Goal: Task Accomplishment & Management: Use online tool/utility

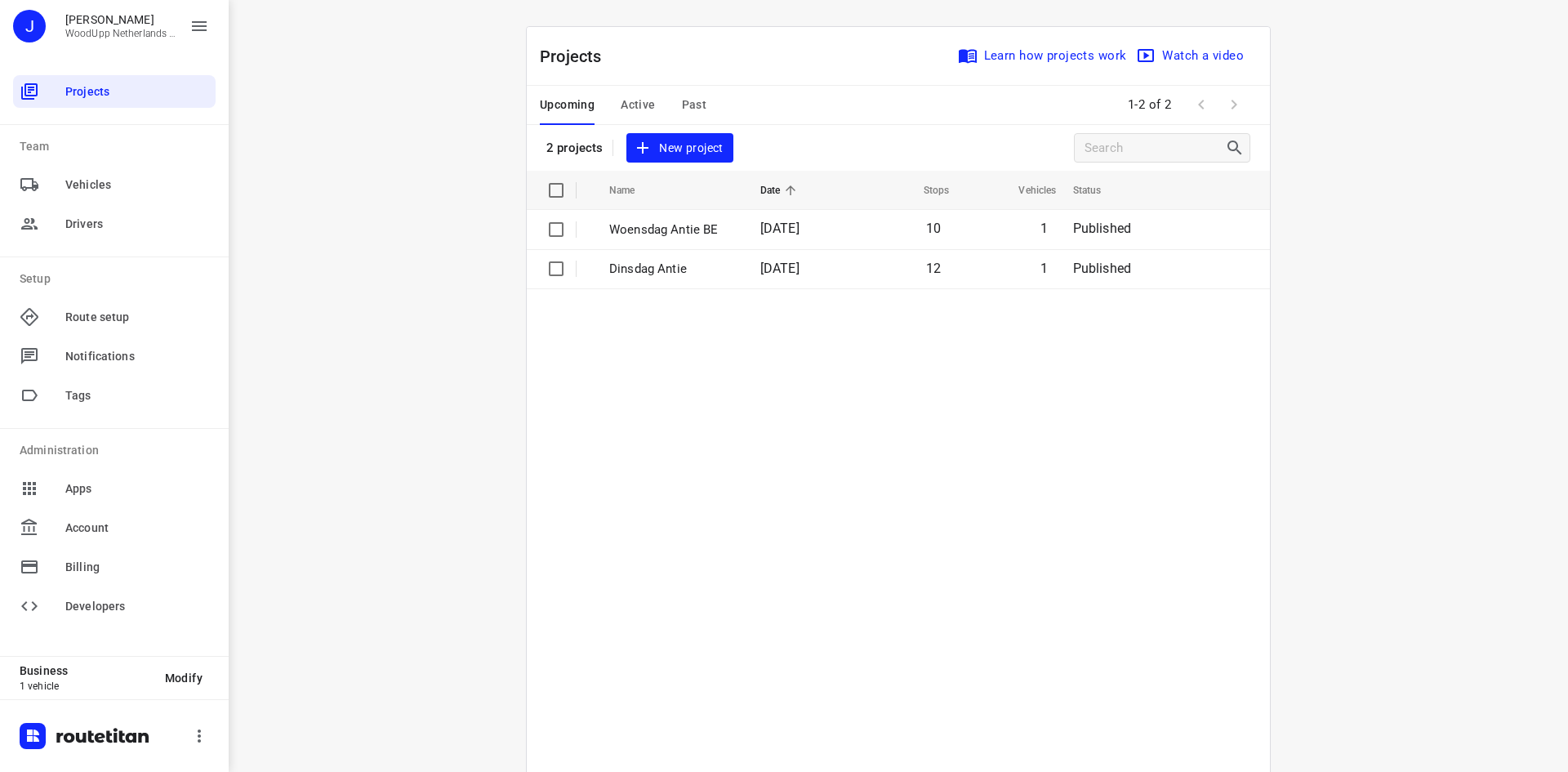
click at [683, 150] on span "New project" at bounding box center [679, 148] width 87 height 20
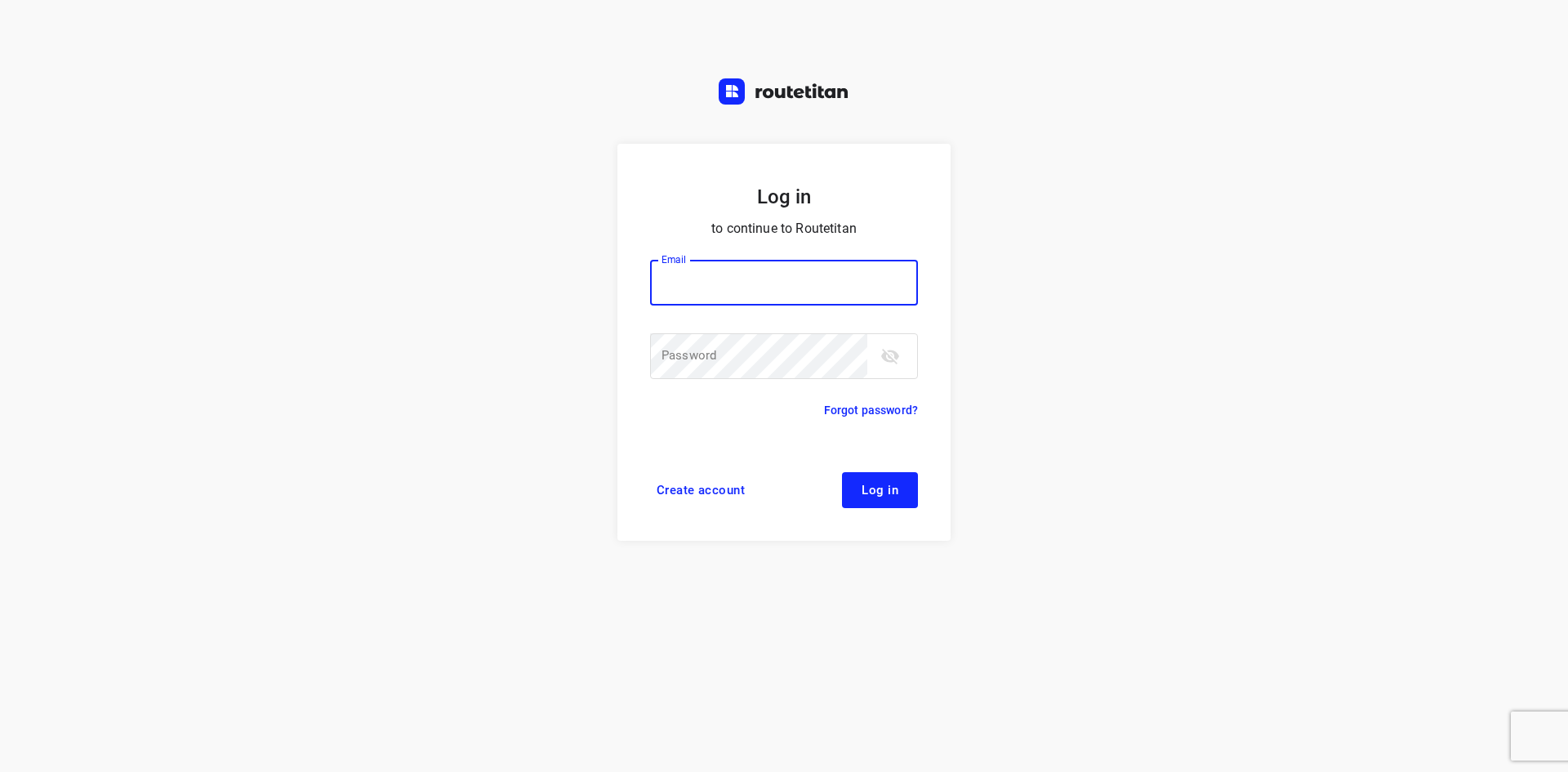
type input "[EMAIL_ADDRESS][DOMAIN_NAME]"
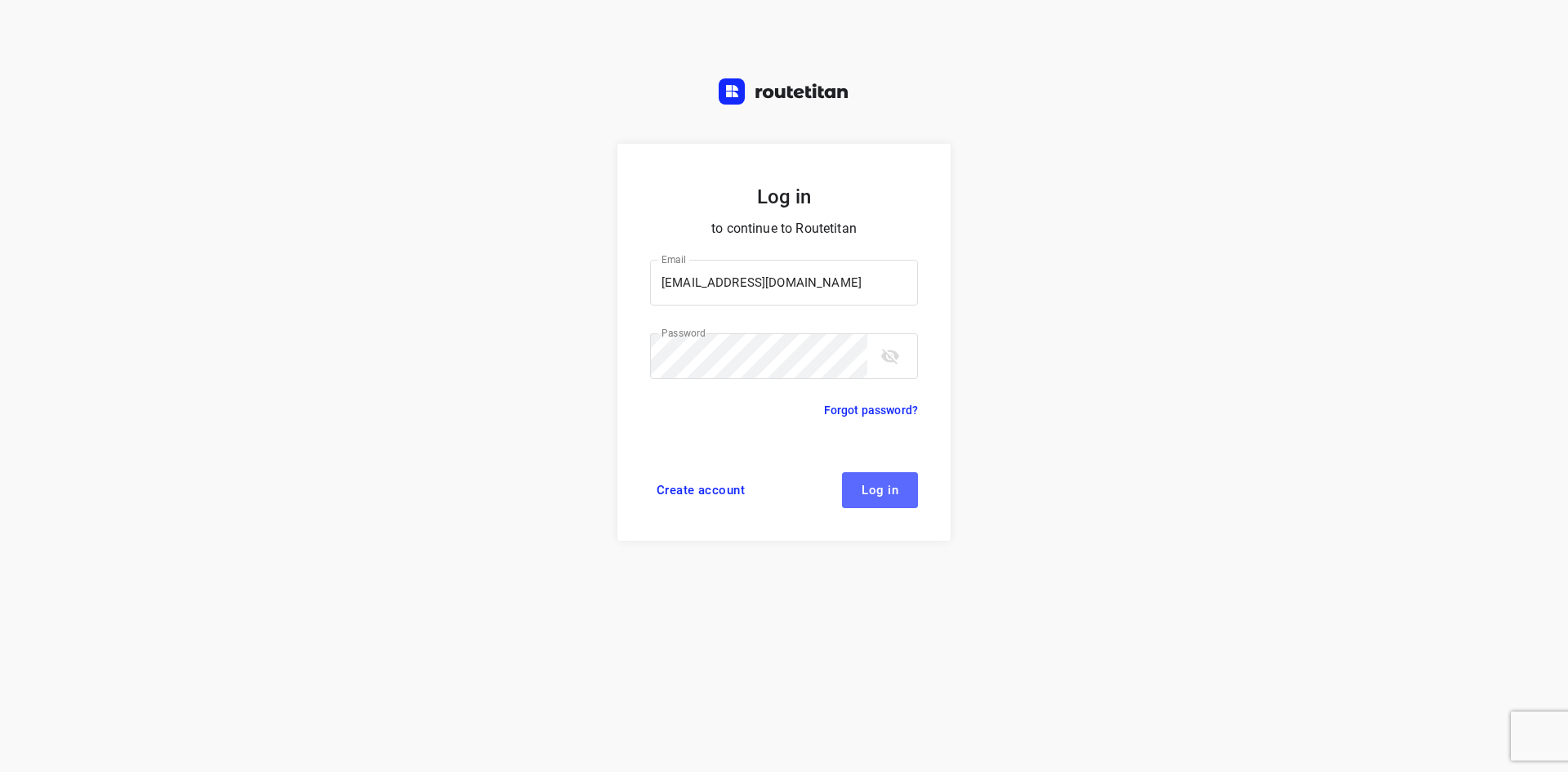
click at [894, 495] on span "Log in" at bounding box center [880, 490] width 37 height 13
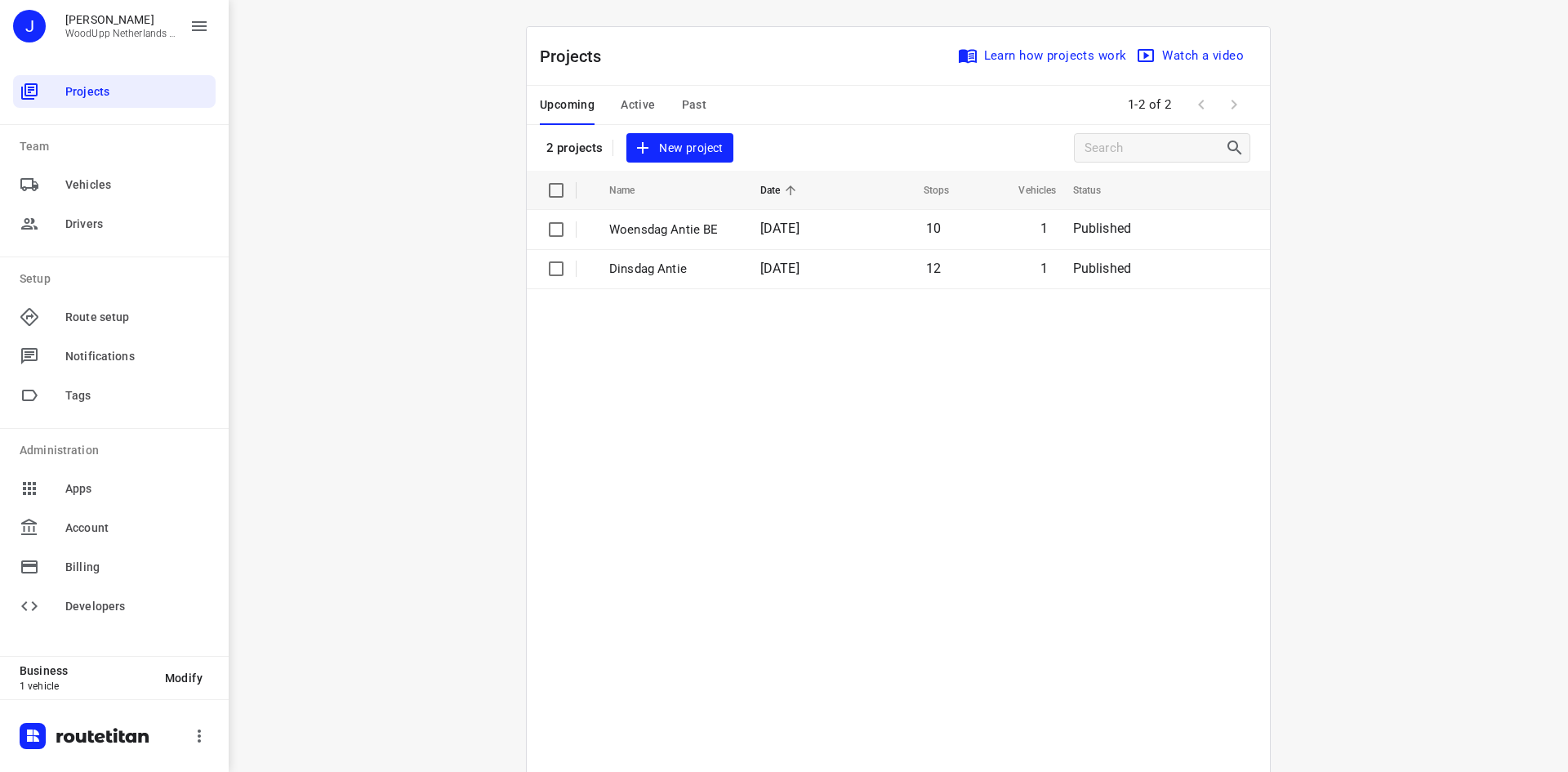
click at [676, 144] on span "New project" at bounding box center [679, 148] width 87 height 20
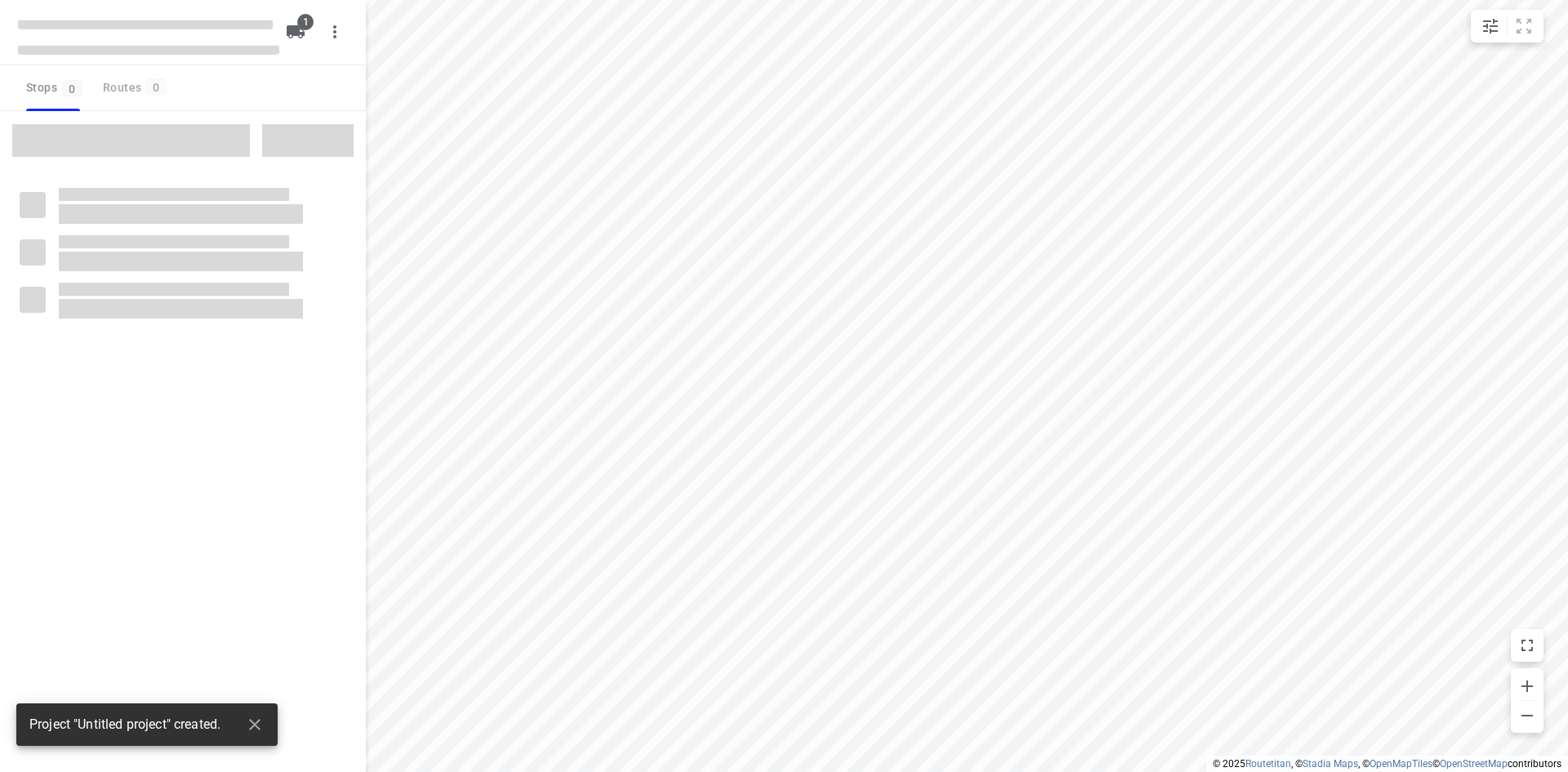
type input "distance"
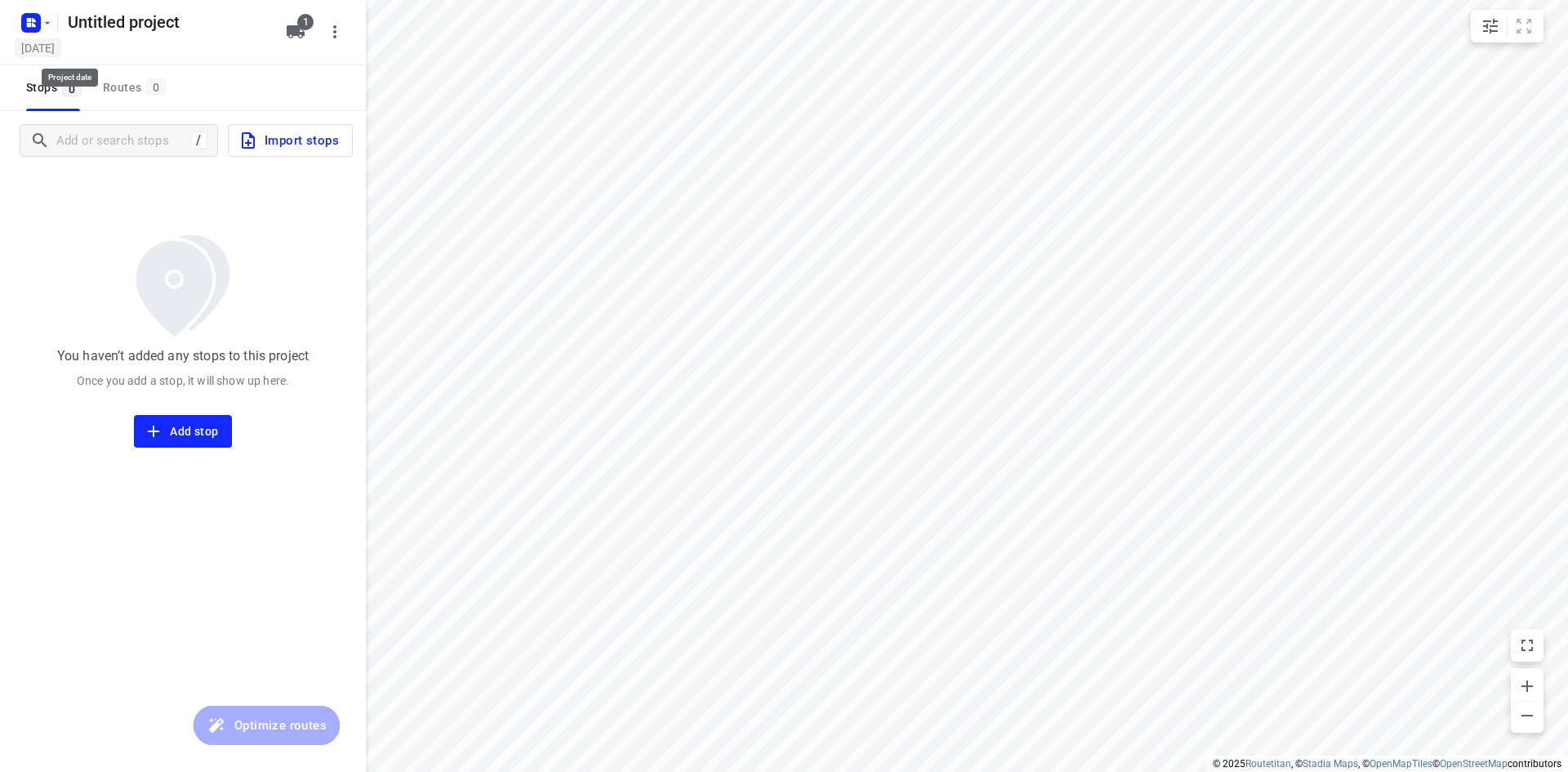
click at [49, 50] on h5 "[DATE]" at bounding box center [37, 48] width 46 height 19
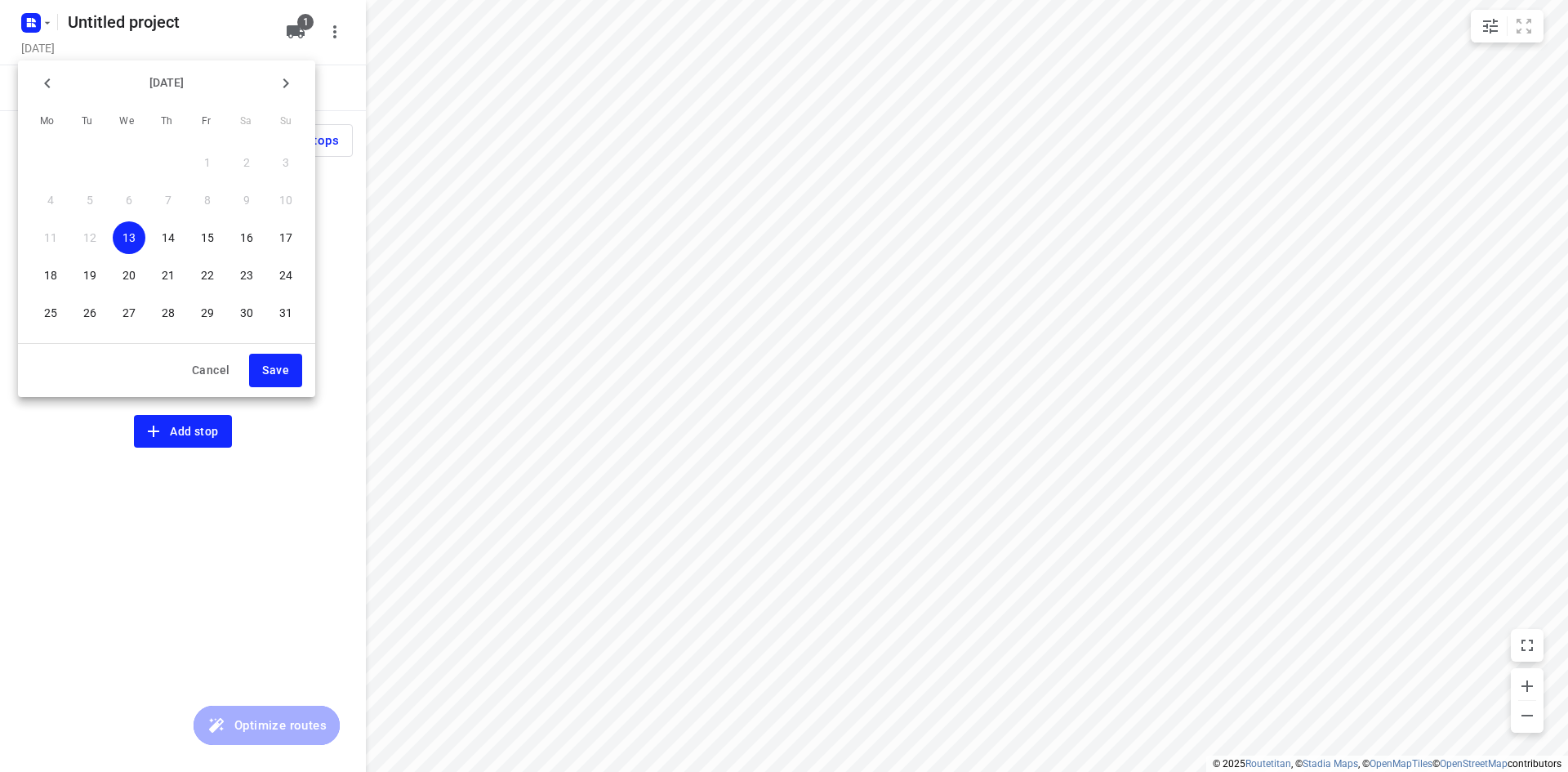
click at [220, 242] on span "15" at bounding box center [207, 237] width 33 height 16
click at [292, 374] on button "Save" at bounding box center [275, 370] width 53 height 34
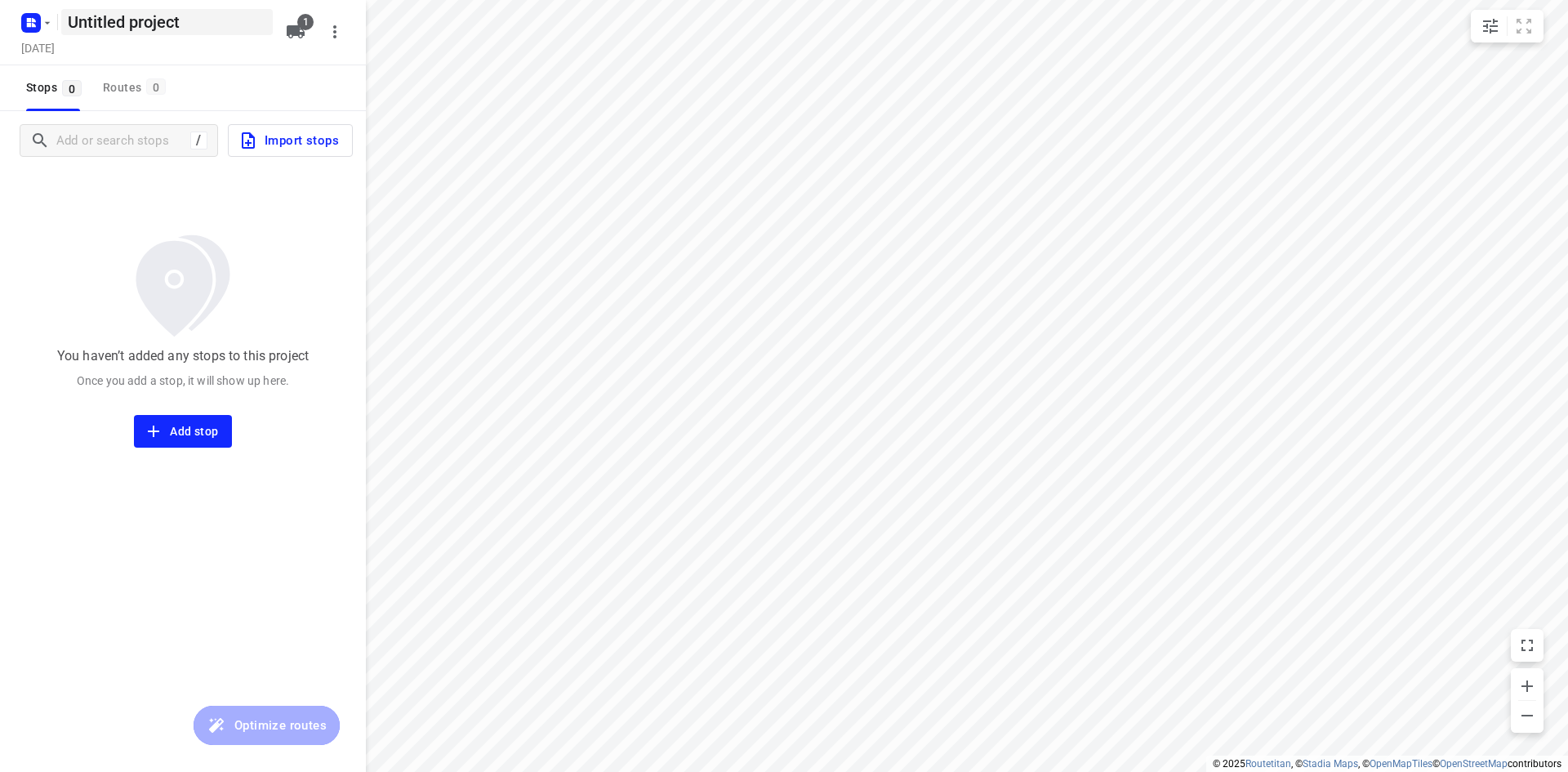
click at [150, 26] on h5 "Untitled project" at bounding box center [167, 22] width 211 height 26
drag, startPoint x: 214, startPoint y: 24, endPoint x: 50, endPoint y: 40, distance: 164.8
click at [35, 29] on div "Untitled project ​" at bounding box center [145, 20] width 261 height 29
type input "Vrijdag Antie"
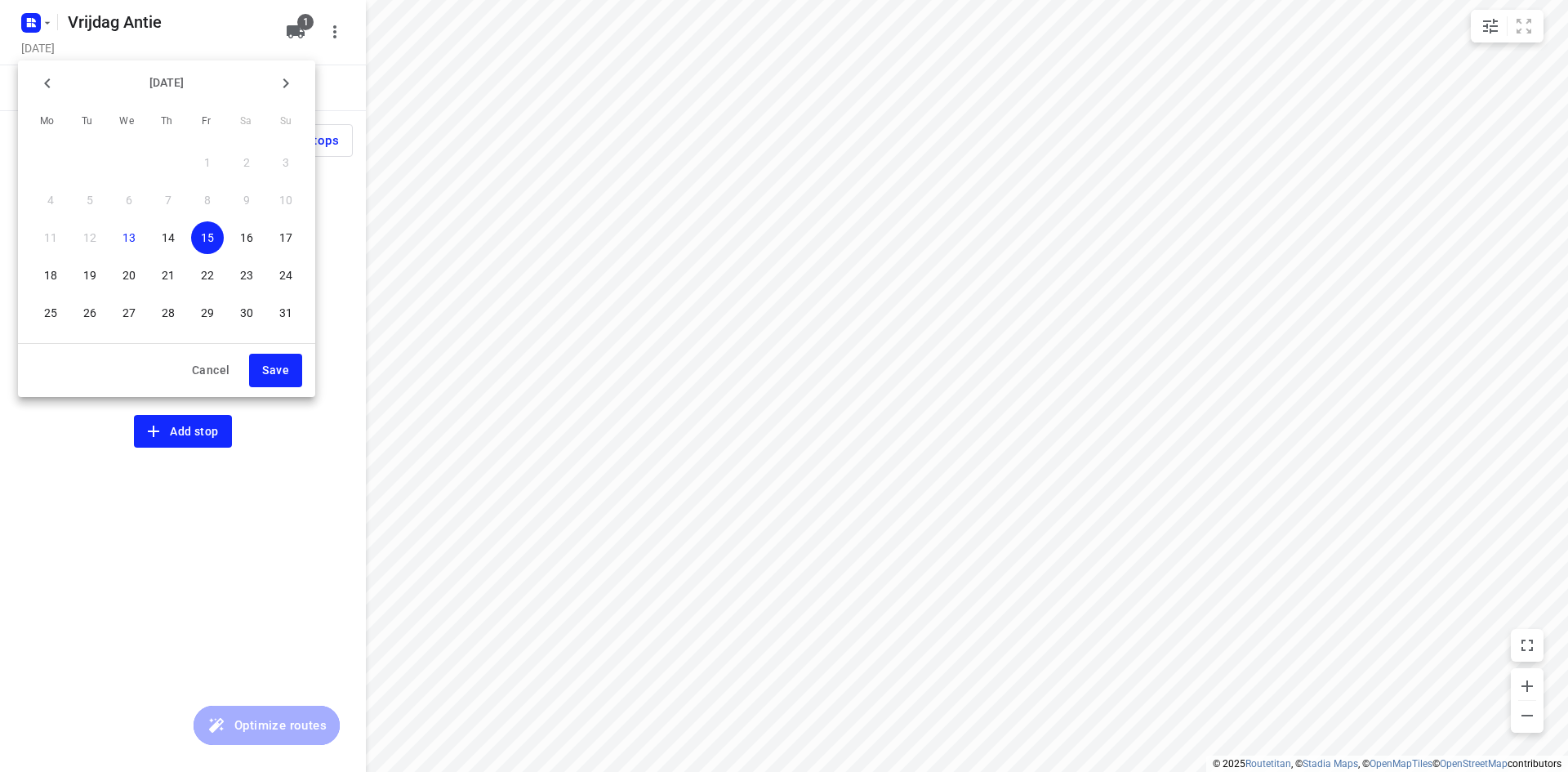
click at [268, 372] on span "Save" at bounding box center [275, 370] width 27 height 20
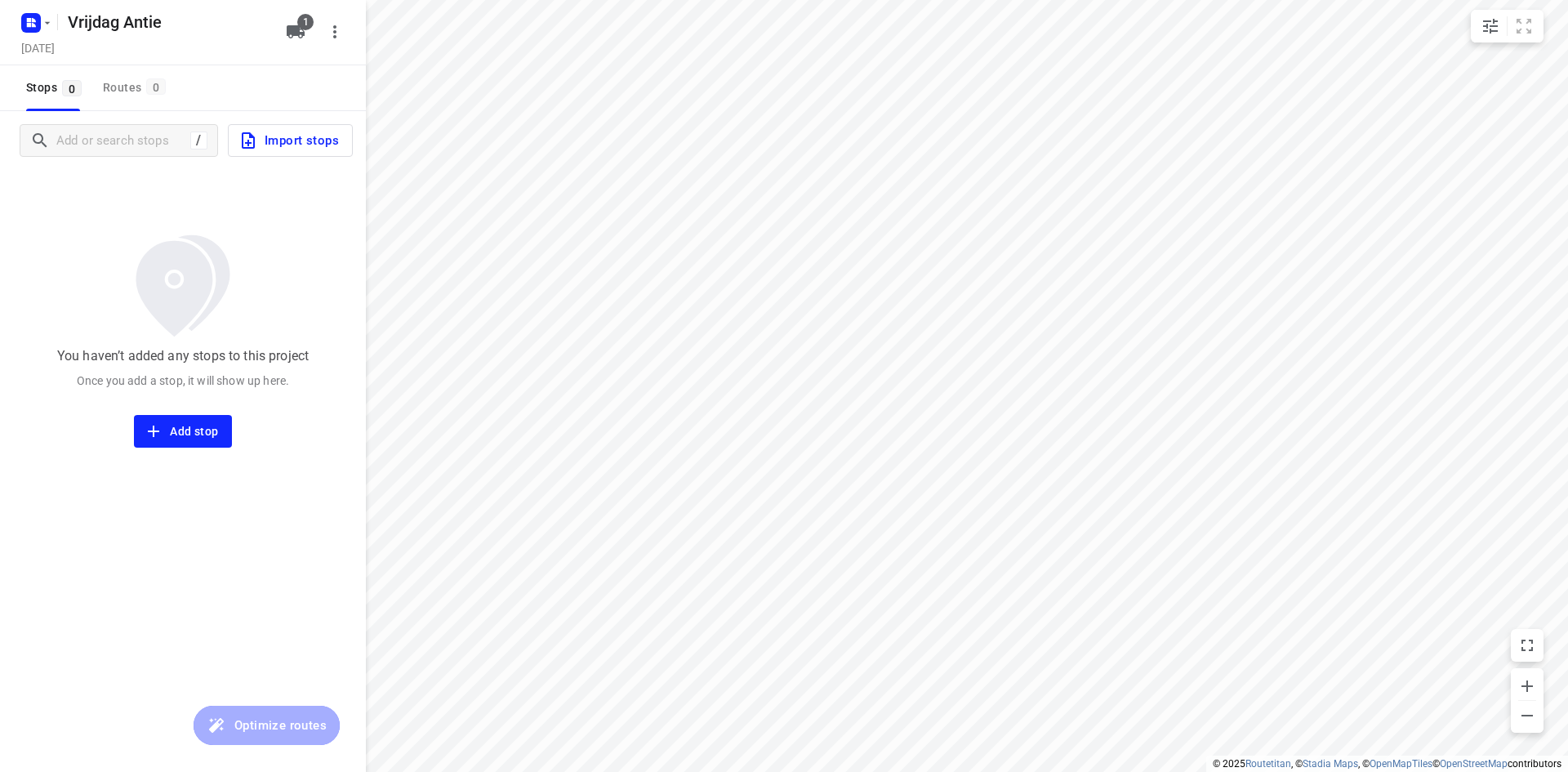
click at [150, 190] on div "You haven’t added any stops to this project Once you add a stop, it will show u…" at bounding box center [183, 309] width 366 height 278
click at [121, 160] on div "/ Import stops" at bounding box center [183, 141] width 366 height 59
click at [121, 152] on input "Add or search stops" at bounding box center [121, 141] width 128 height 25
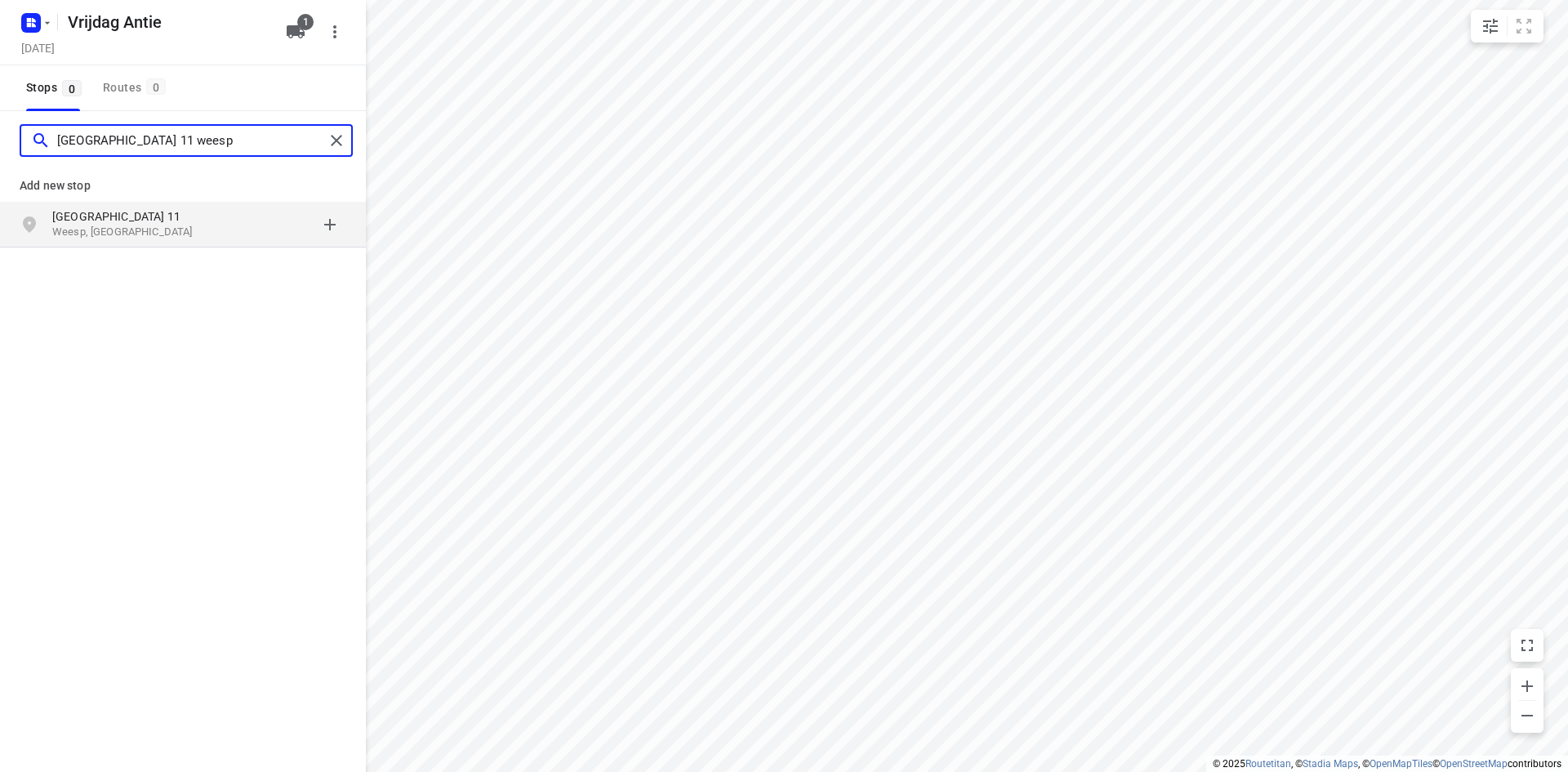
type input "Veldhuishof noord 11 weesp"
click at [157, 220] on p "Veldhuishof Noord 11" at bounding box center [127, 216] width 150 height 16
type input "de eg 4 heerhugowaard"
click at [103, 223] on p "De Eg 4" at bounding box center [127, 216] width 150 height 16
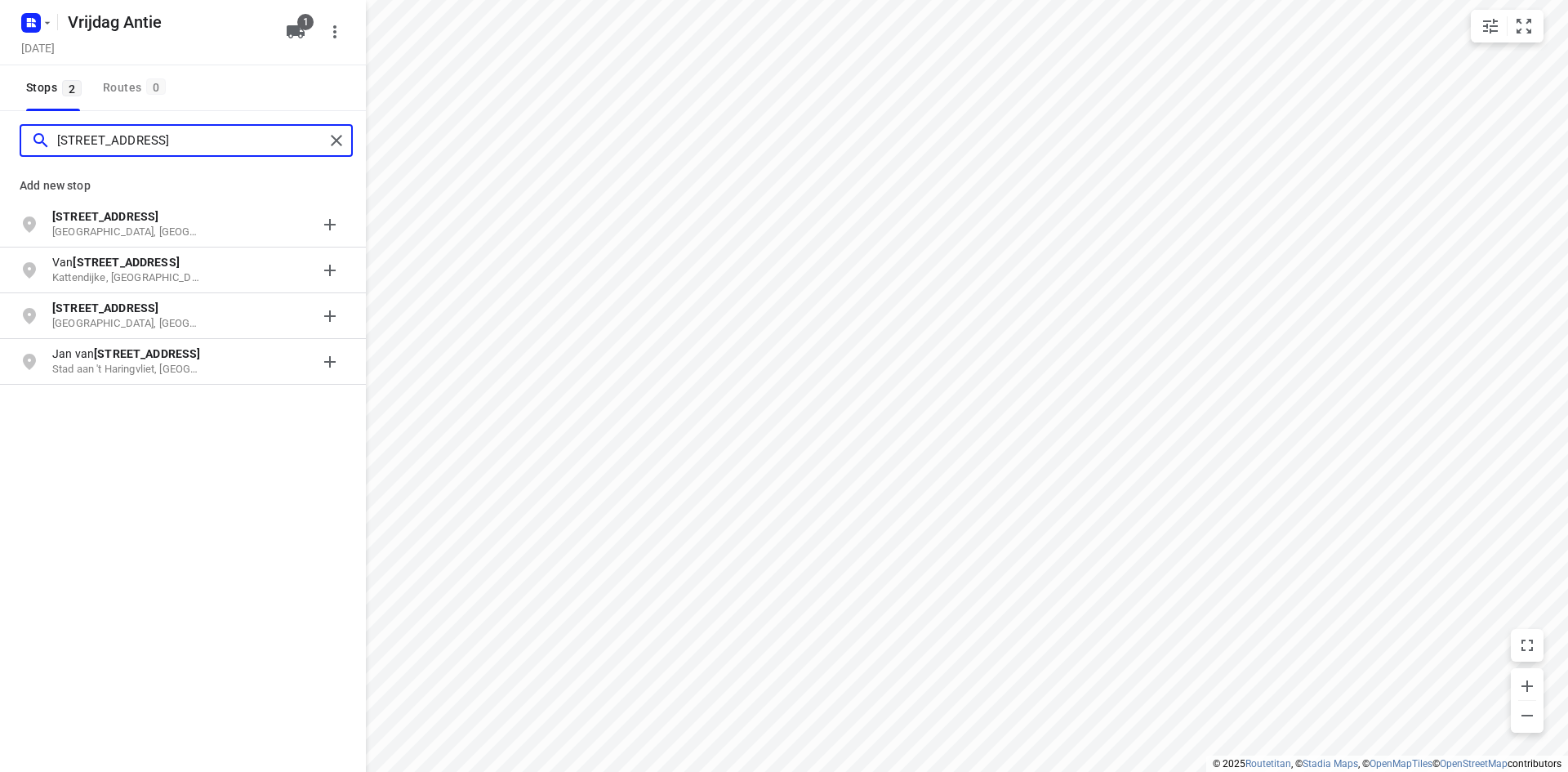
type input "heenvlietstraat 56"
click at [125, 216] on b "Heenvlietstraat 56" at bounding box center [105, 216] width 106 height 13
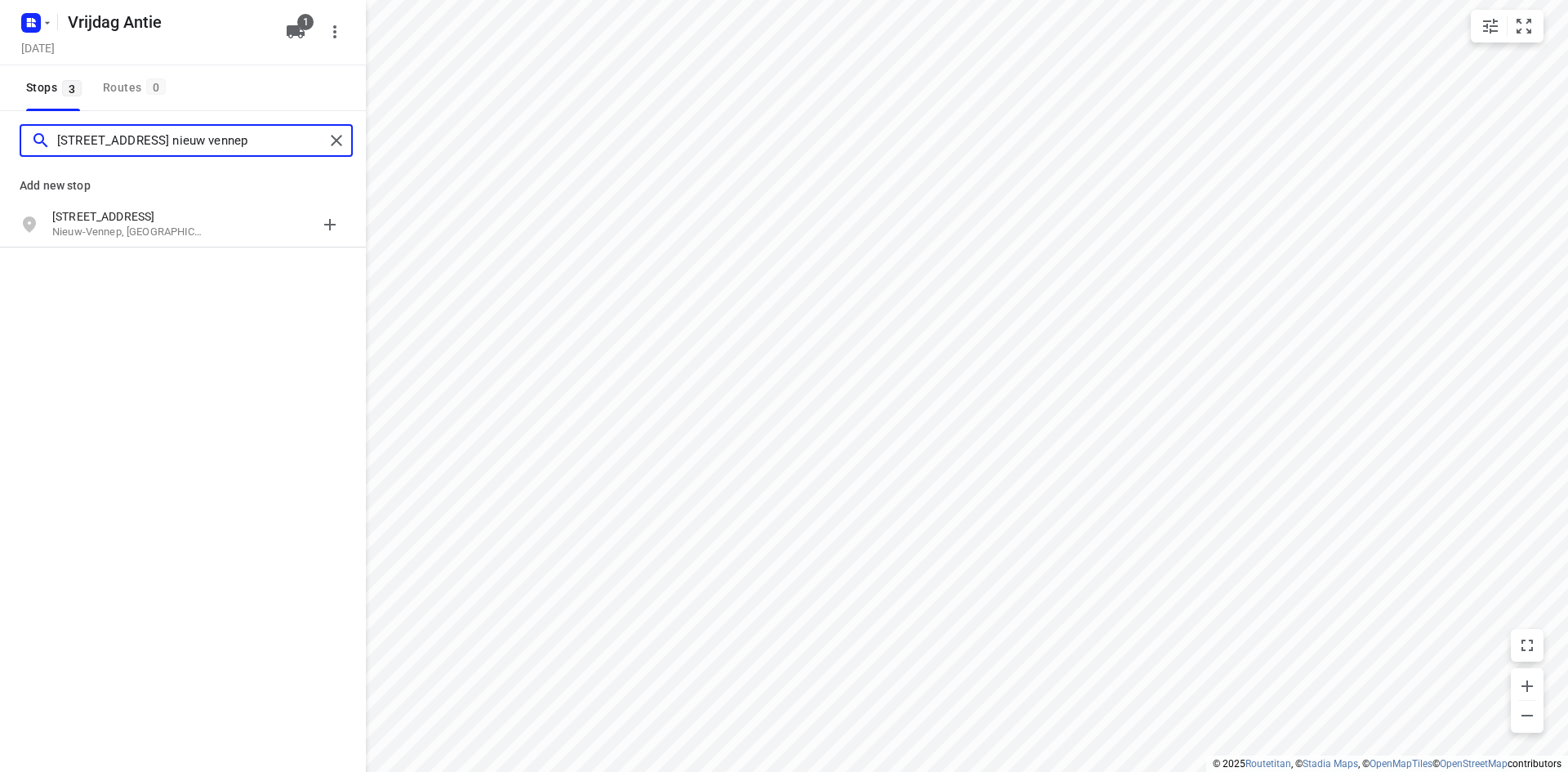
type input "luzernestraat 7 nieuw vennep"
click at [125, 216] on p "Luzernestraat 7" at bounding box center [127, 216] width 150 height 16
type input "schieweg 64 delft"
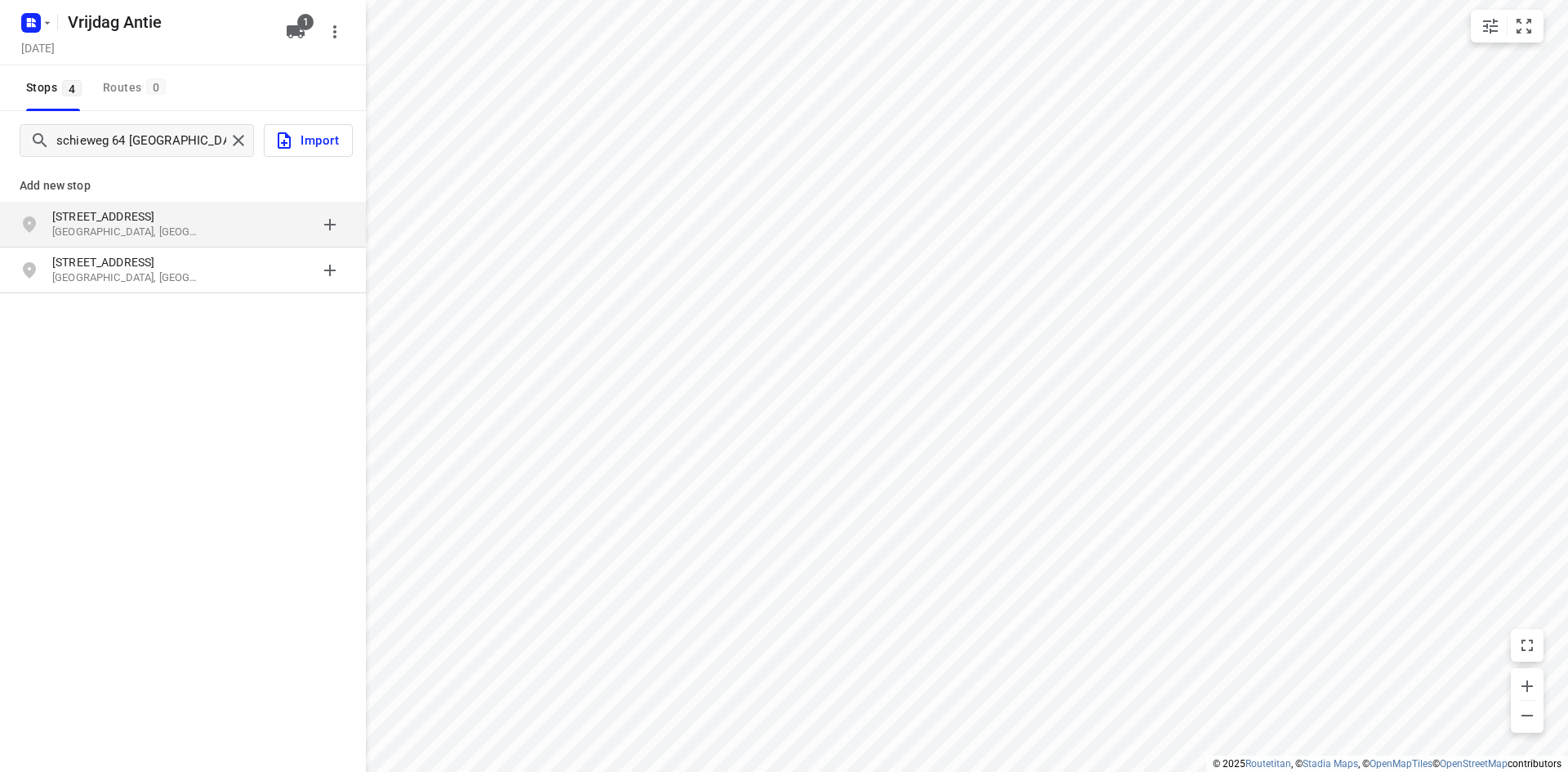
click at [121, 211] on p "Schieweg 64" at bounding box center [127, 216] width 150 height 16
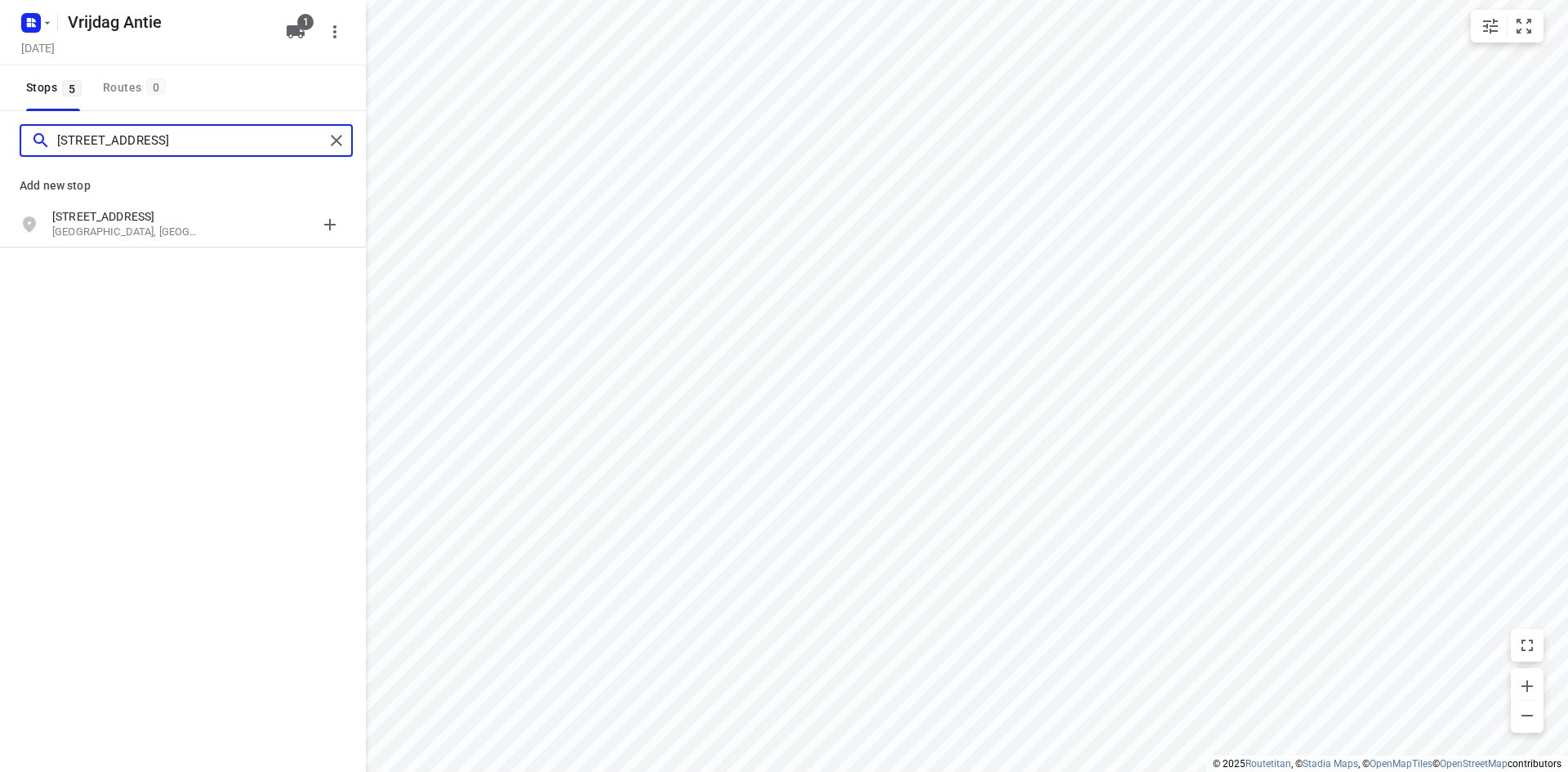
type input "drutenkade 29 amersfoort"
click at [121, 211] on p "Drutenkade 29" at bounding box center [127, 216] width 150 height 16
type input "elandstraat 36 rotterdam"
click at [136, 209] on p "Elandstraat 36" at bounding box center [127, 216] width 150 height 16
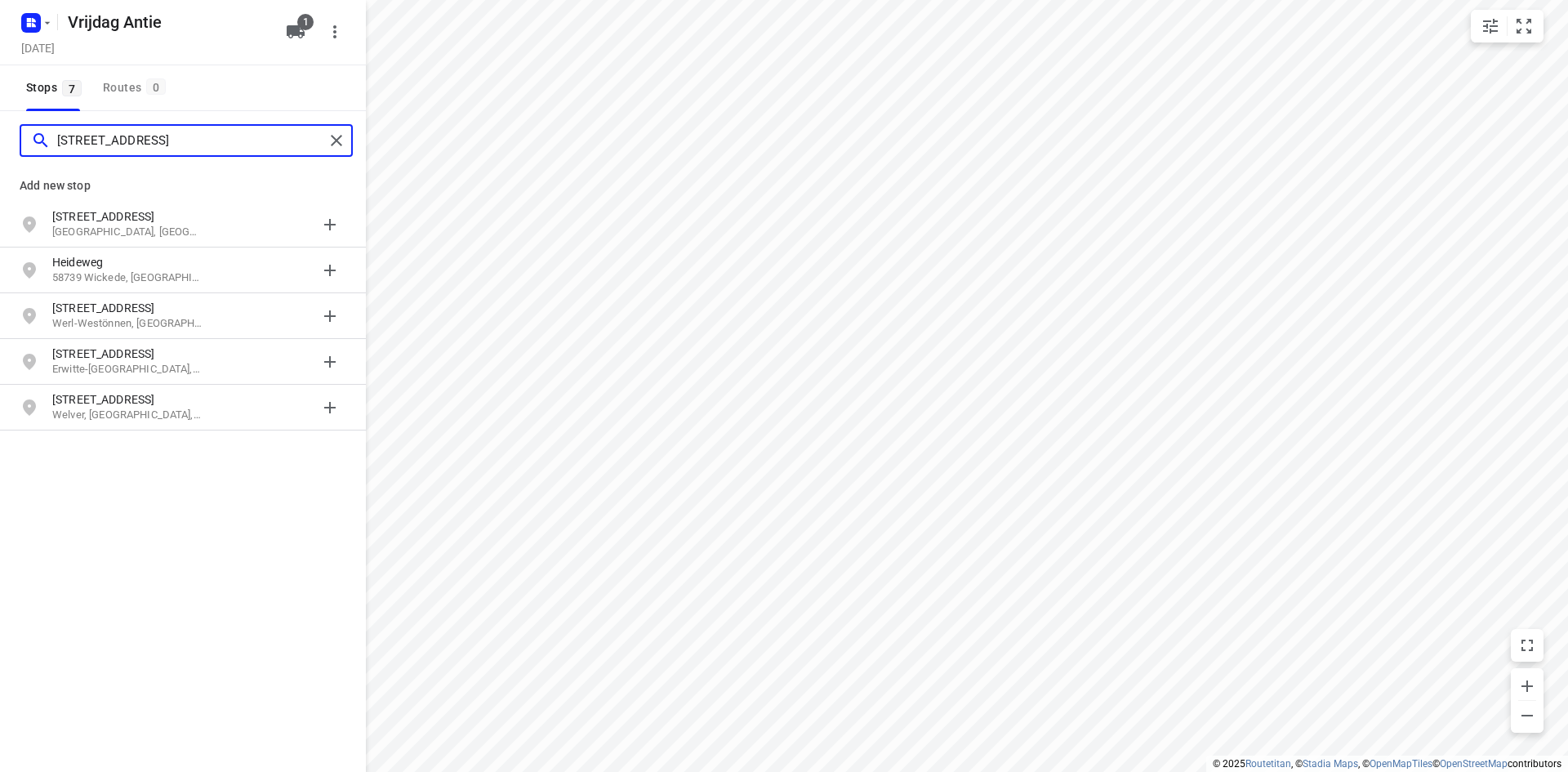
type input "heideweg 58 soest"
click at [136, 209] on p "Heideweg 58" at bounding box center [127, 216] width 150 height 16
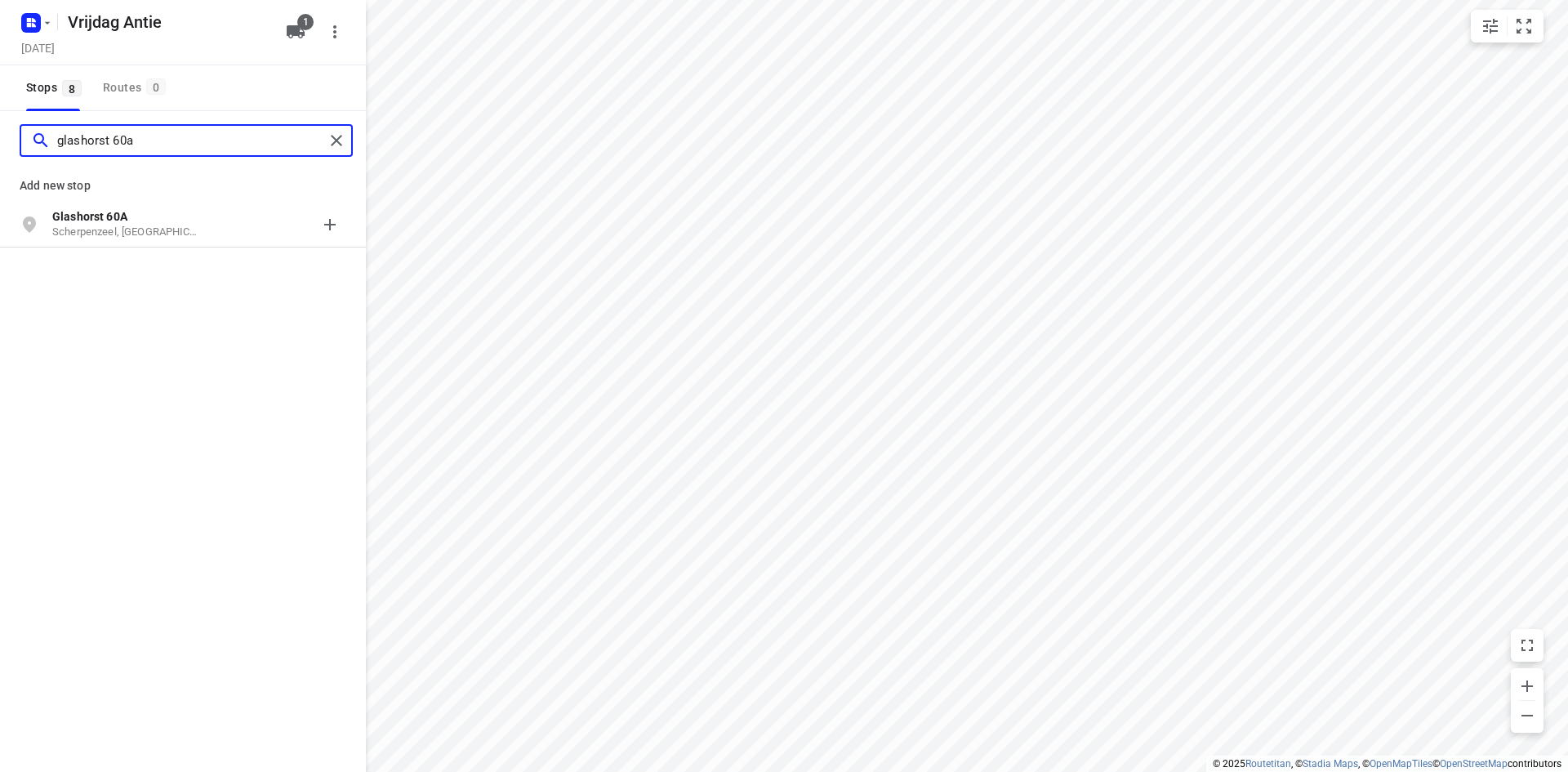
type input "glashorst 60a"
click at [136, 209] on p "Glashorst 60A" at bounding box center [127, 216] width 150 height 16
type input "oliemolen 8c asten"
click at [136, 209] on p "Oliemolen 8C" at bounding box center [127, 216] width 150 height 16
type input "generaal van portlandlaan 8 eindhoven"
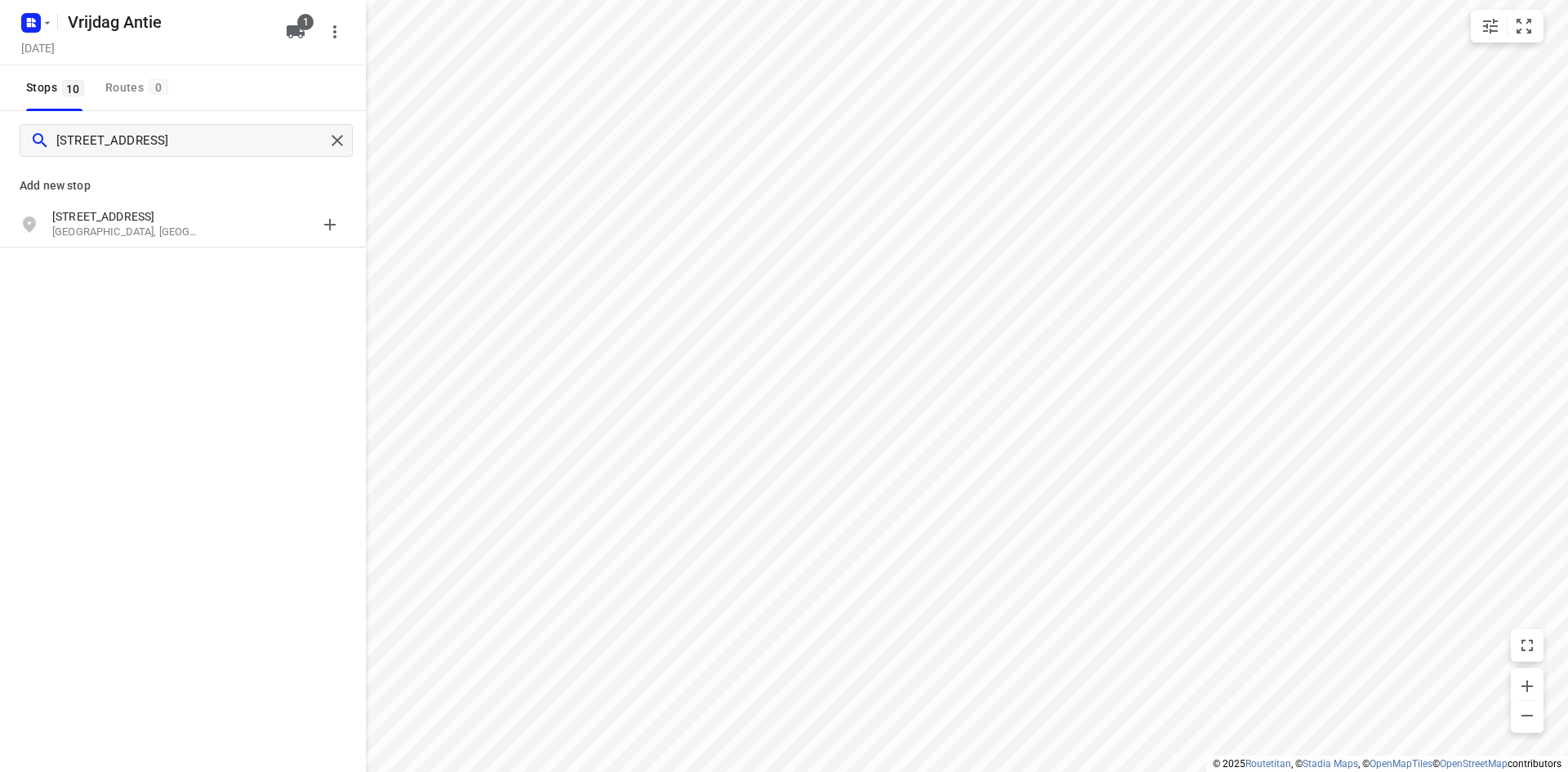
click at [136, 209] on p "Generaal van Portlandlaan 8" at bounding box center [127, 216] width 150 height 16
type input "julianalaan 11 hapert"
click at [136, 209] on p "Julianalaan 11" at bounding box center [127, 216] width 150 height 16
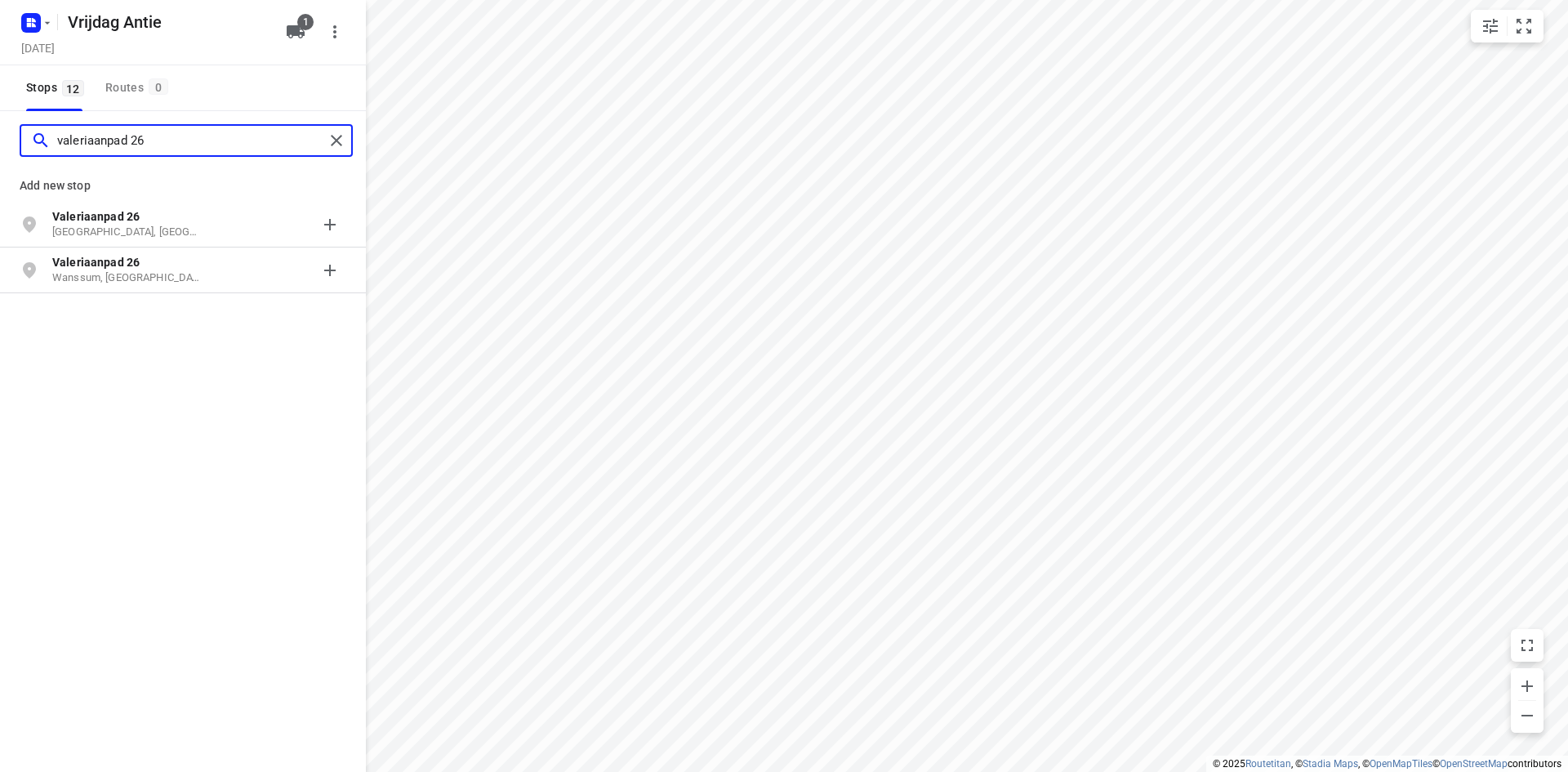
type input "valeriaanpad 26"
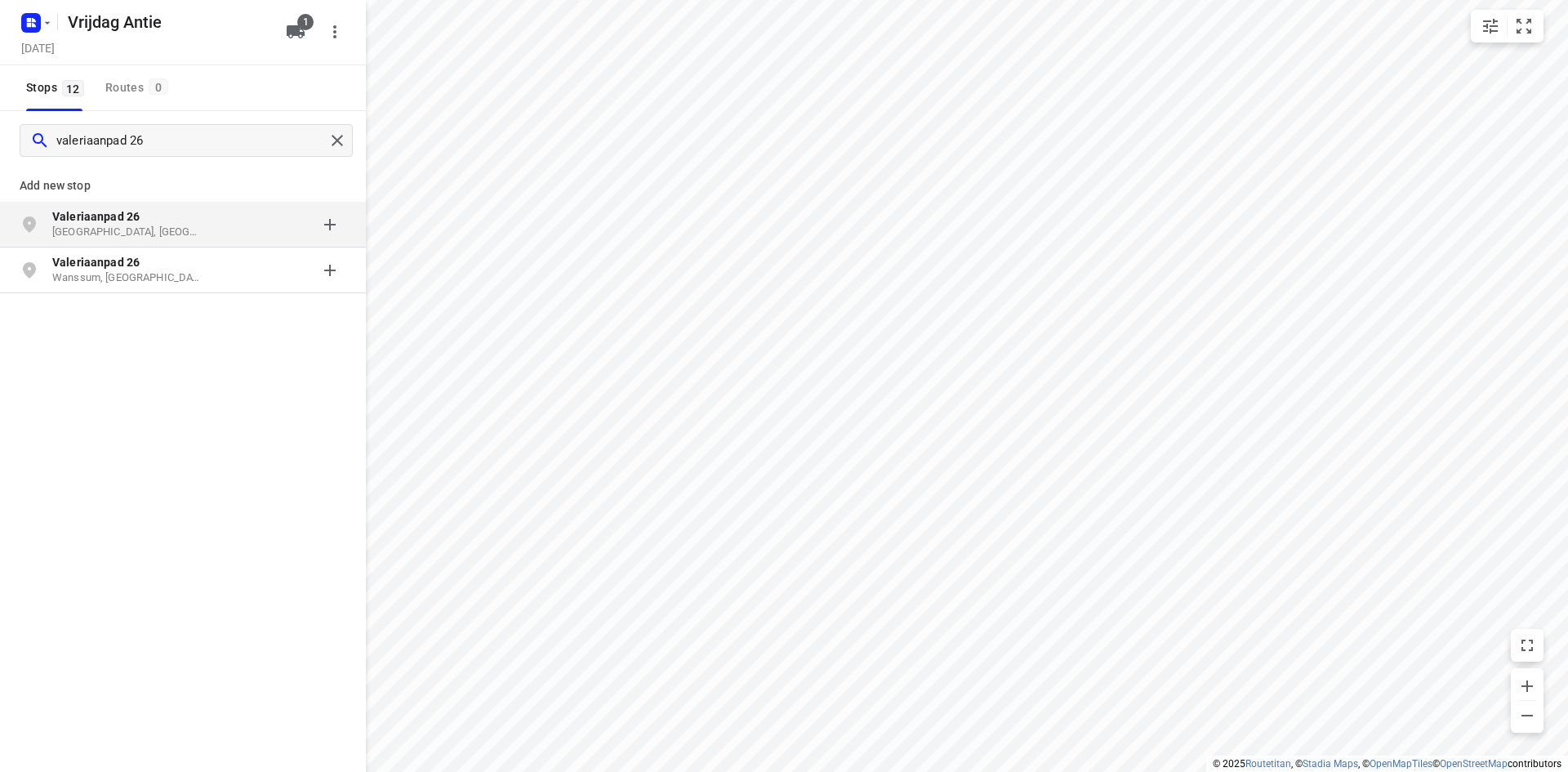
click at [136, 206] on div "Valeriaanpad 26 Arnhem, Nederland" at bounding box center [183, 225] width 366 height 45
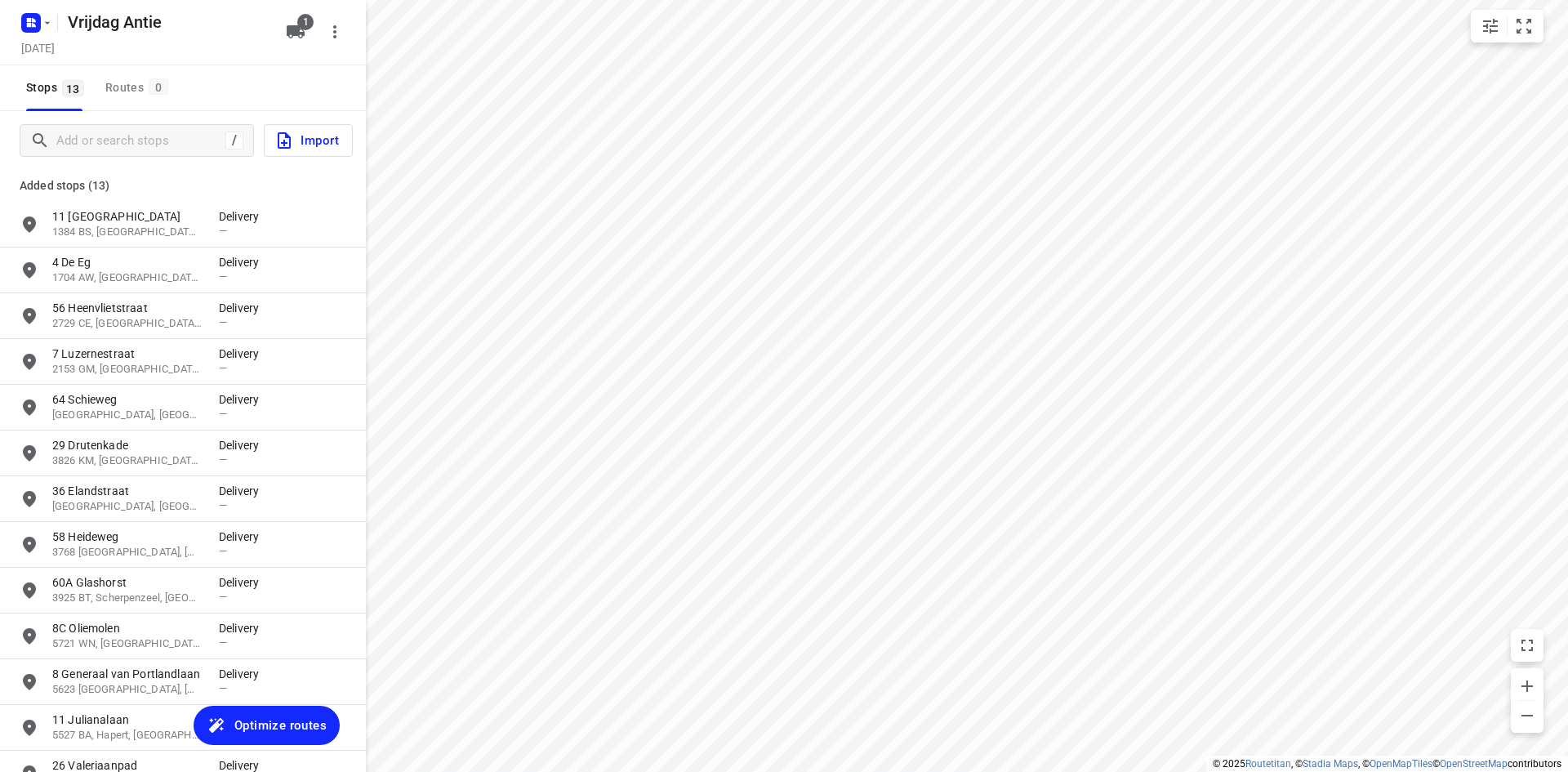
click at [230, 85] on div "Stops 13 Routes 0" at bounding box center [183, 88] width 366 height 45
click at [300, 35] on icon "button" at bounding box center [295, 32] width 18 height 13
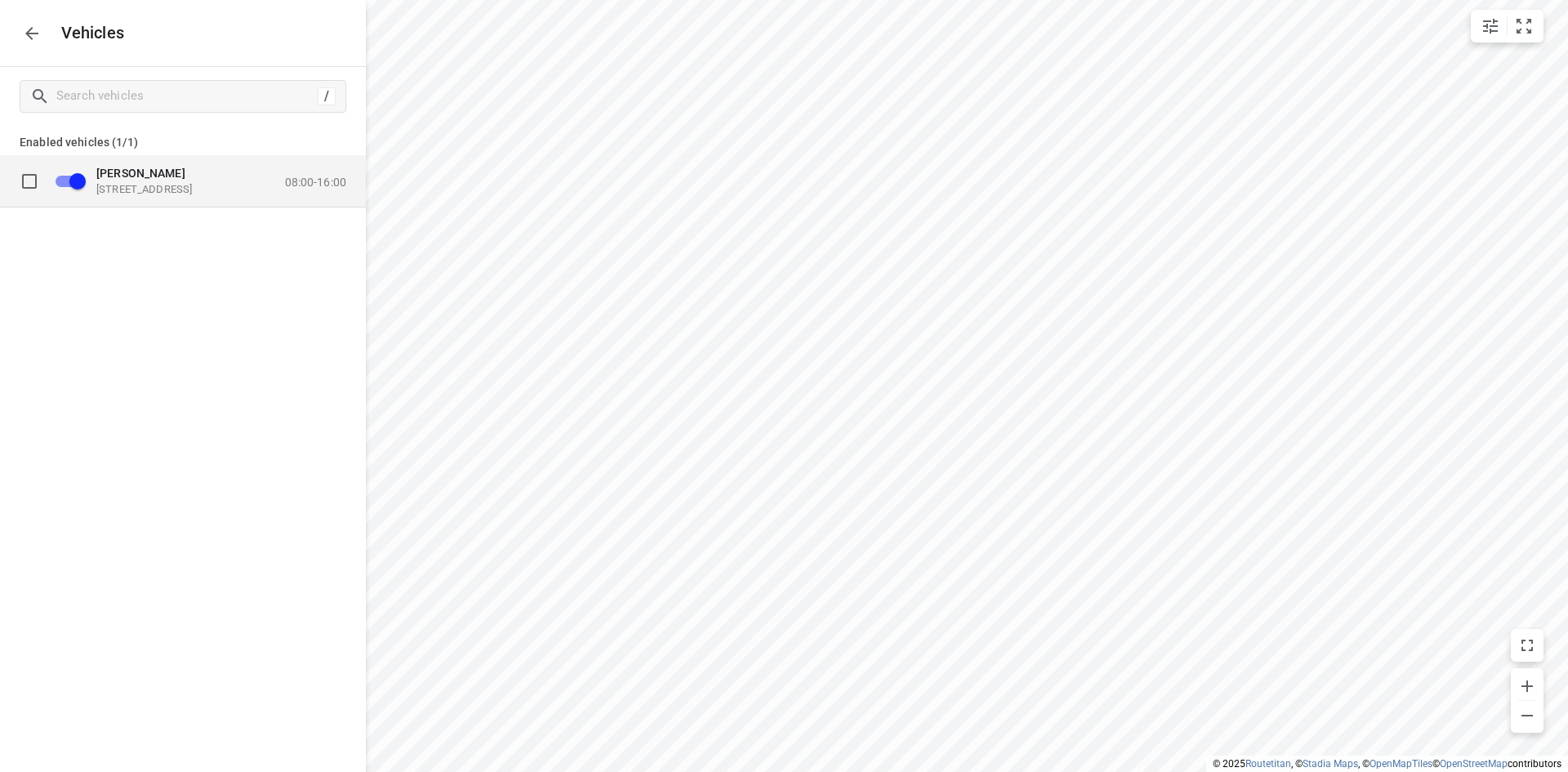
click at [310, 170] on div "Antwan Goederenweg 13, 1271 AM Huizen, Netherlands 08:00-16:00" at bounding box center [216, 180] width 259 height 29
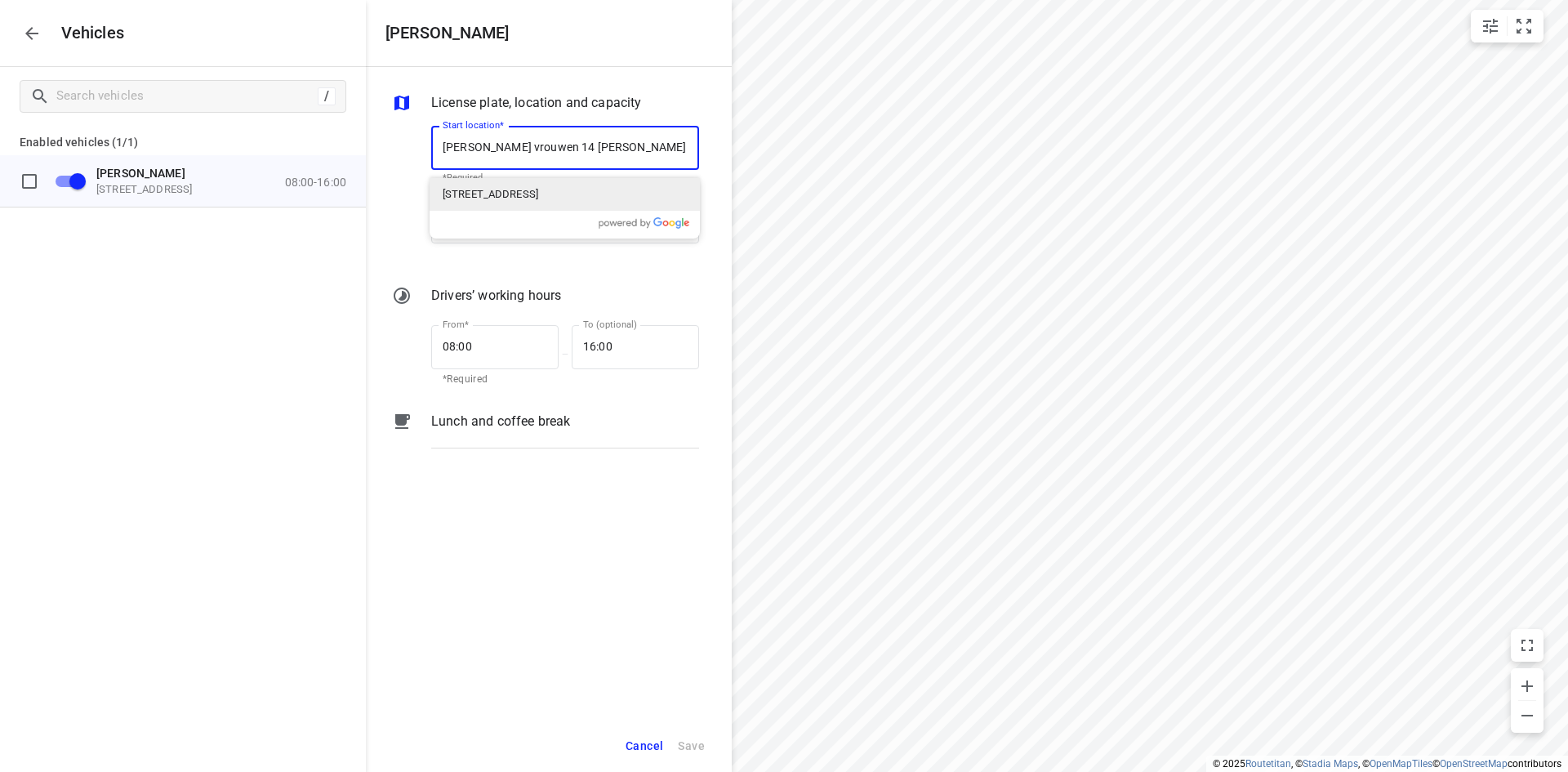
type input "witte vrouwen 14 almere"
type input "Wittevrouwen 14, 1358 CD Almere, Netherlands"
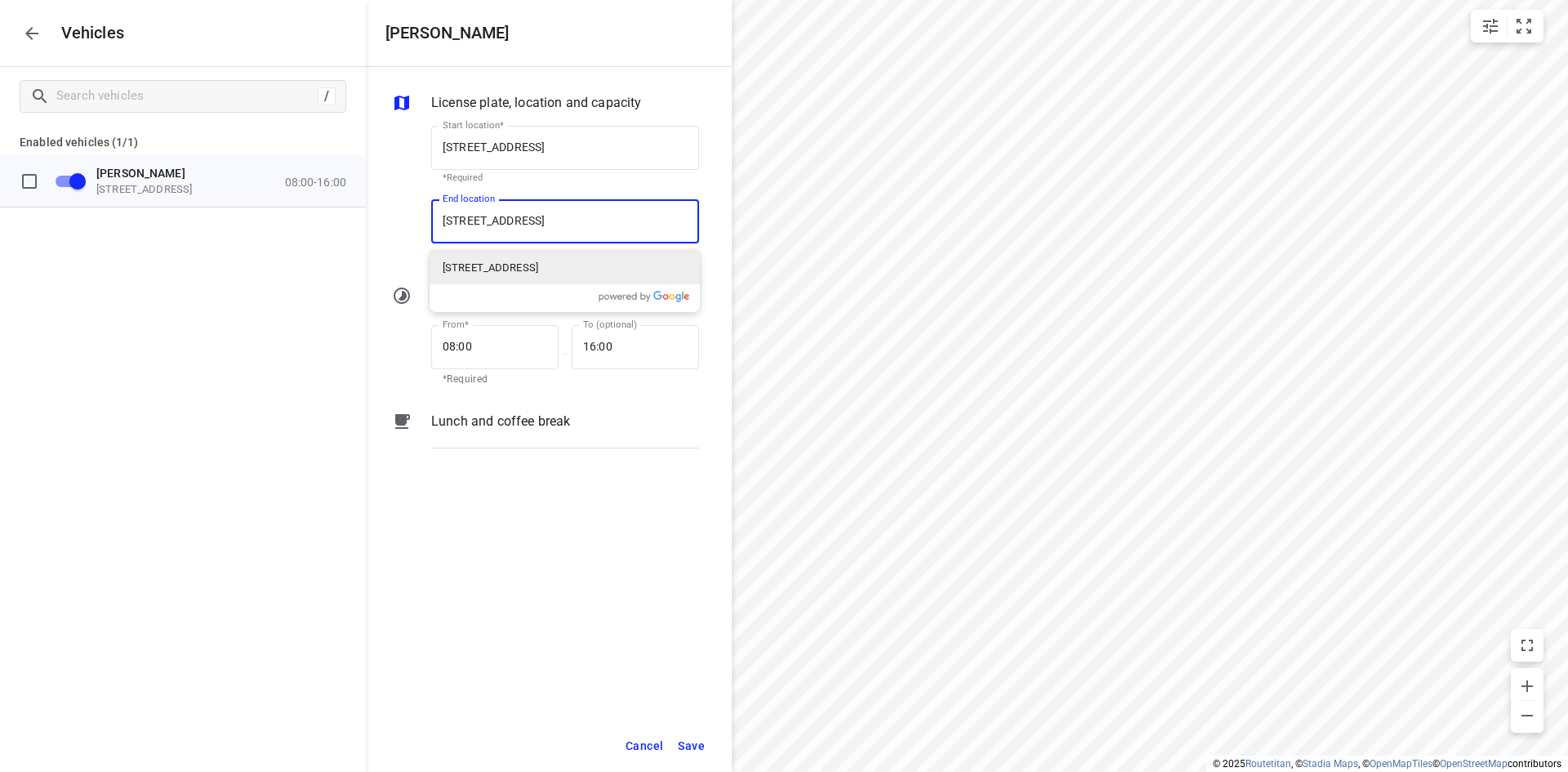
type input "beatrixstraat 4 schijndel"
type input "Beatrixstraat 4, 5482 AP Schijndel, Netherlands"
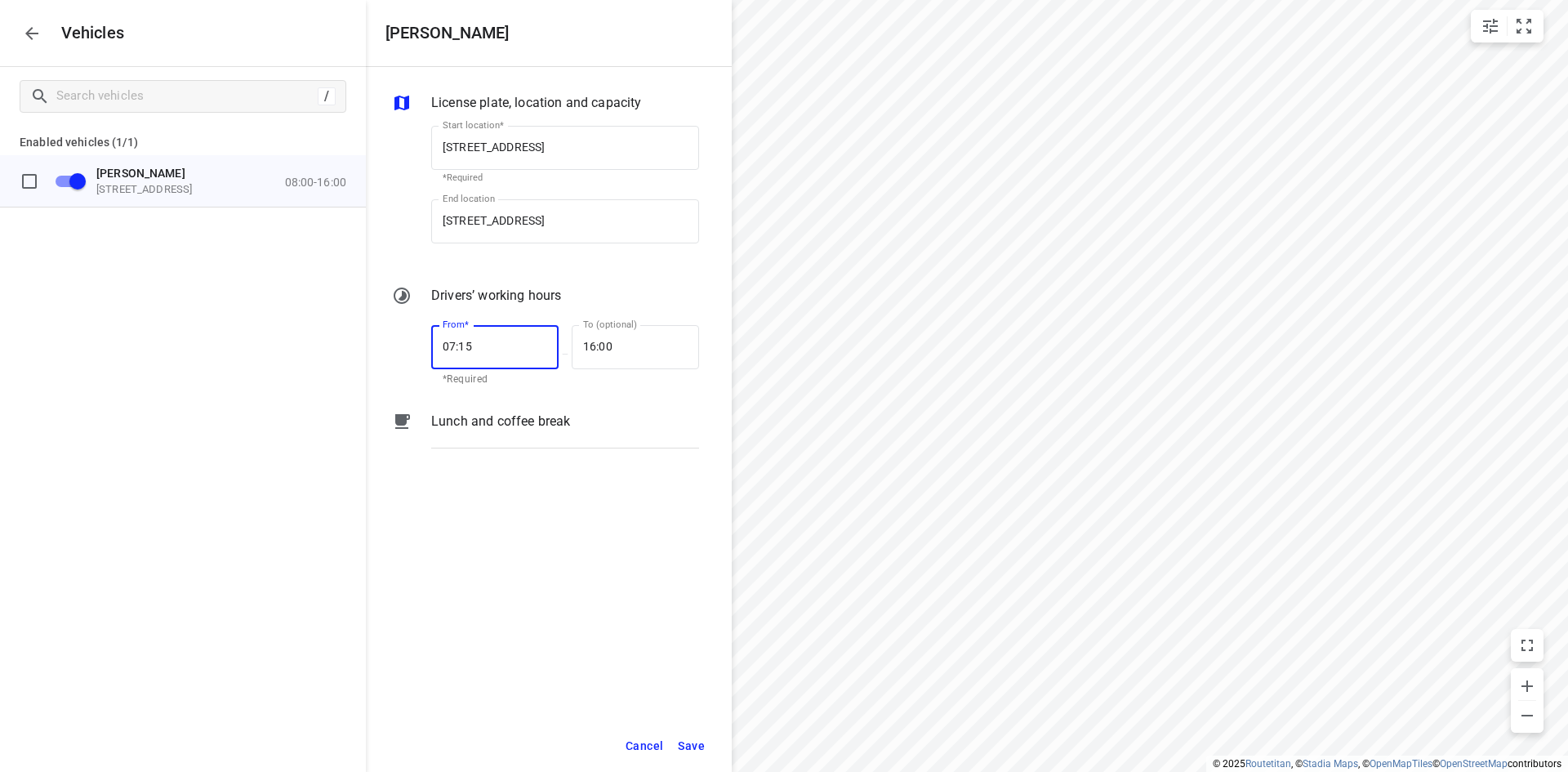
type input "07:15"
type input "16:45"
click at [674, 745] on button "Save" at bounding box center [690, 746] width 41 height 34
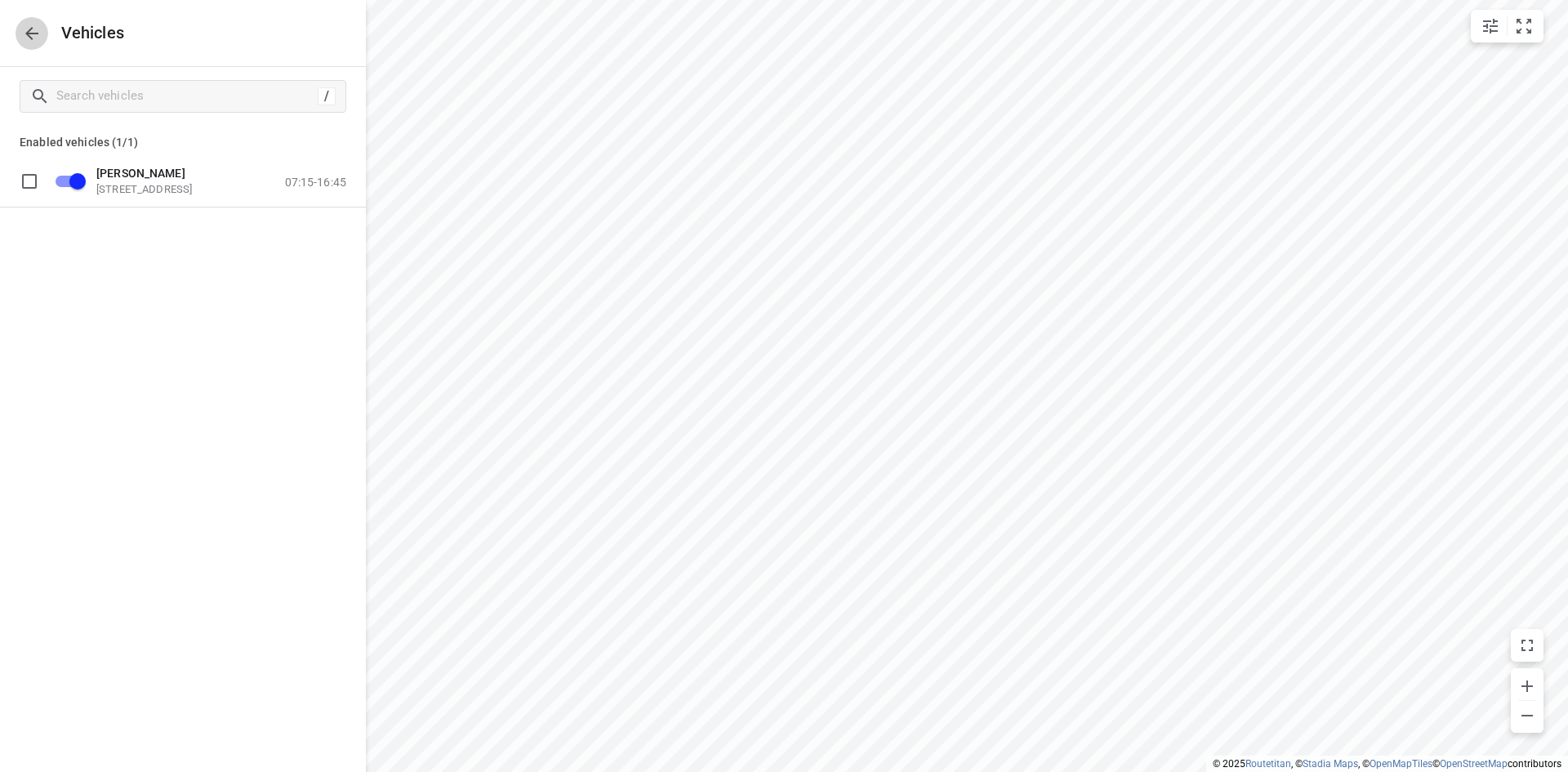
click at [30, 27] on icon "button" at bounding box center [31, 33] width 19 height 19
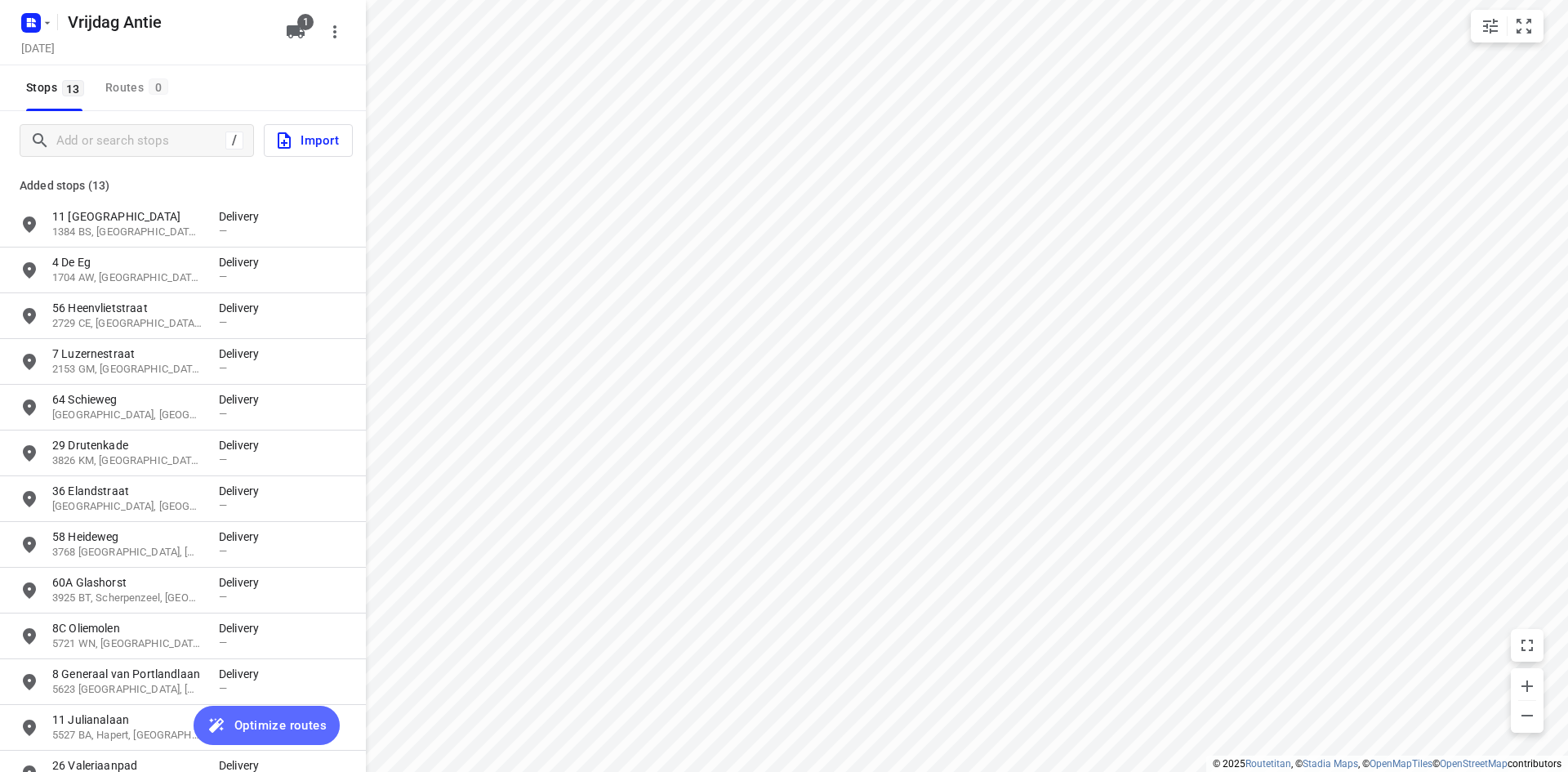
click at [284, 719] on span "Optimize routes" at bounding box center [280, 725] width 93 height 21
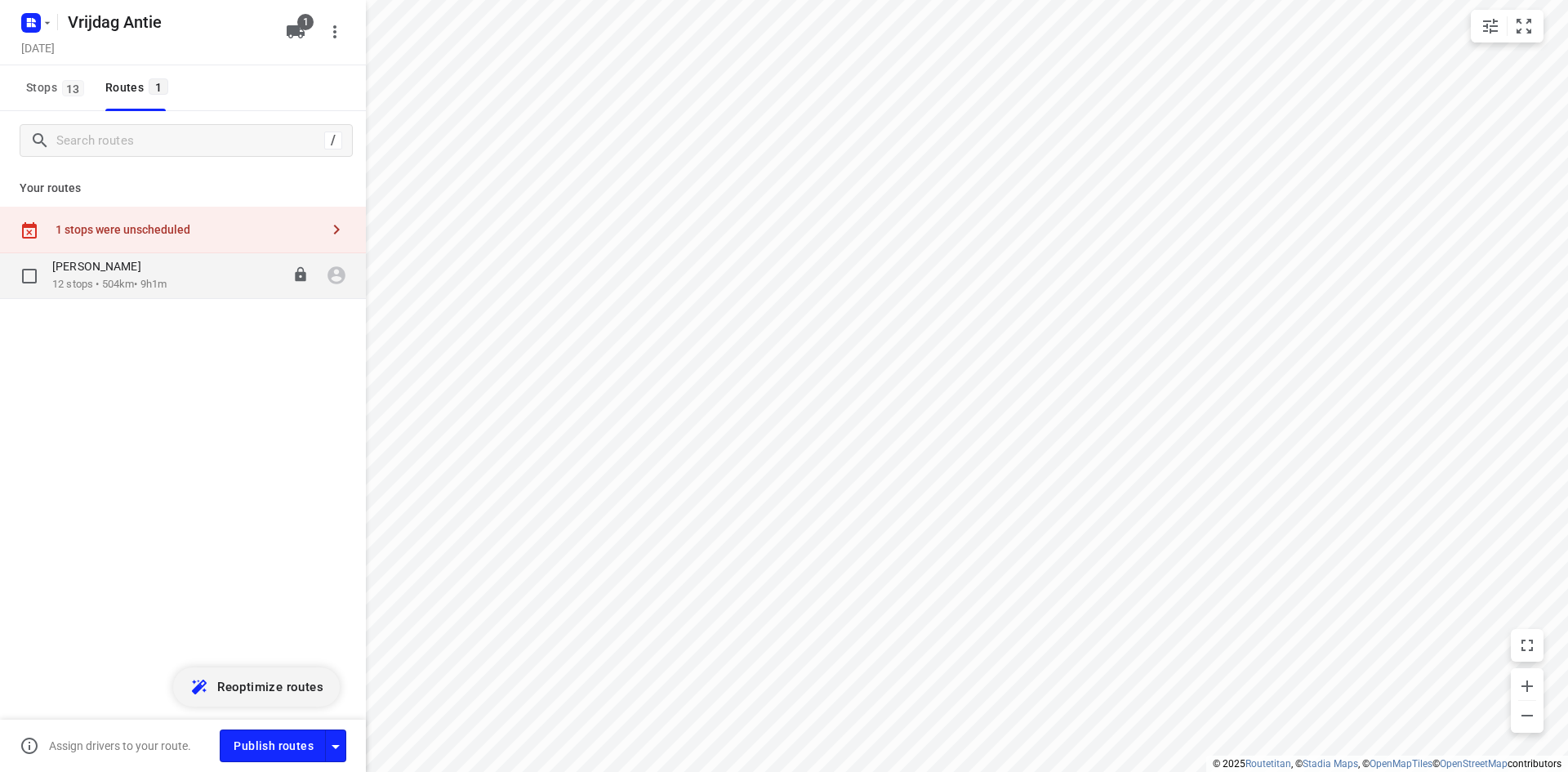
drag, startPoint x: 167, startPoint y: 270, endPoint x: 169, endPoint y: 259, distance: 11.2
click at [167, 259] on div "Antwan" at bounding box center [109, 268] width 114 height 18
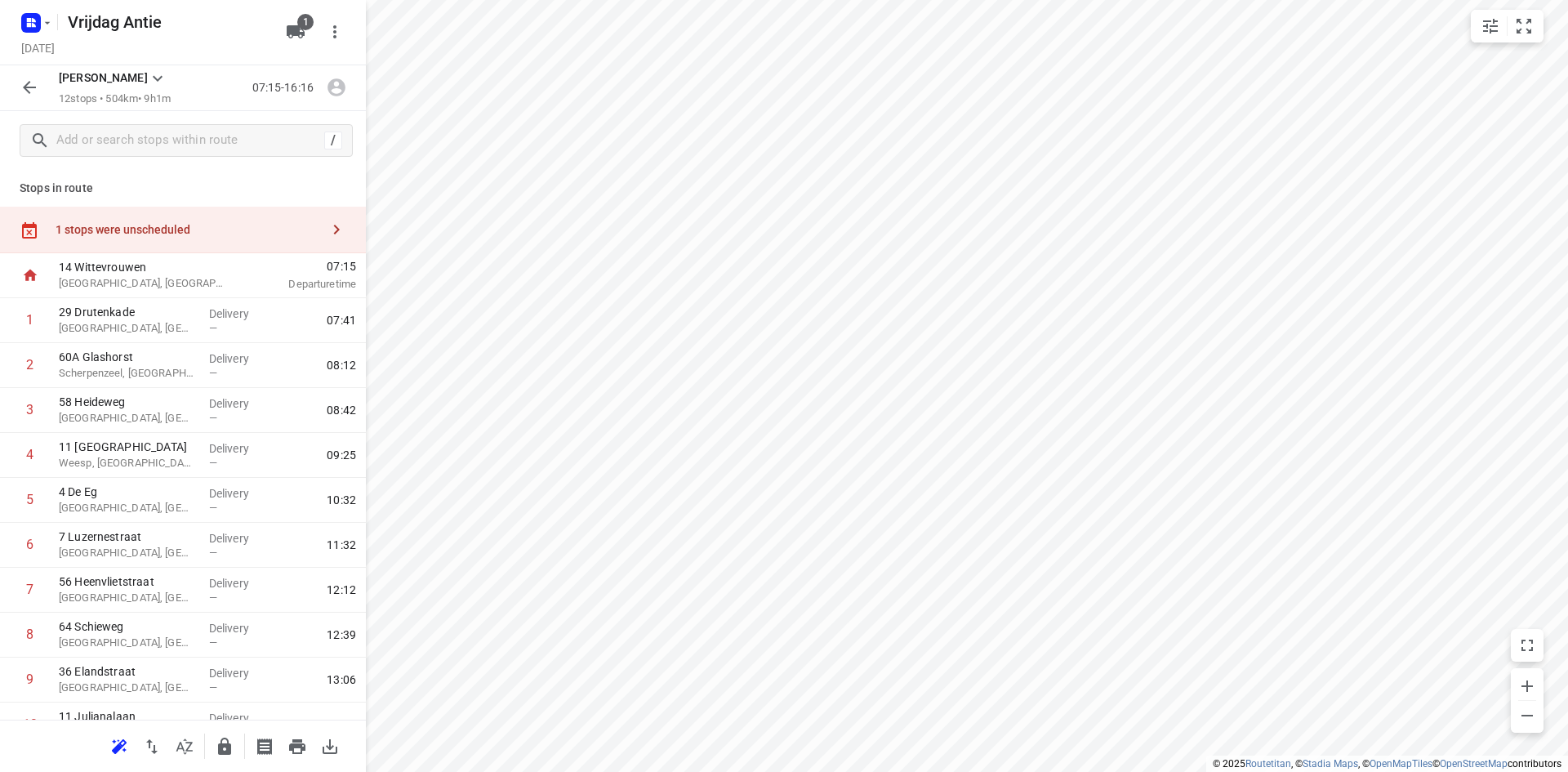
click at [207, 229] on div "1 stops were unscheduled" at bounding box center [188, 230] width 264 height 13
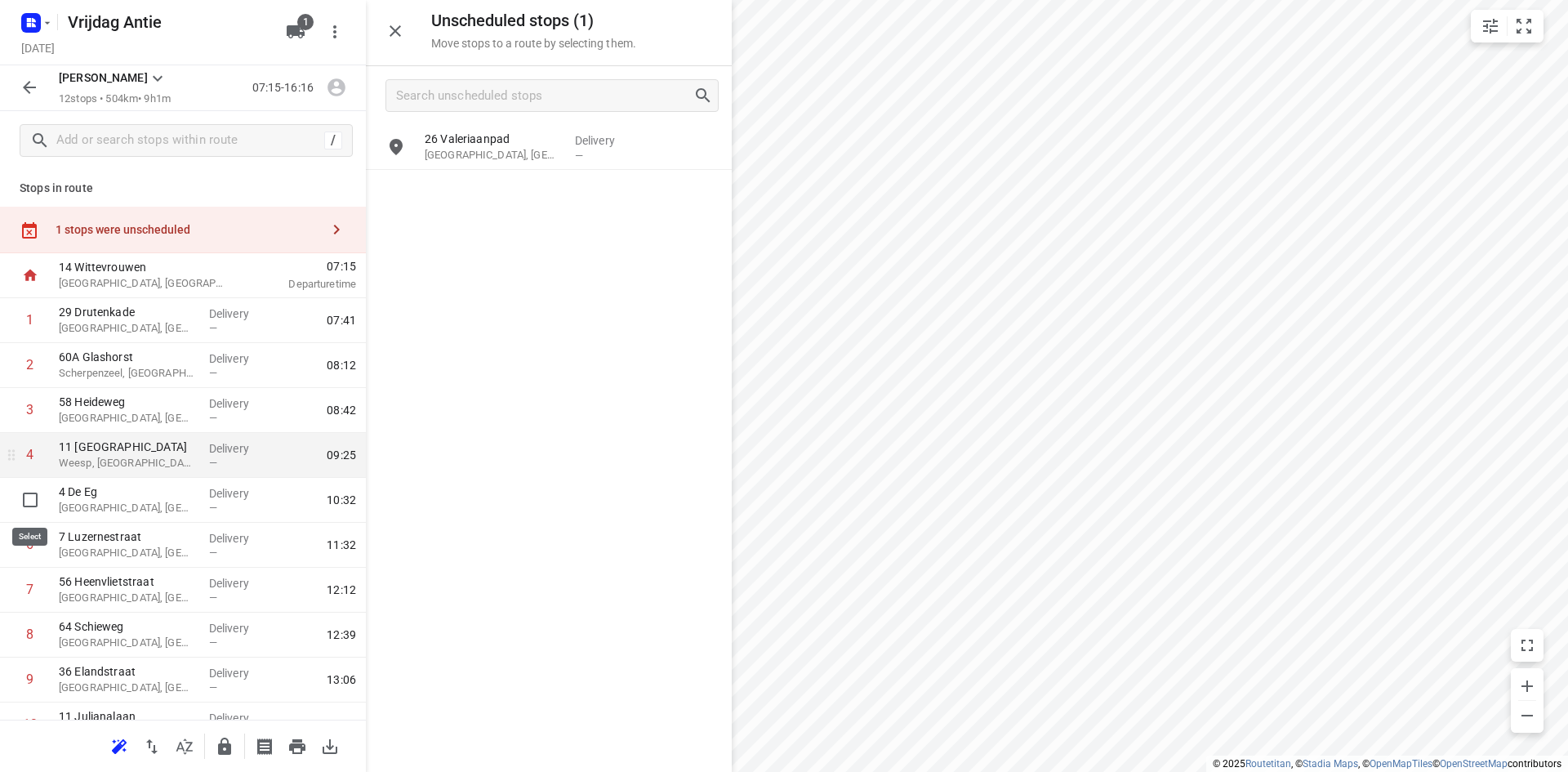
drag, startPoint x: 33, startPoint y: 503, endPoint x: 134, endPoint y: 509, distance: 101.2
click at [35, 503] on input "checkbox" at bounding box center [29, 499] width 33 height 33
checkbox input "true"
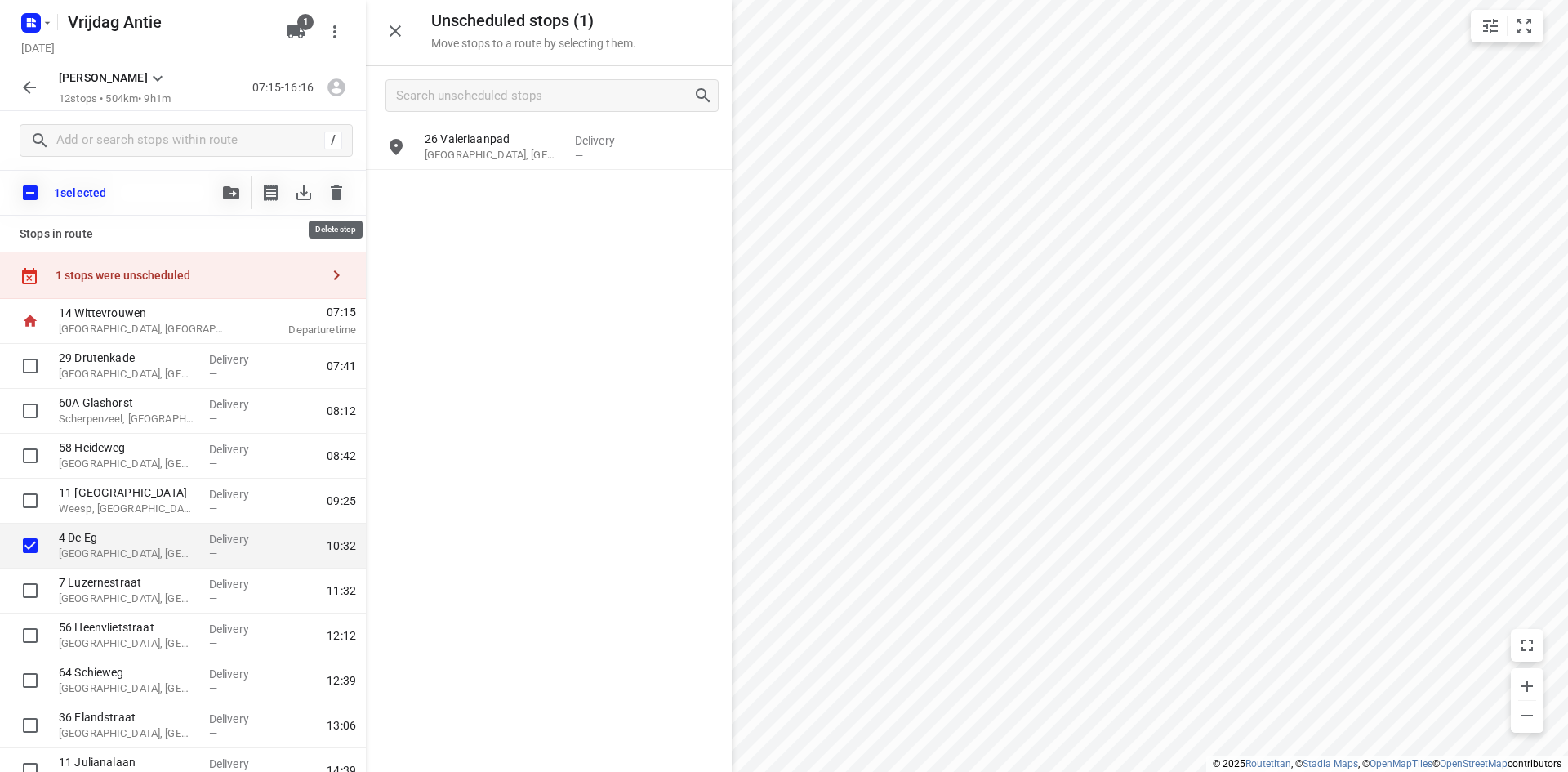
click at [331, 200] on icon "button" at bounding box center [336, 192] width 19 height 19
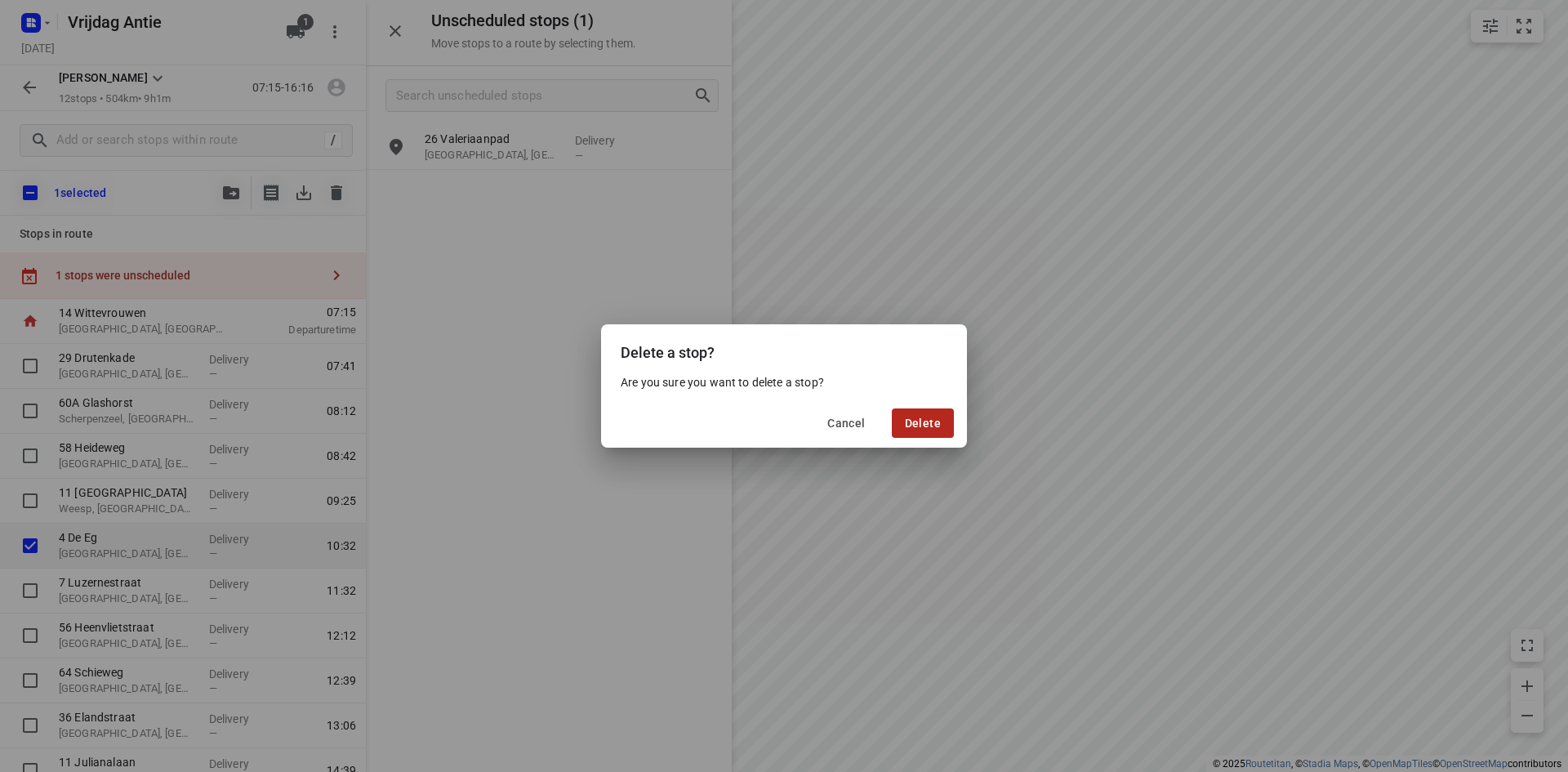
click at [925, 417] on span "Delete" at bounding box center [922, 423] width 36 height 13
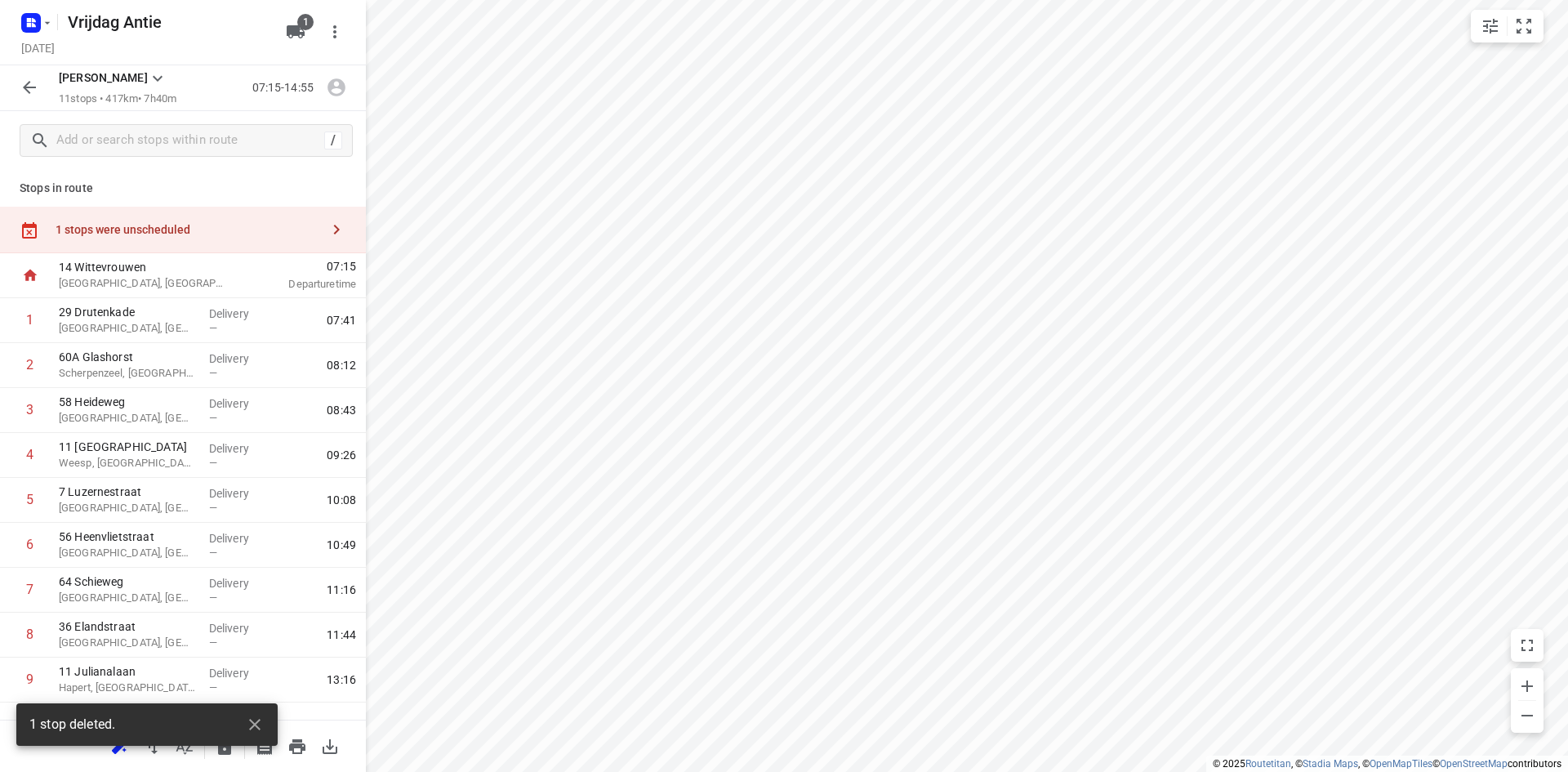
click at [136, 237] on div "1 stops were unscheduled" at bounding box center [183, 229] width 366 height 46
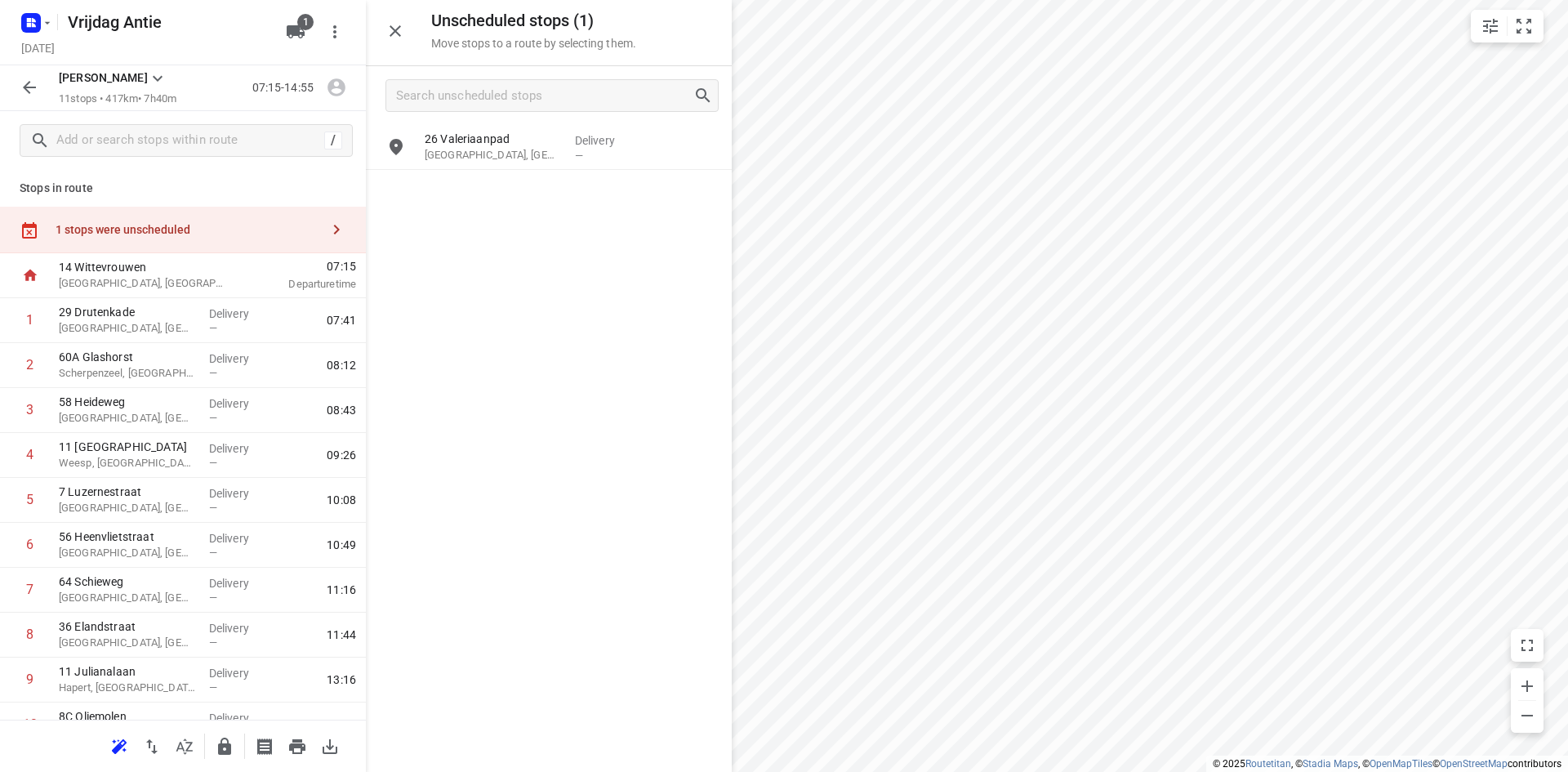
click at [385, 40] on button "button" at bounding box center [395, 30] width 33 height 33
click at [226, 178] on div "Stops in route 1 stops were unscheduled 14 Wittevrouwen Almere, Netherlands 07:…" at bounding box center [183, 445] width 366 height 550
click at [123, 751] on icon "button" at bounding box center [119, 746] width 19 height 19
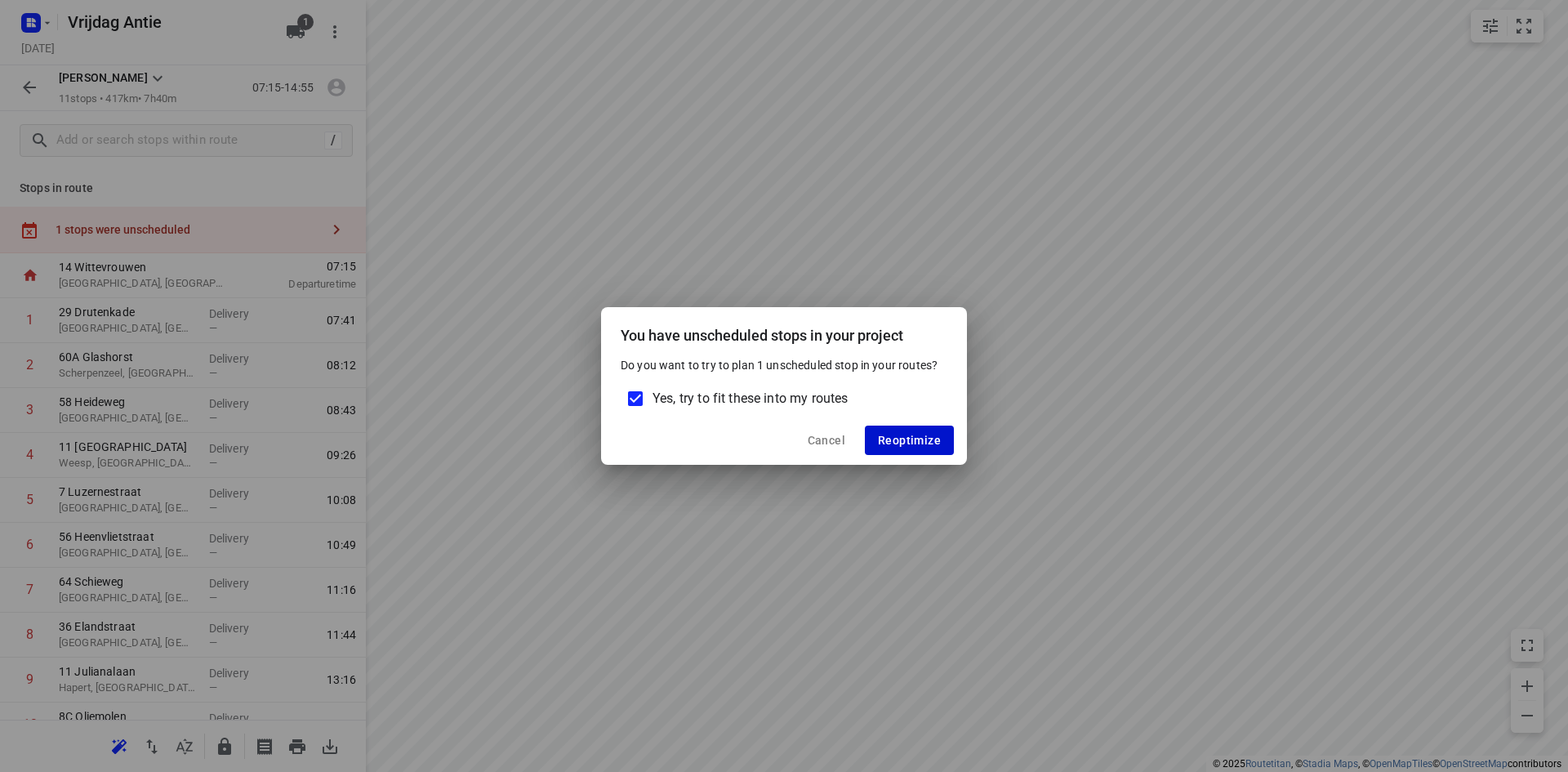
click at [912, 434] on span "Reoptimize" at bounding box center [909, 440] width 63 height 13
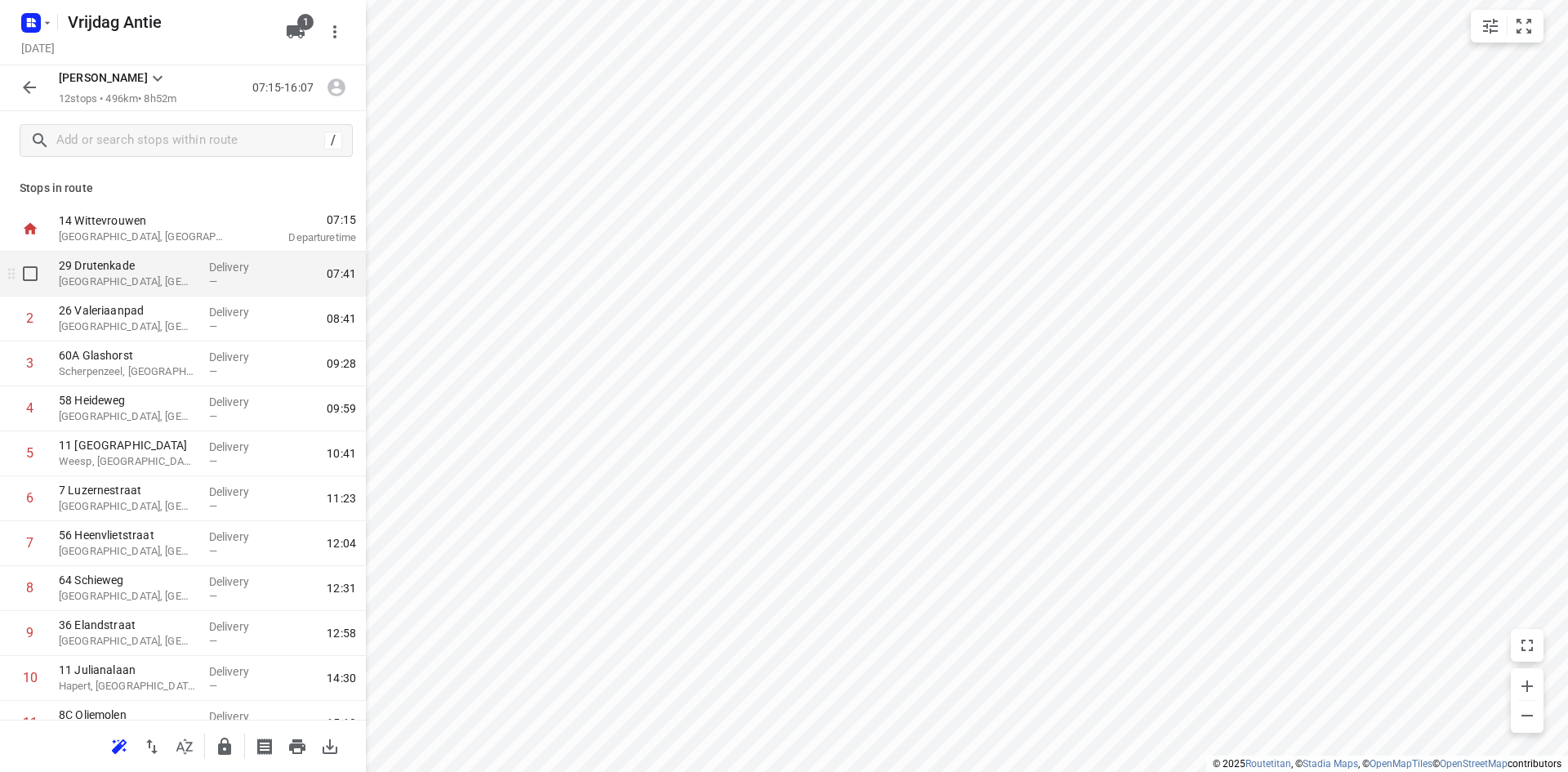
click at [125, 277] on p "Hoogland, Netherlands" at bounding box center [127, 281] width 137 height 16
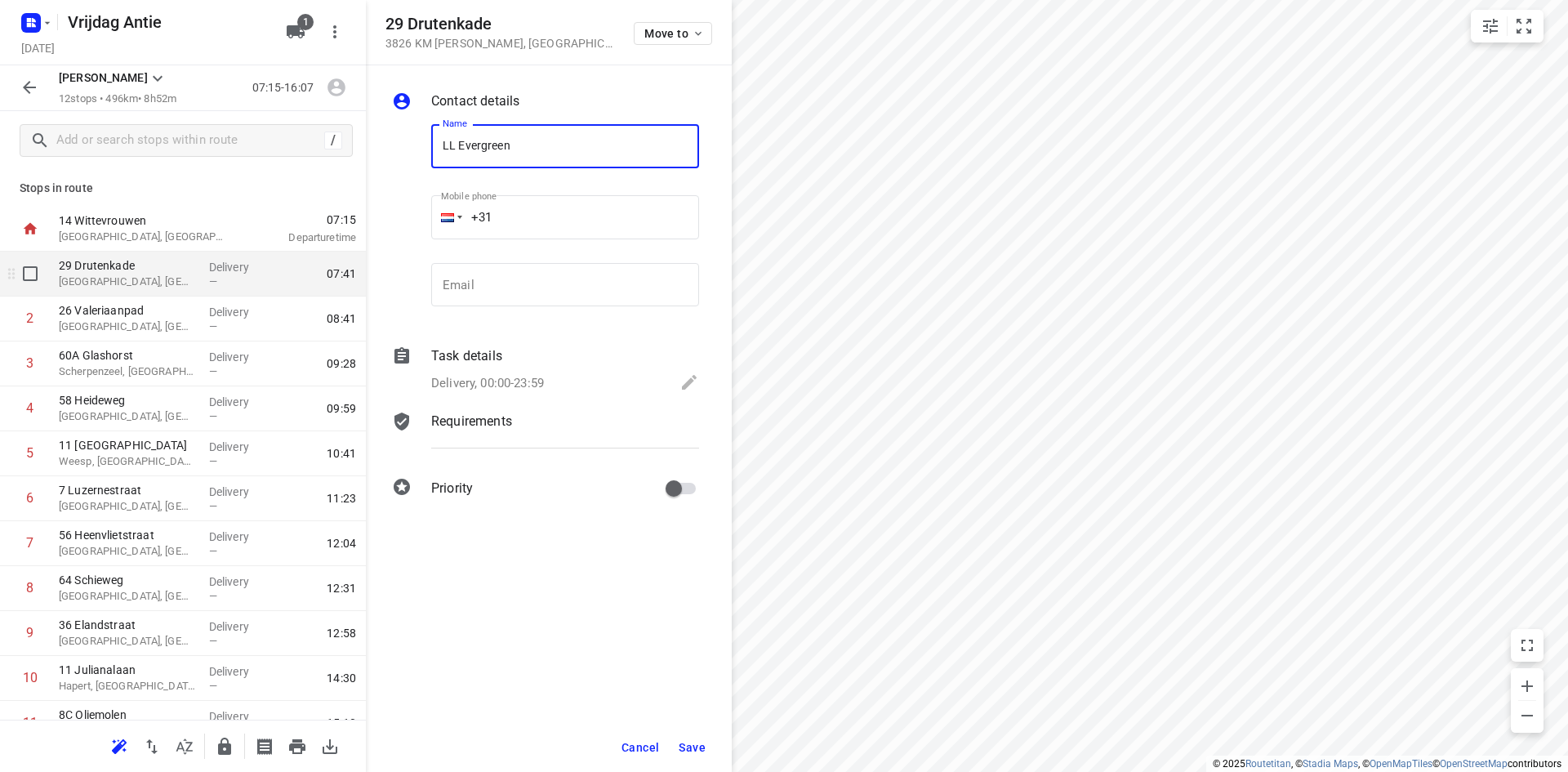
type input "LL Evergreen"
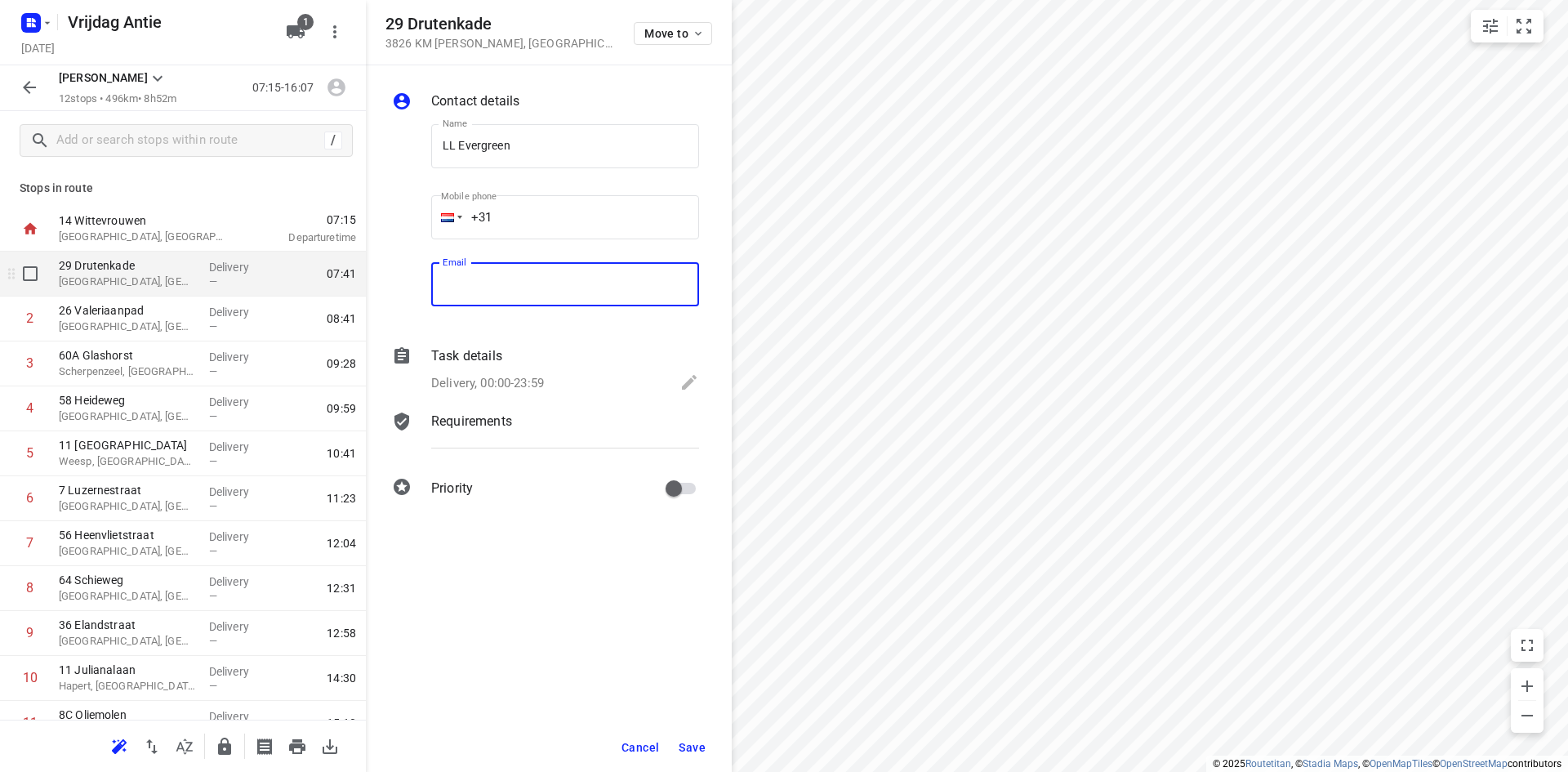
type input "Q"
type input "purchasing@pawnislands.com"
click at [689, 747] on span "Save" at bounding box center [692, 748] width 27 height 13
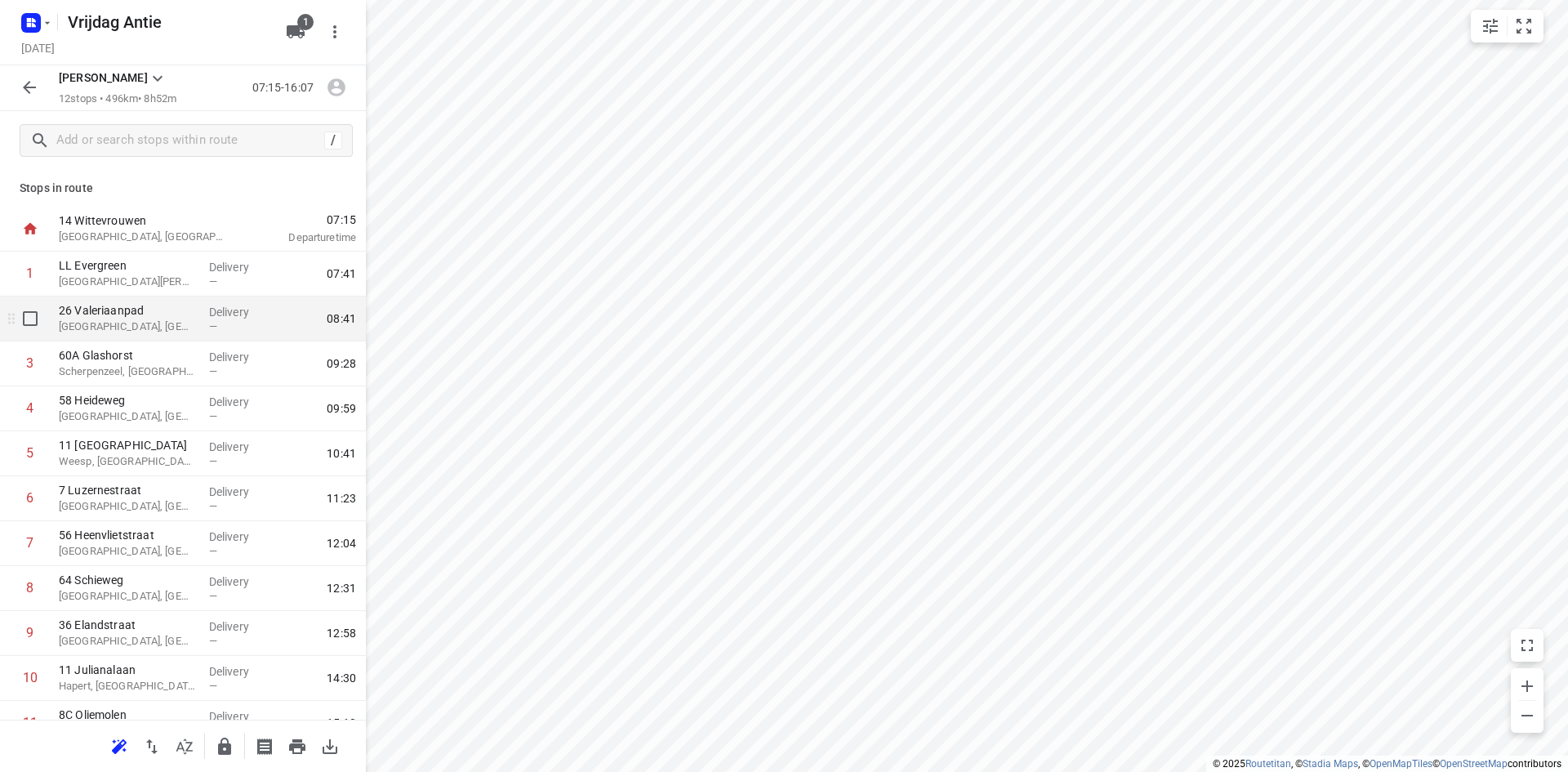
click at [144, 322] on p "Arnhem, Netherlands" at bounding box center [127, 326] width 137 height 16
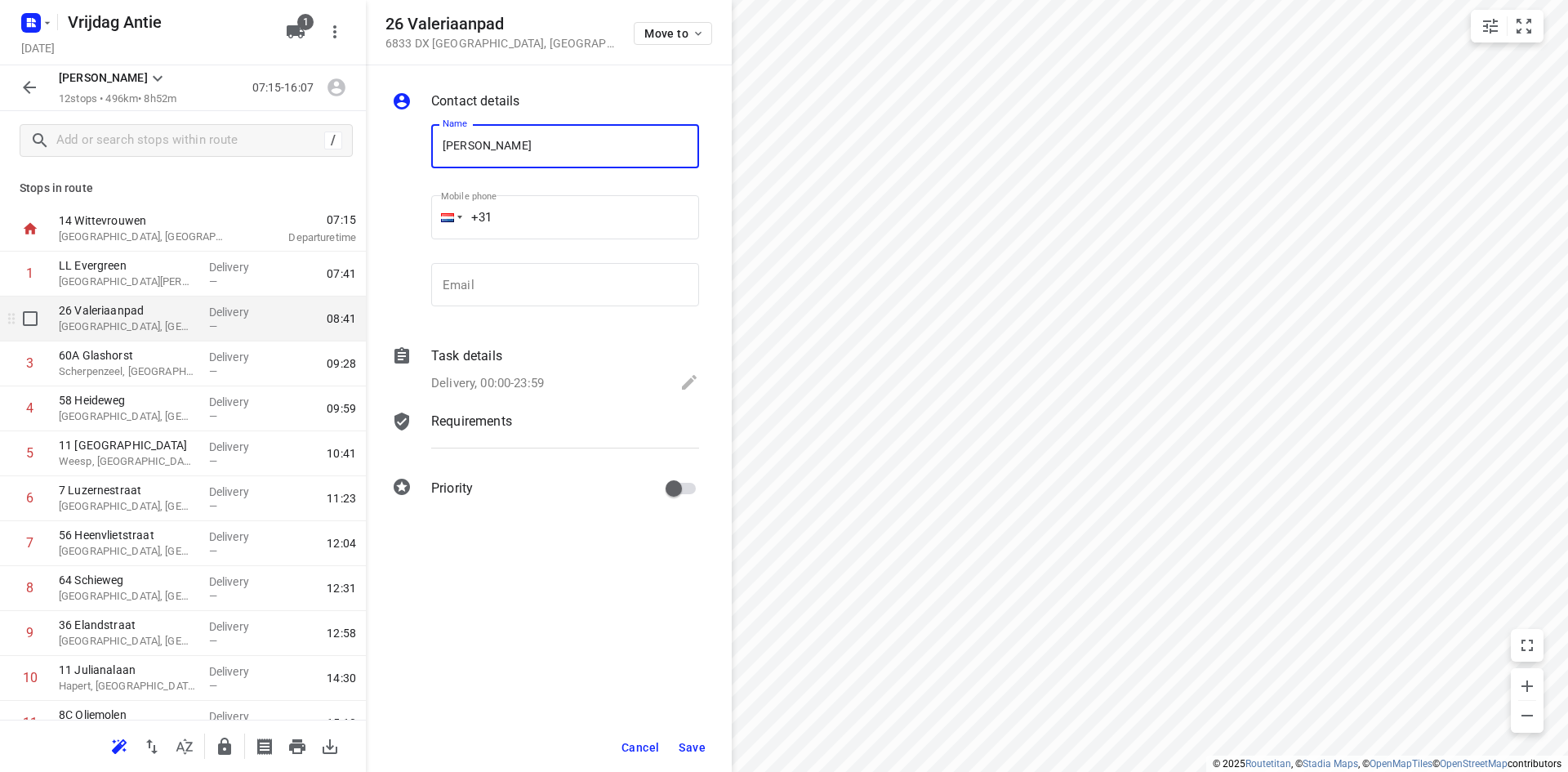
type input "Barry Vonk"
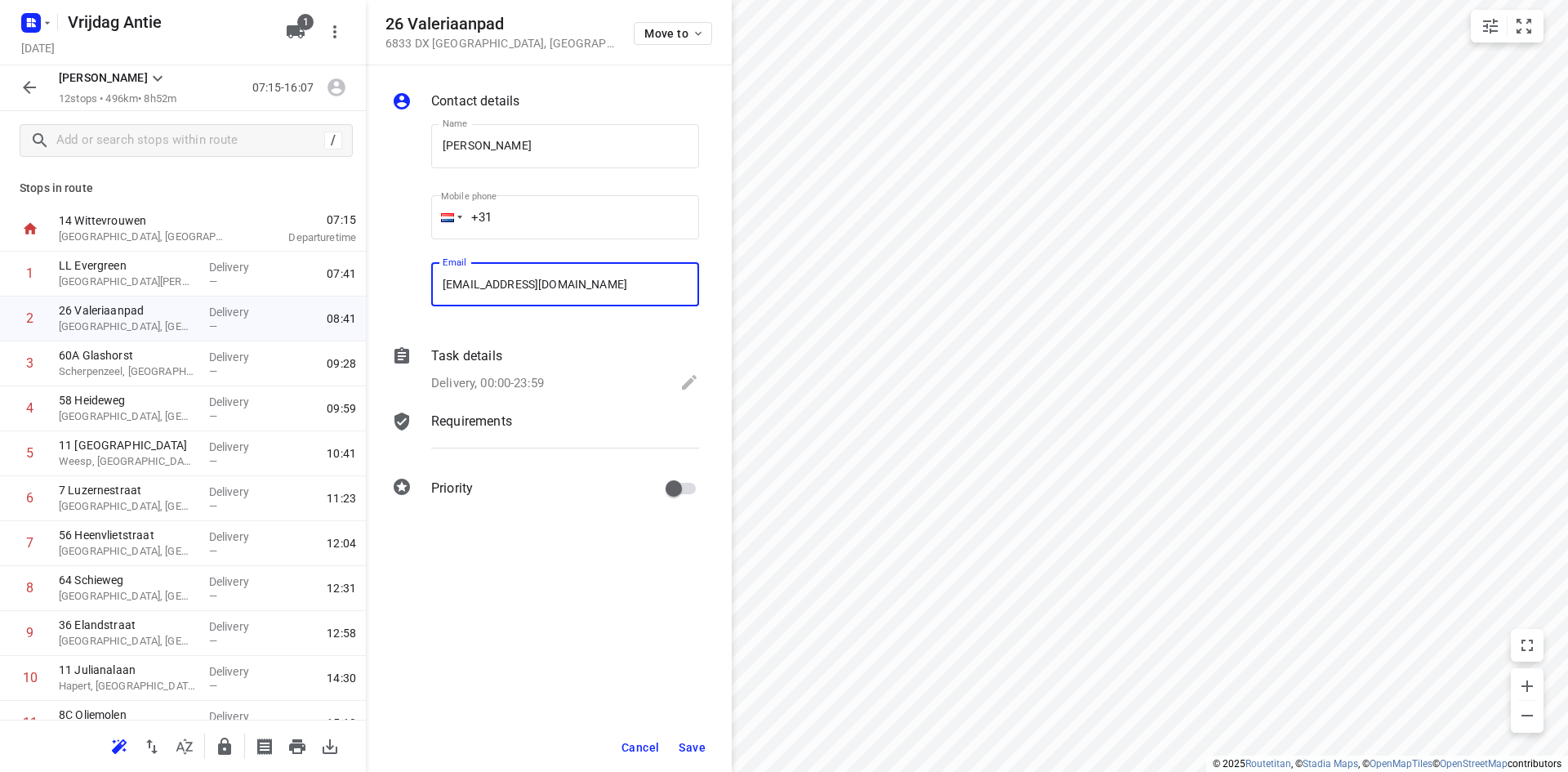
type input "barryvonk85@gmail.com"
click at [697, 737] on button "Save" at bounding box center [692, 747] width 40 height 29
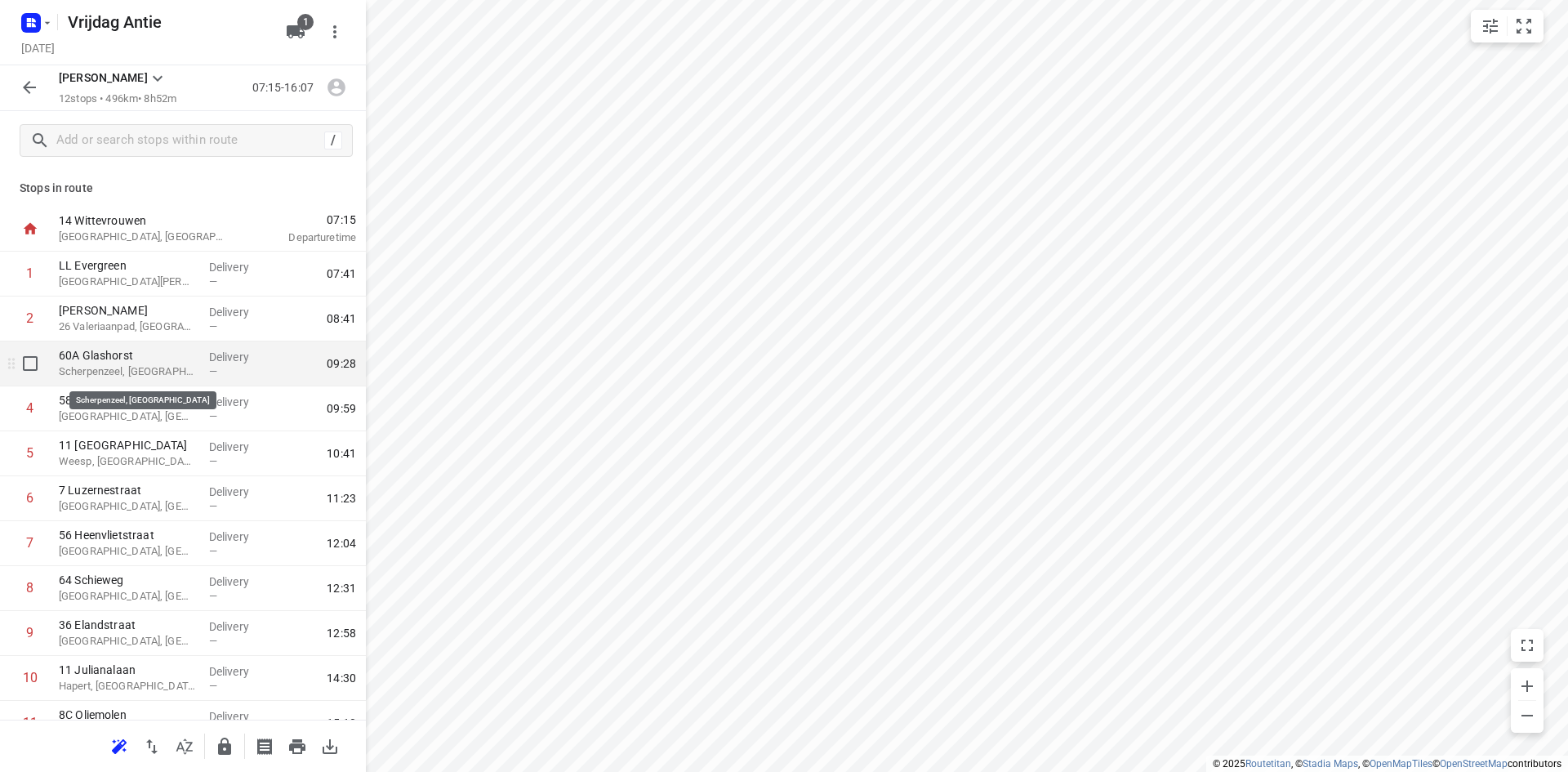
click at [89, 373] on p "Scherpenzeel, Netherlands" at bounding box center [127, 371] width 137 height 16
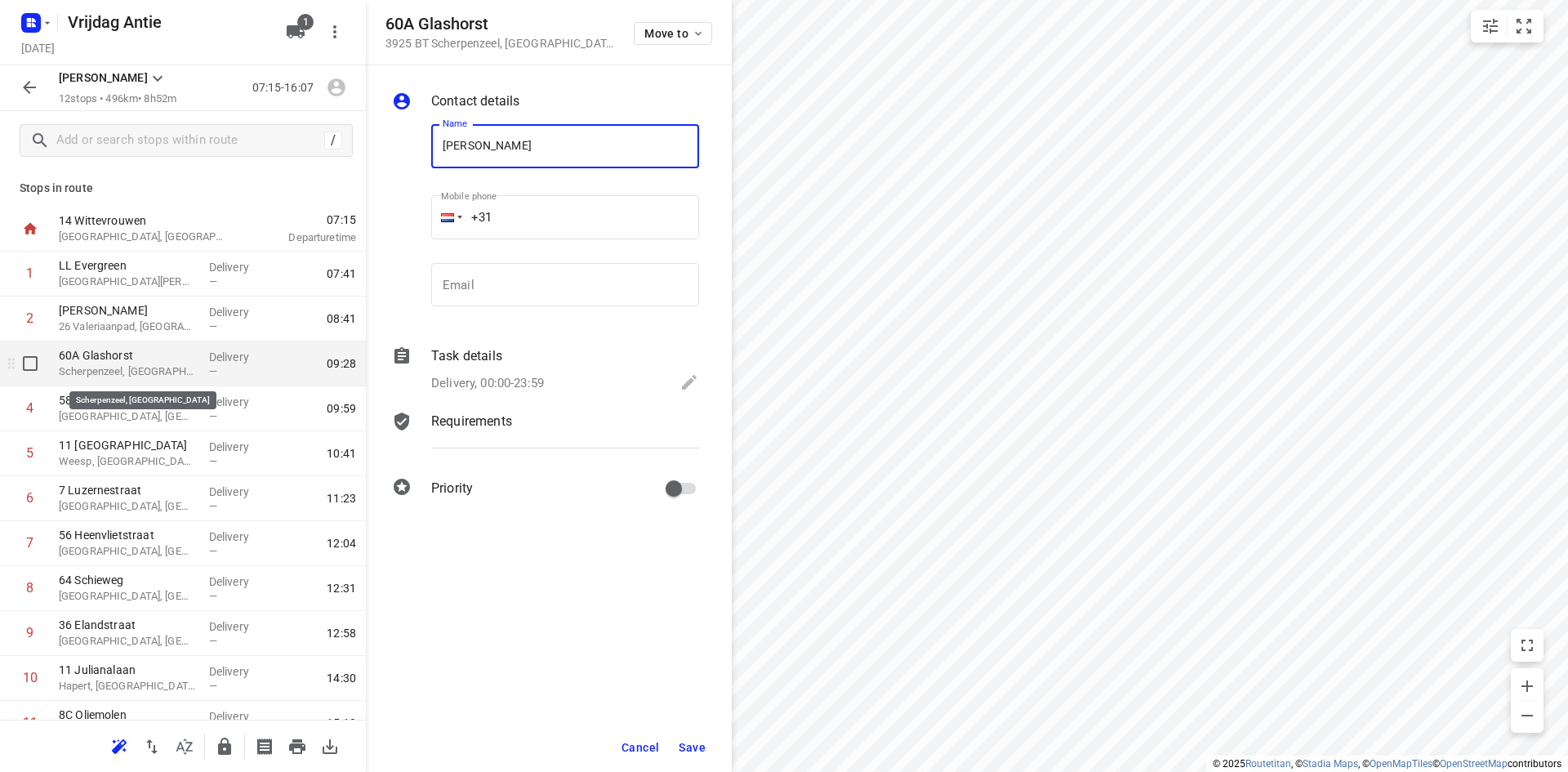
type input "Erica Rooke"
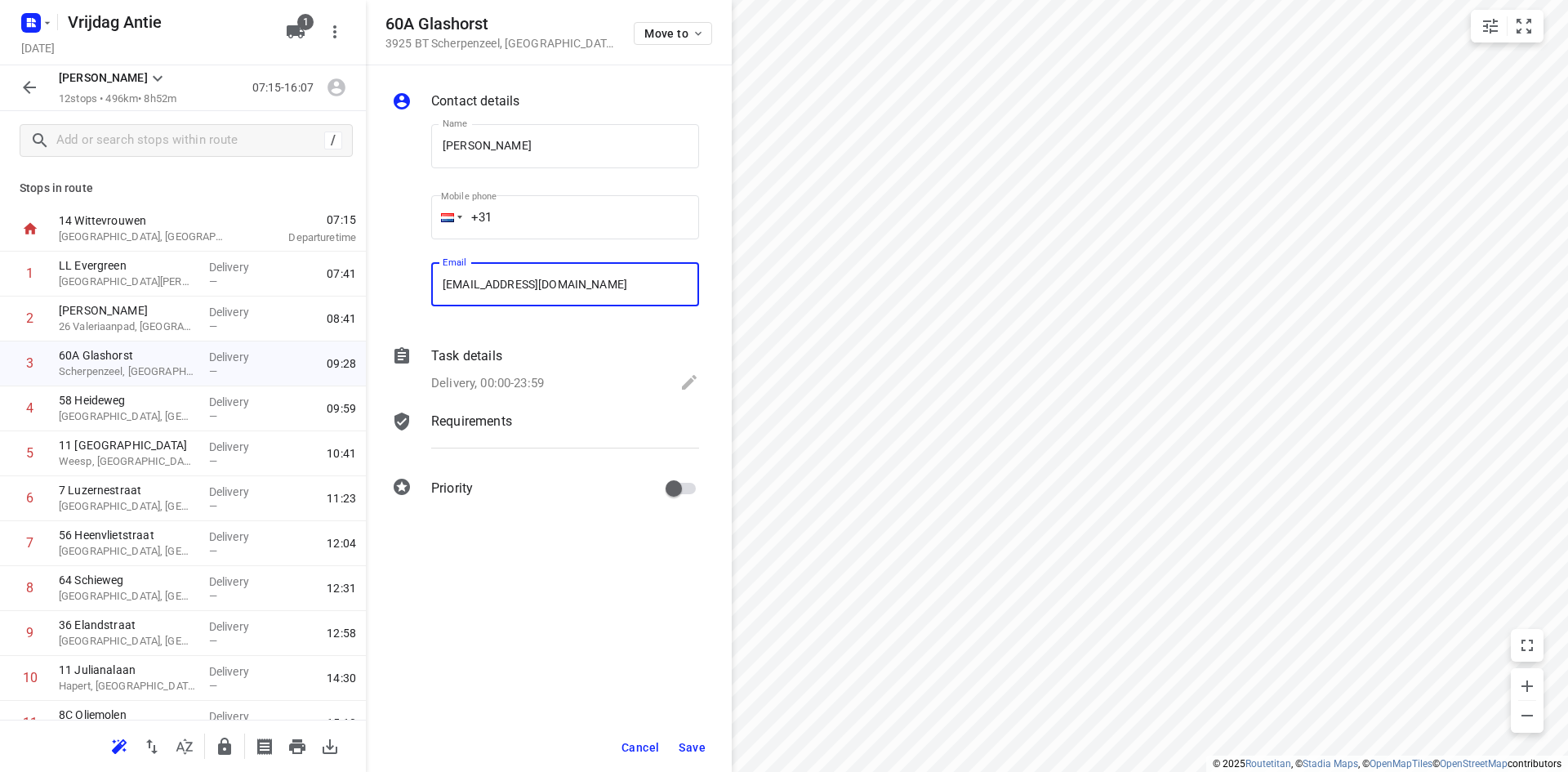
type input "ericarooke@gmail.com"
click at [683, 741] on span "Save" at bounding box center [692, 748] width 27 height 13
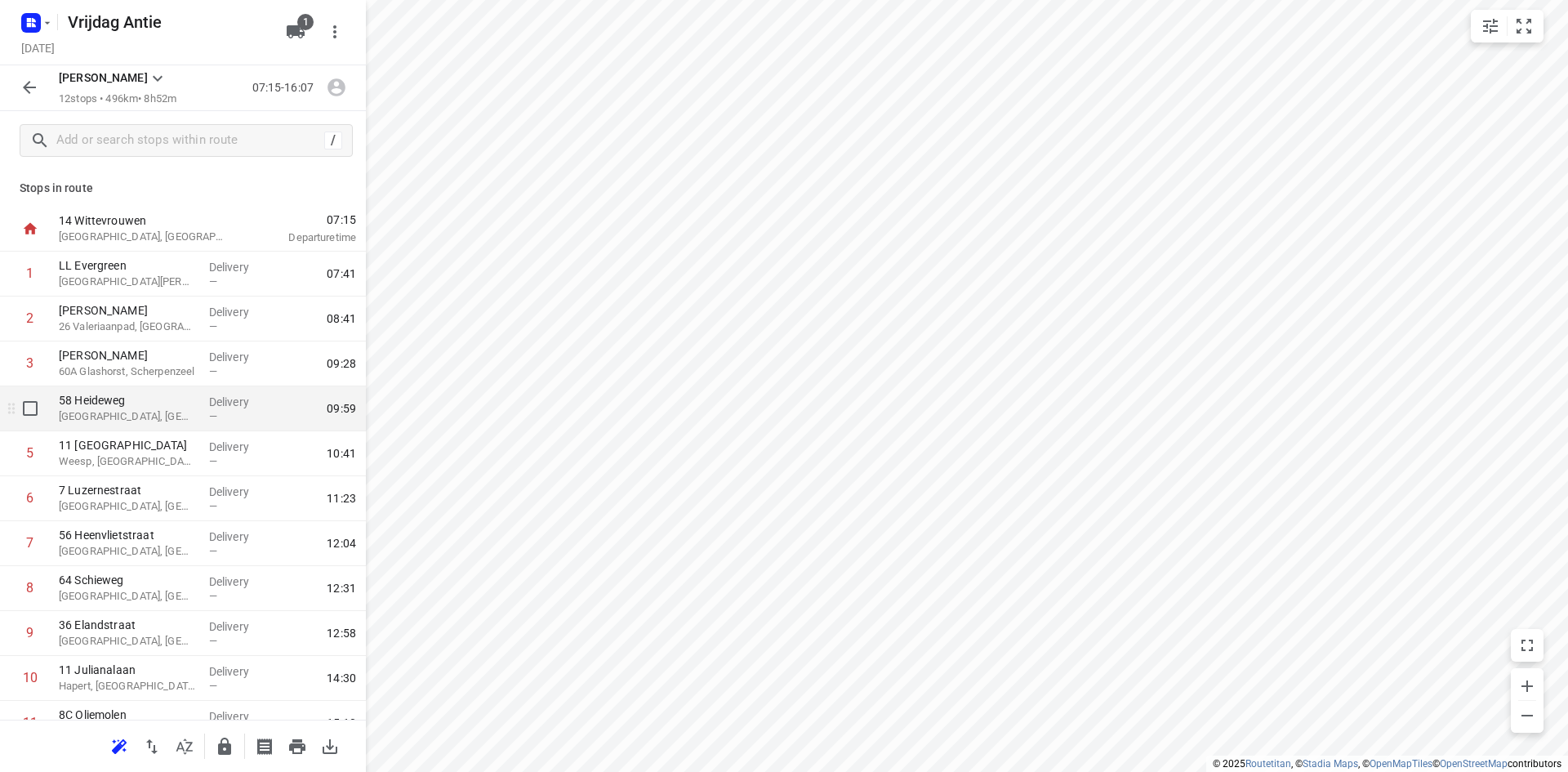
click at [112, 407] on p "58 Heideweg" at bounding box center [127, 400] width 137 height 16
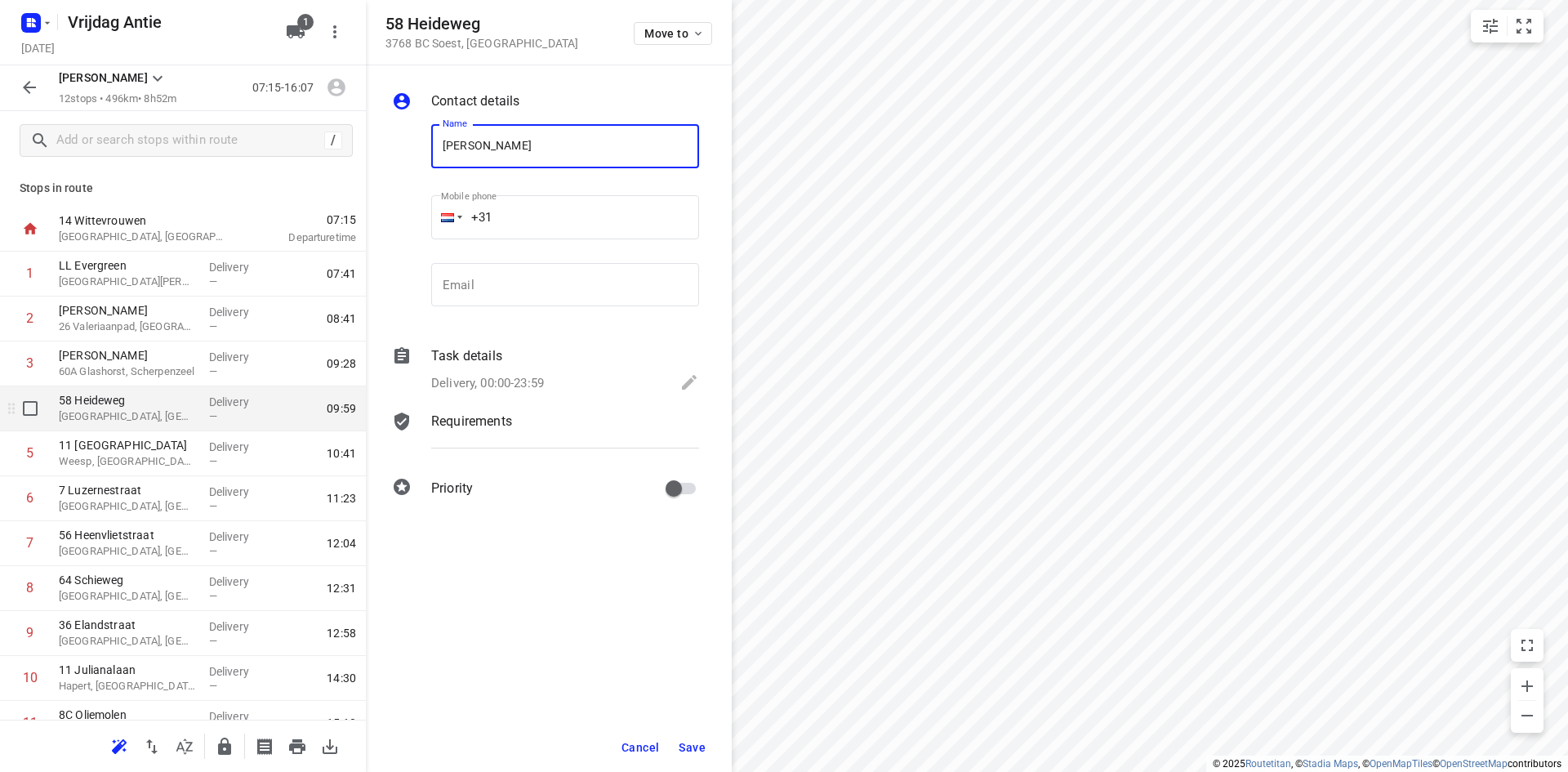
type input "Evie Ruardij"
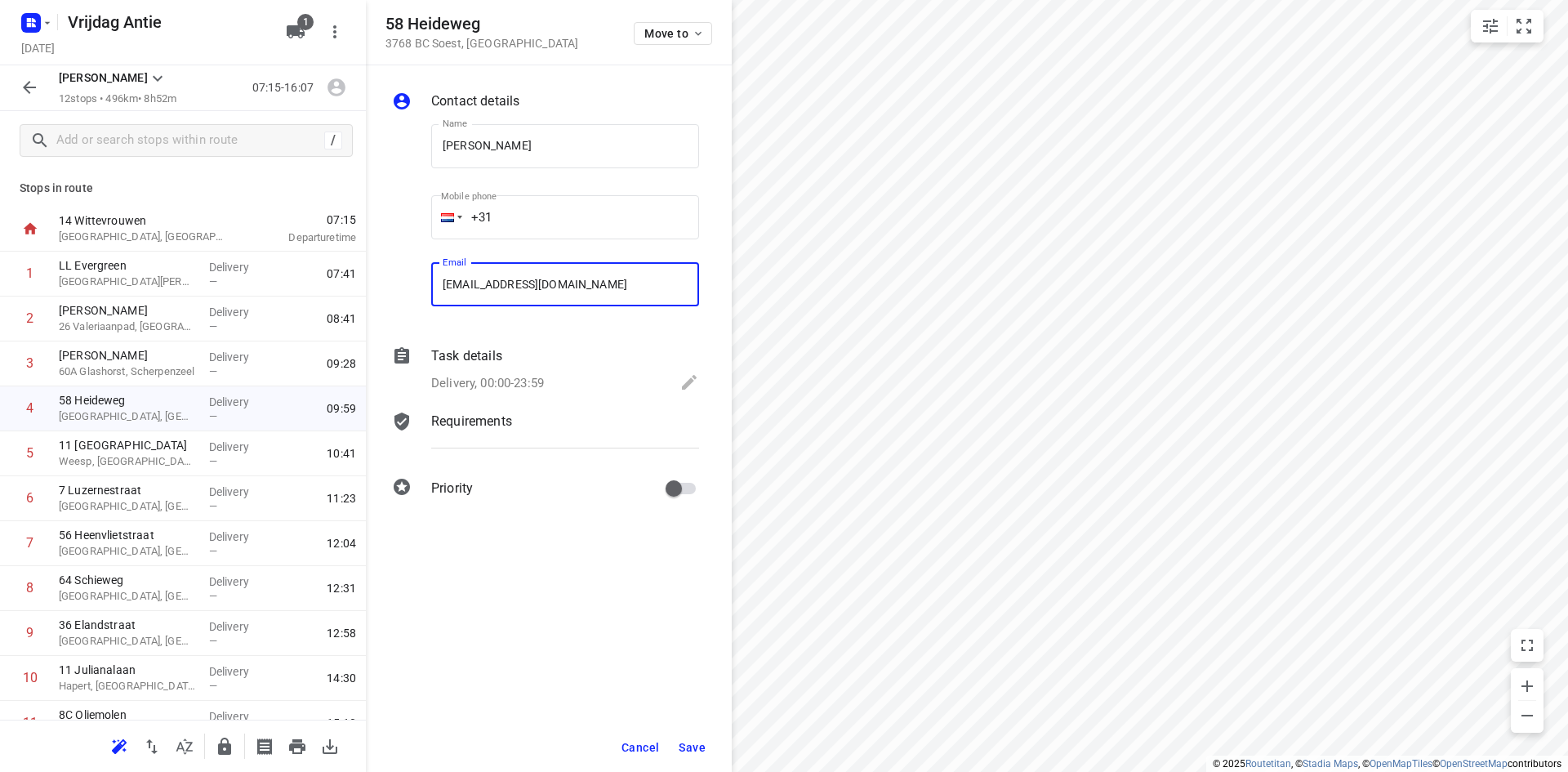
type input "evie@ruardyrecruitment.nl"
click at [697, 747] on span "Save" at bounding box center [692, 748] width 27 height 13
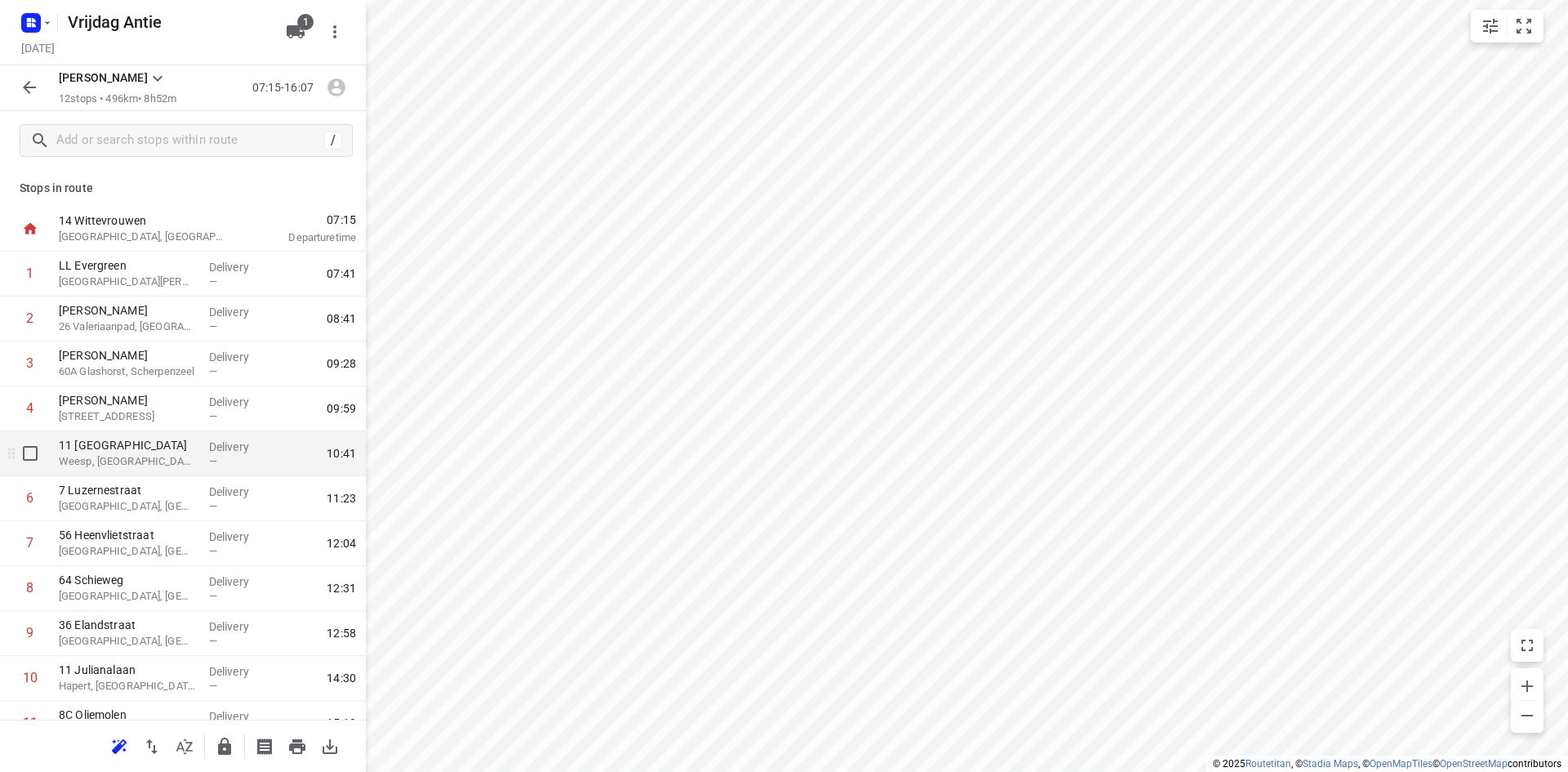
click at [136, 445] on p "11 Veldhuishof Noord" at bounding box center [127, 445] width 137 height 16
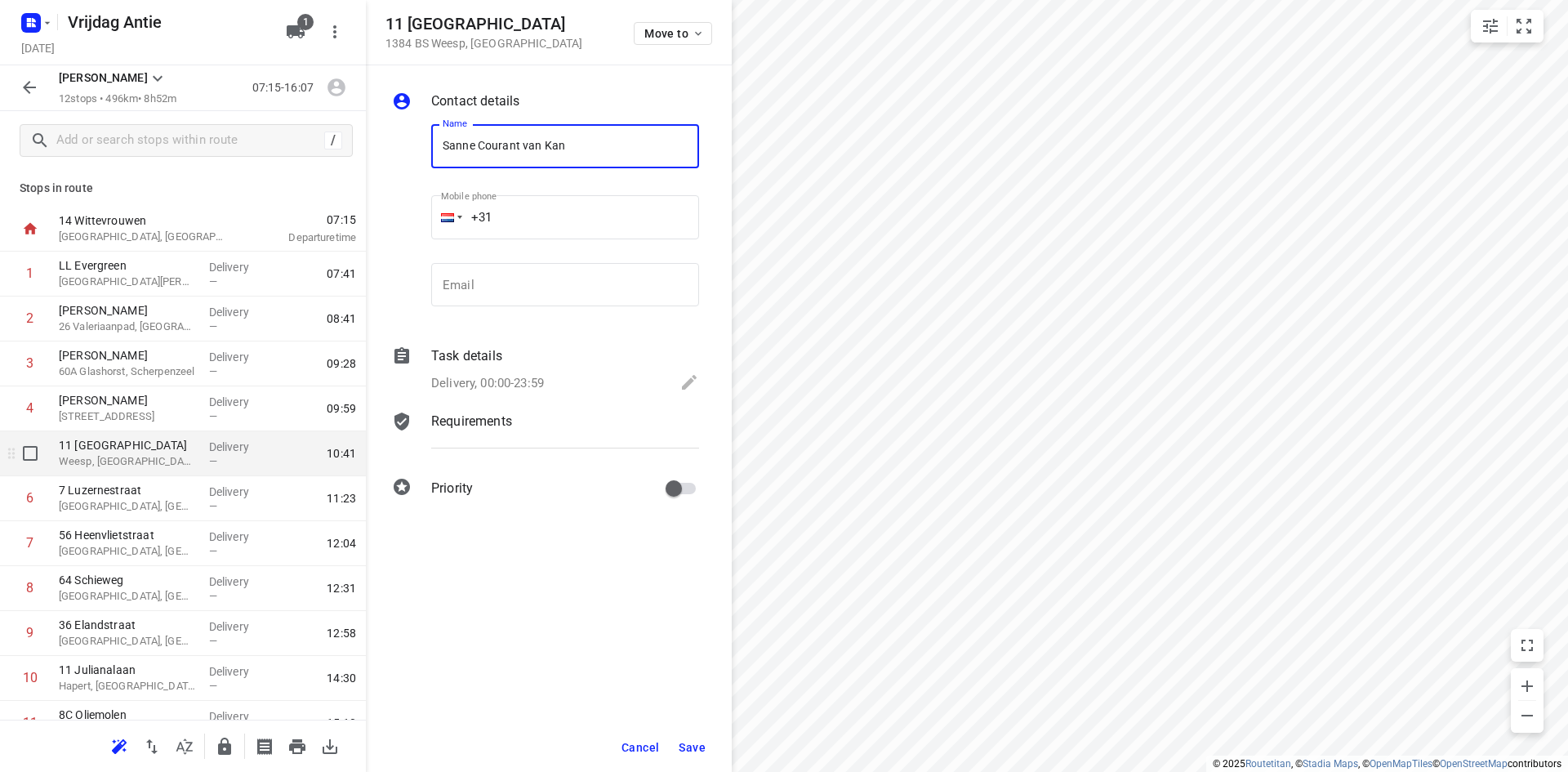
type input "Sanne Courant van Kan"
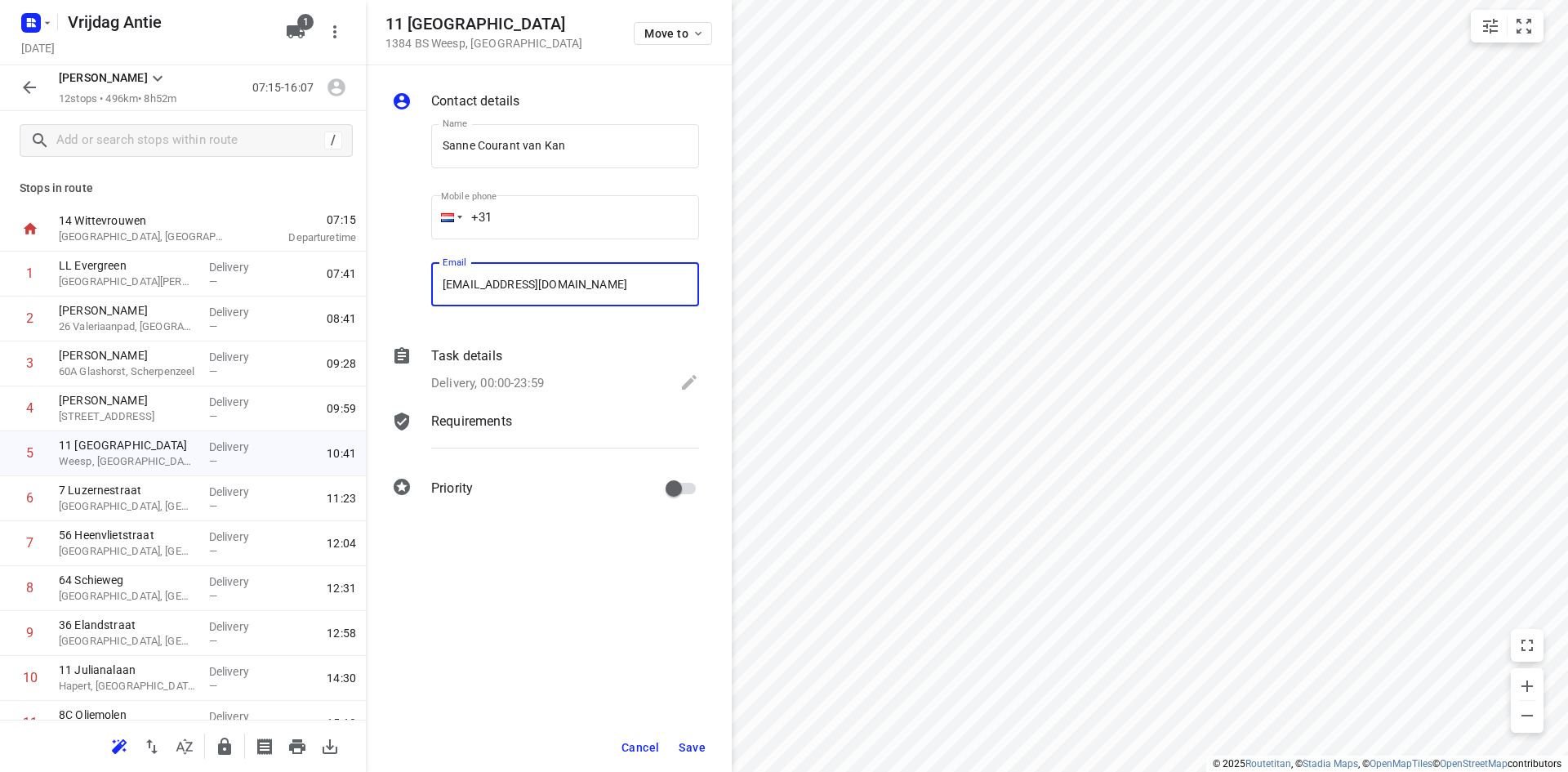
type input "sannevkan@hotmail.com"
click at [696, 739] on button "Save" at bounding box center [692, 747] width 40 height 29
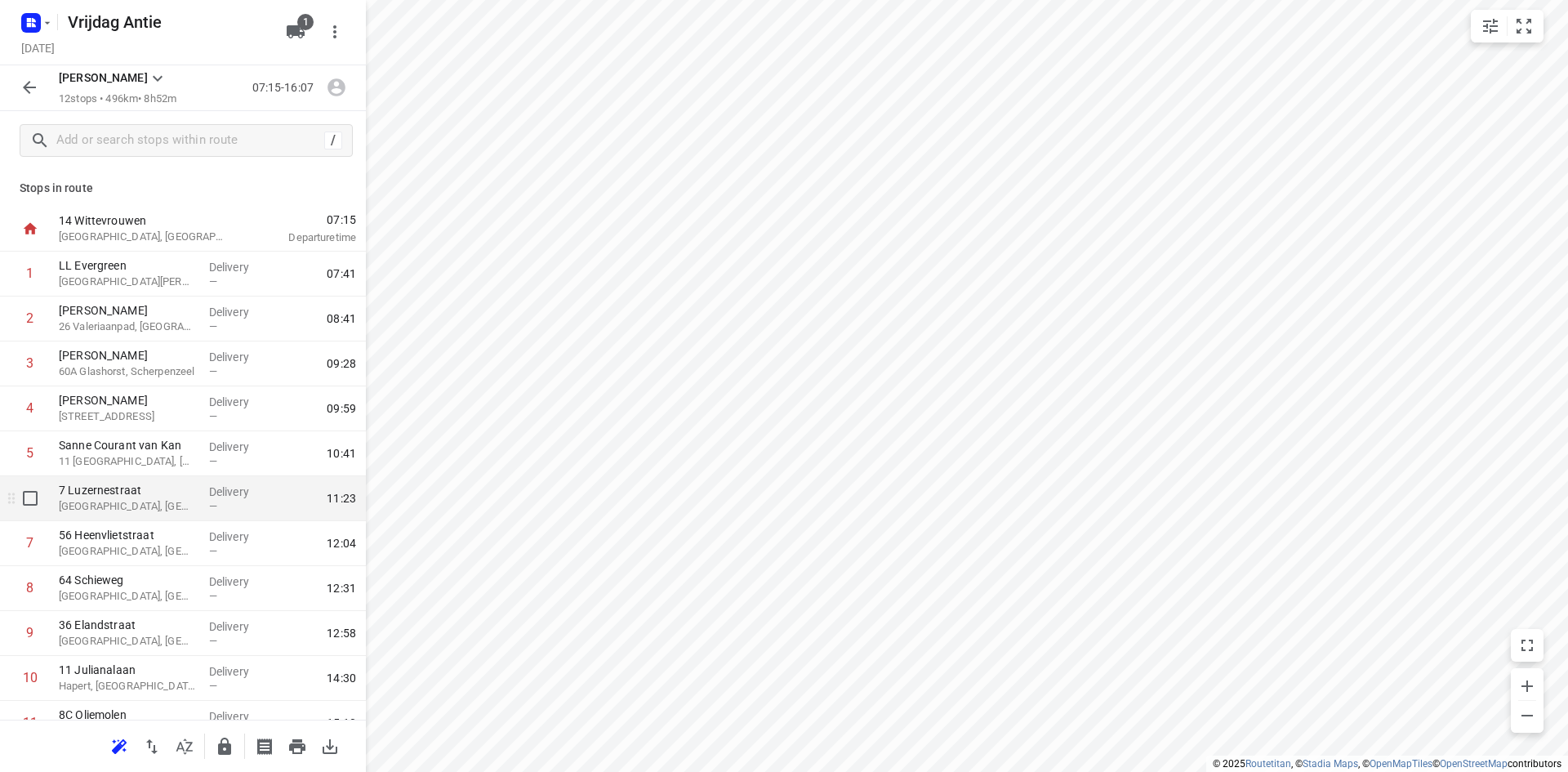
click at [136, 486] on p "7 Luzernestraat" at bounding box center [127, 489] width 137 height 16
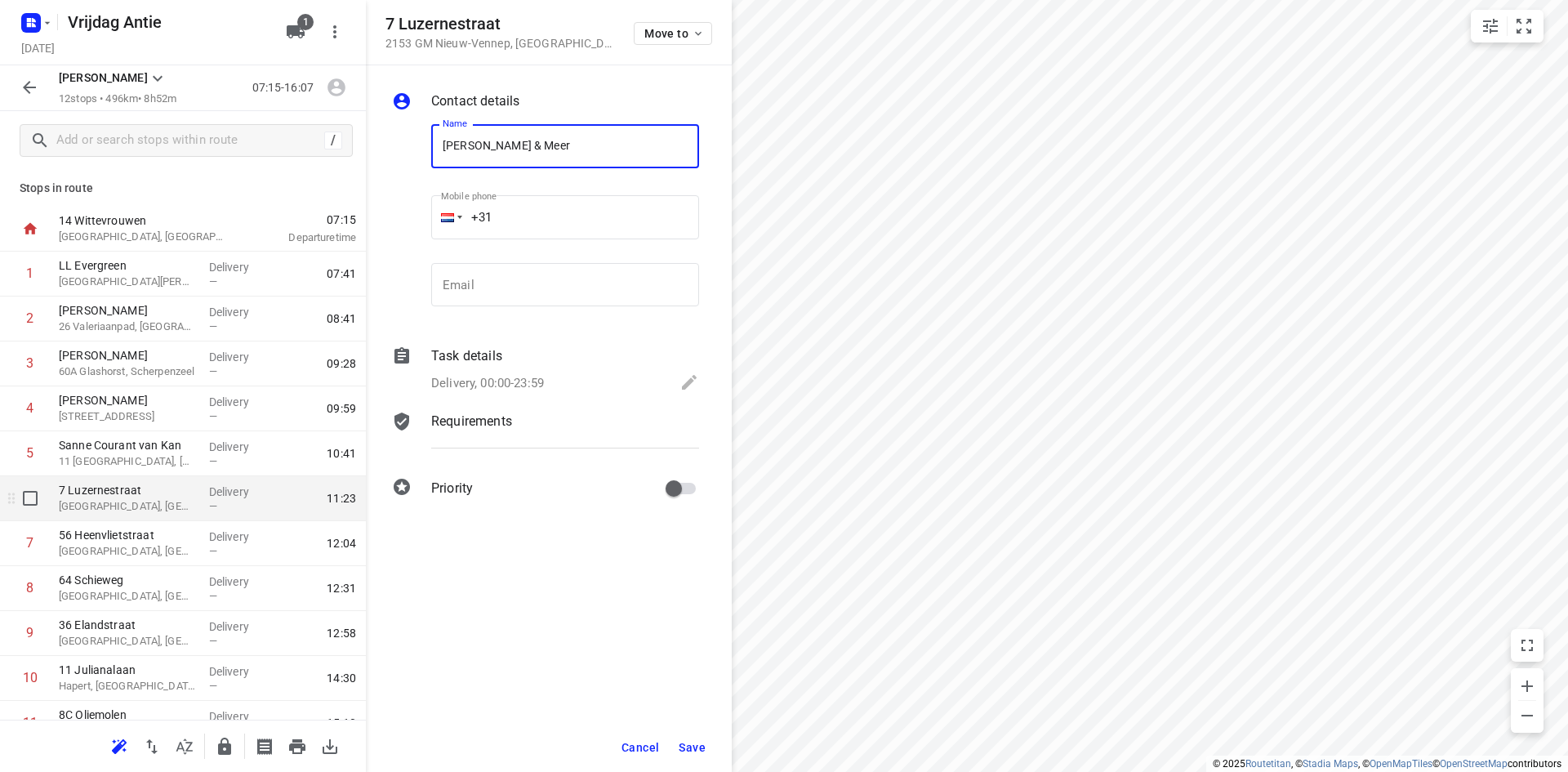
type input "Tegels & Meer"
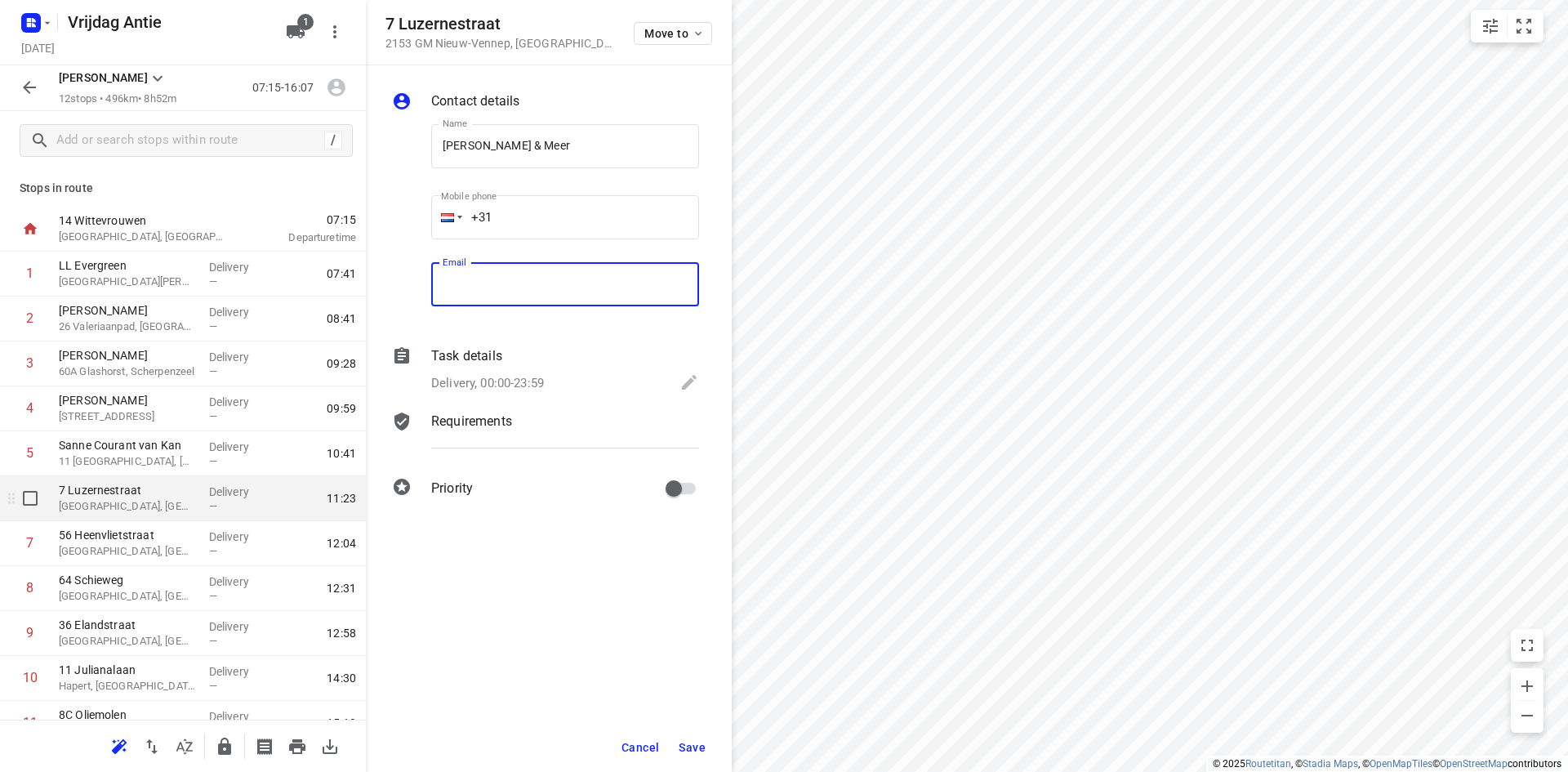
type input "r"
type input "tamara@tegelsenmeer.nl"
click at [699, 738] on button "Save" at bounding box center [692, 747] width 40 height 29
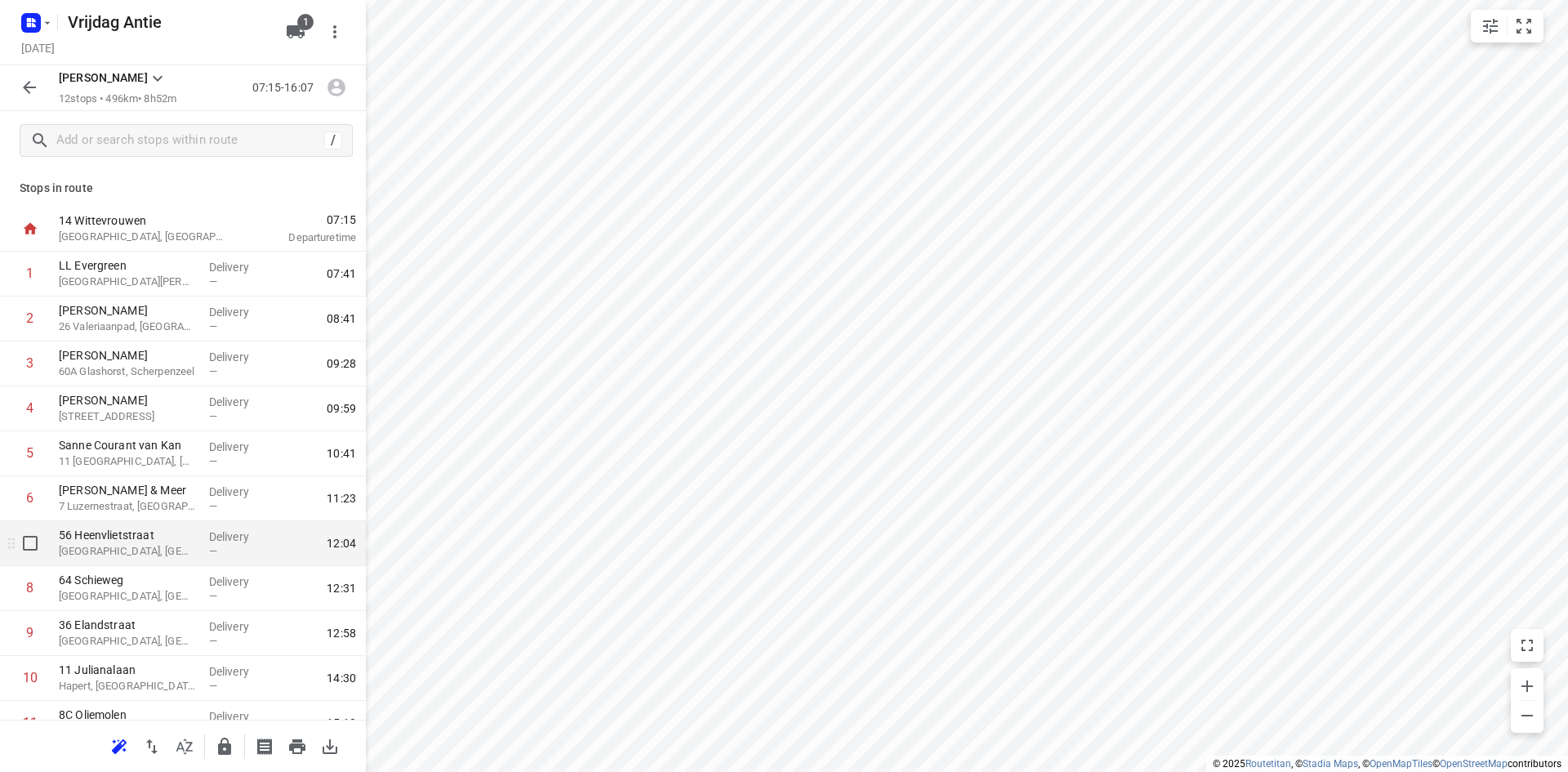
click at [151, 548] on p "Zoetermeer, Netherlands" at bounding box center [127, 551] width 137 height 16
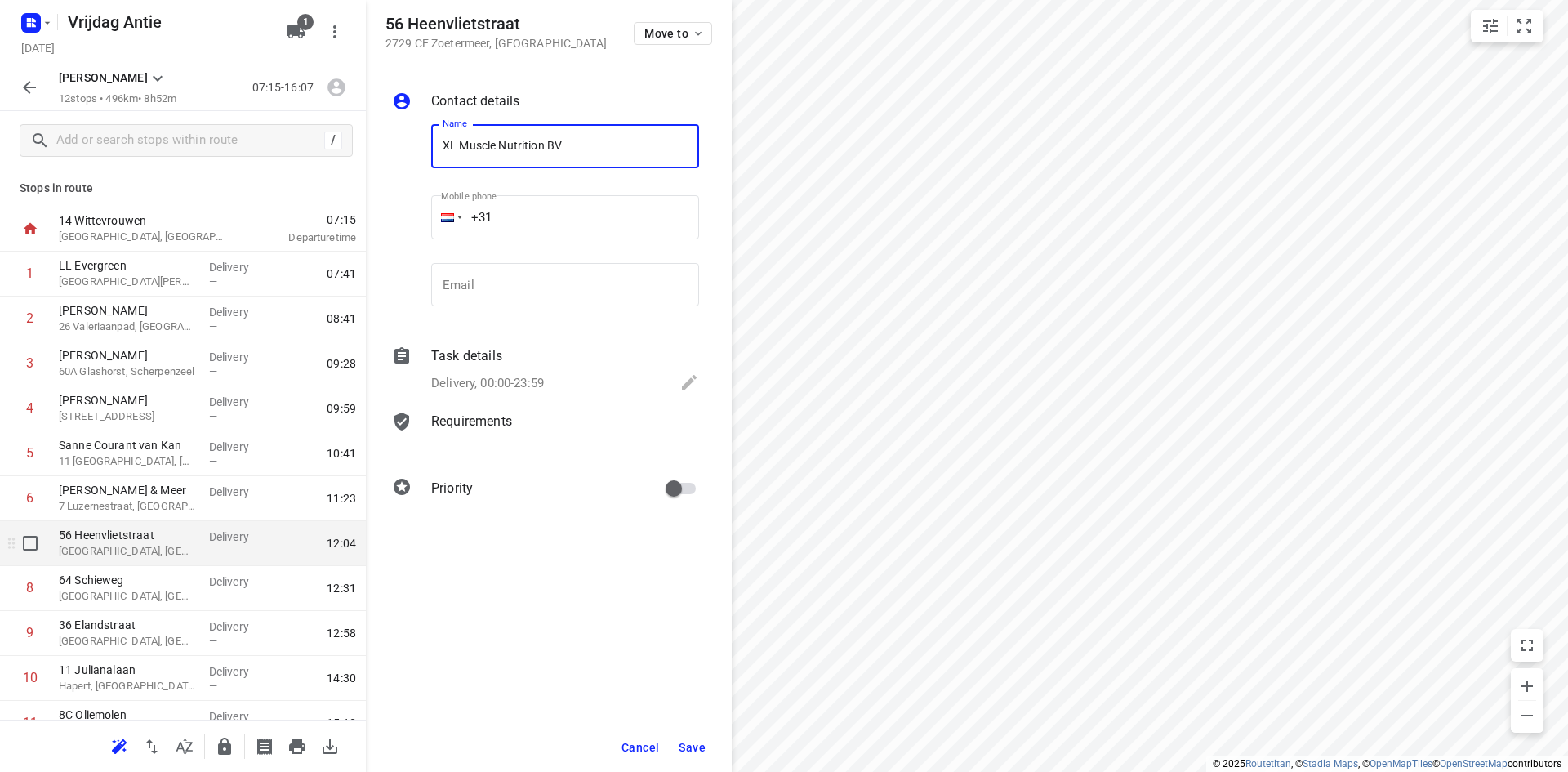
type input "XL Muscle Nutrition BV"
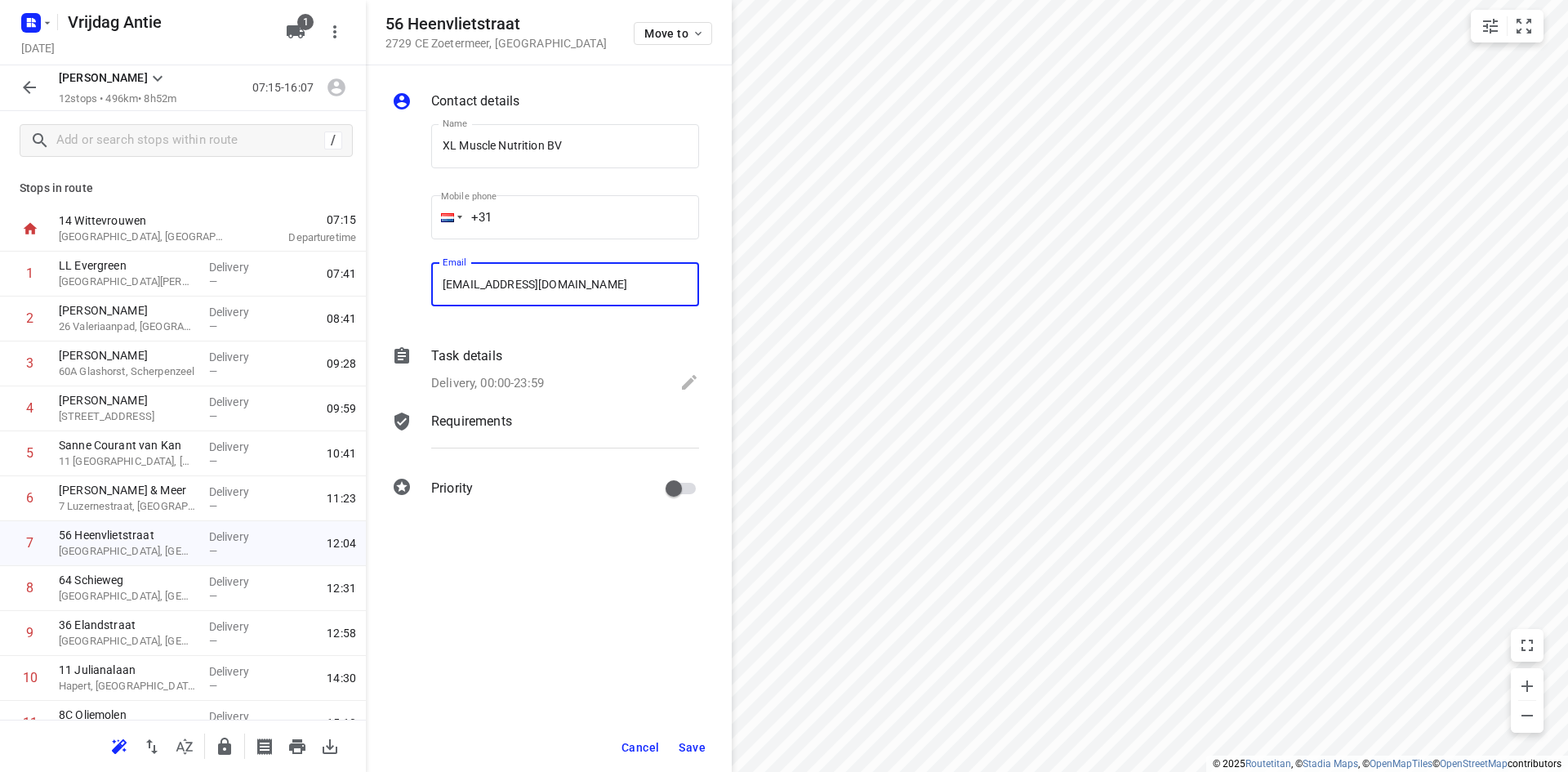
type input "reginio@xlmusclenutrition.nl"
click at [701, 745] on span "Save" at bounding box center [692, 748] width 27 height 13
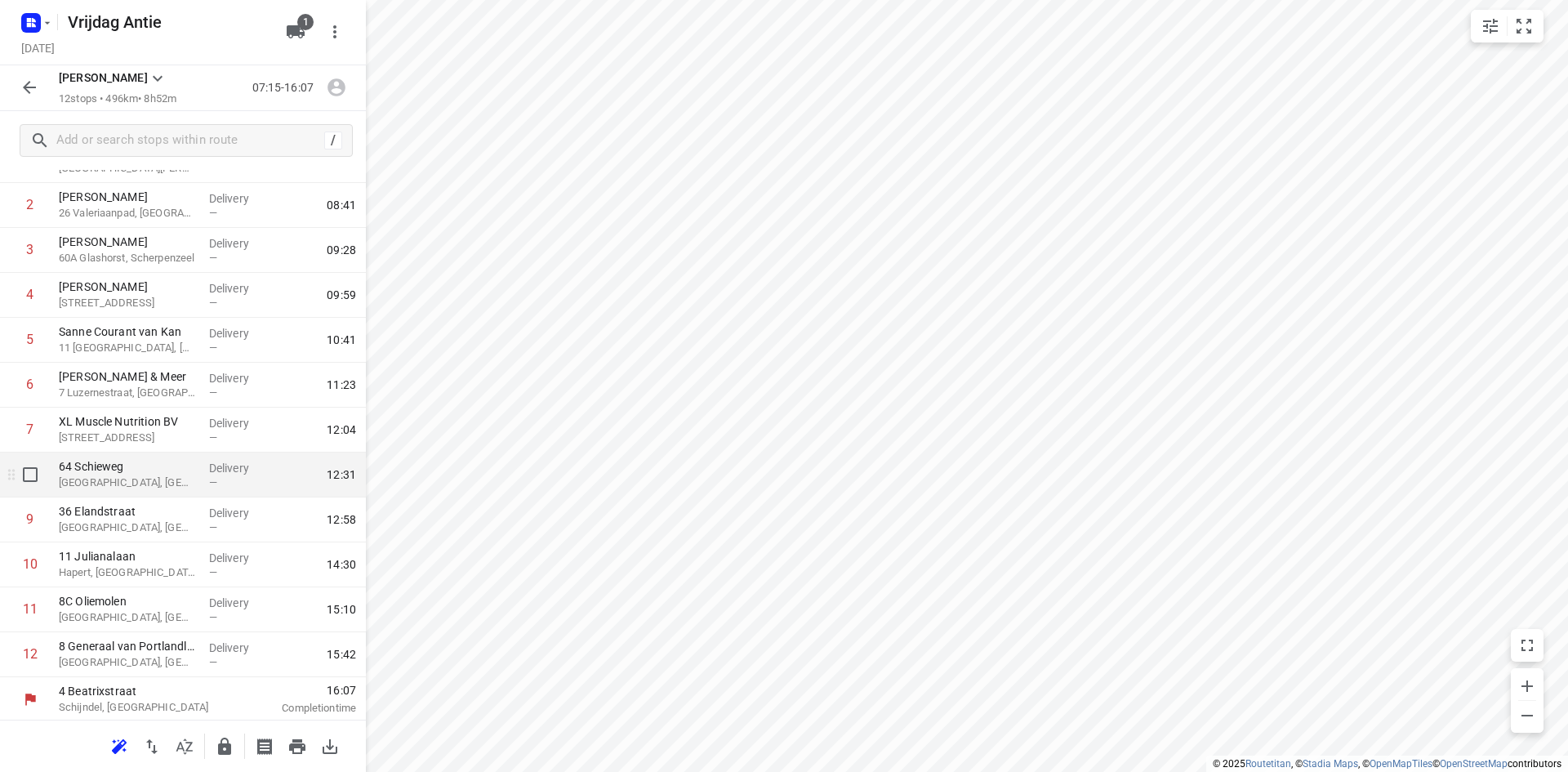
scroll to position [116, 0]
click at [134, 472] on p "Delft, Netherlands" at bounding box center [127, 480] width 137 height 16
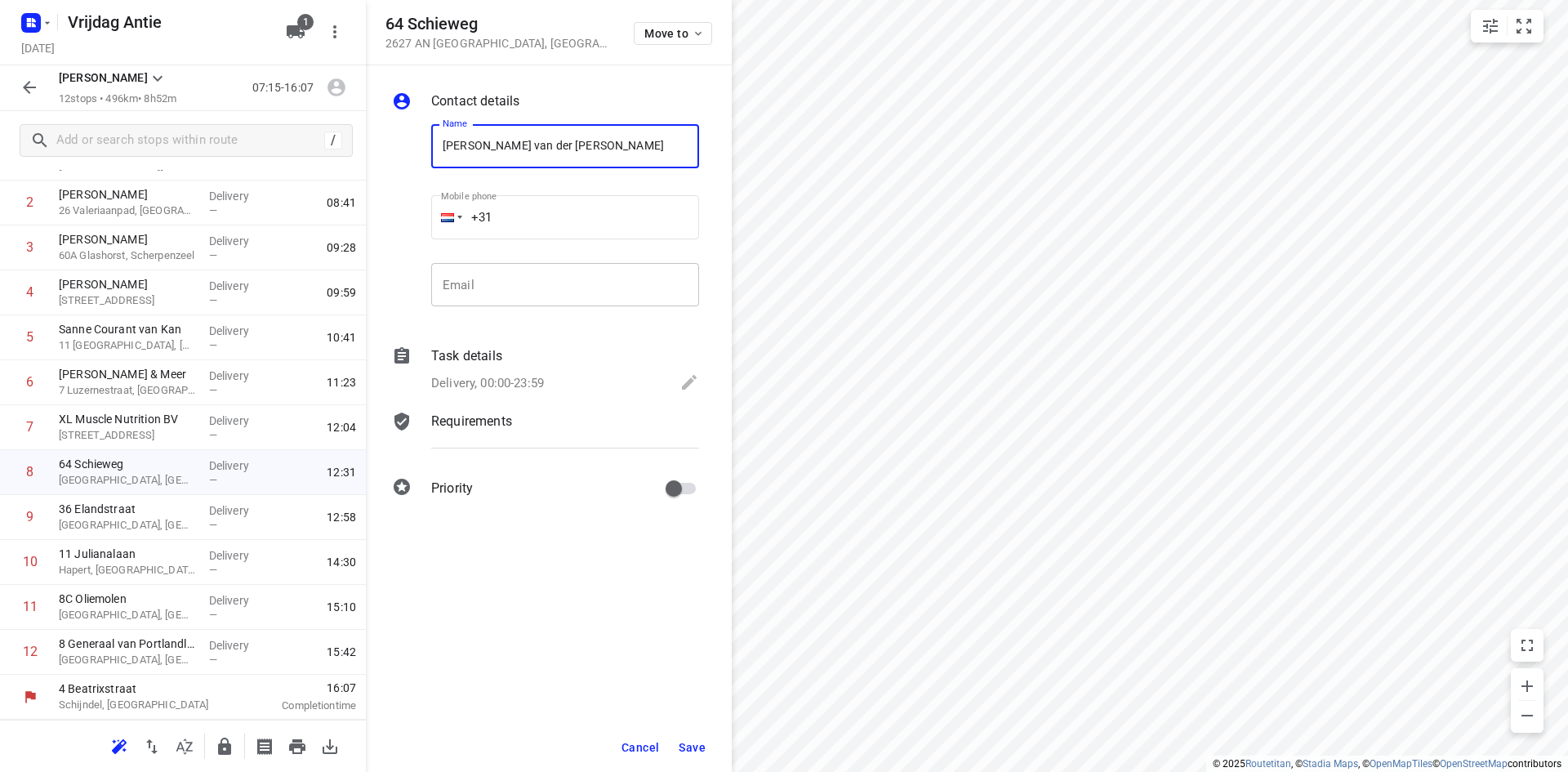
type input "Emiel van der Molen"
click at [469, 293] on input "email" at bounding box center [565, 285] width 268 height 44
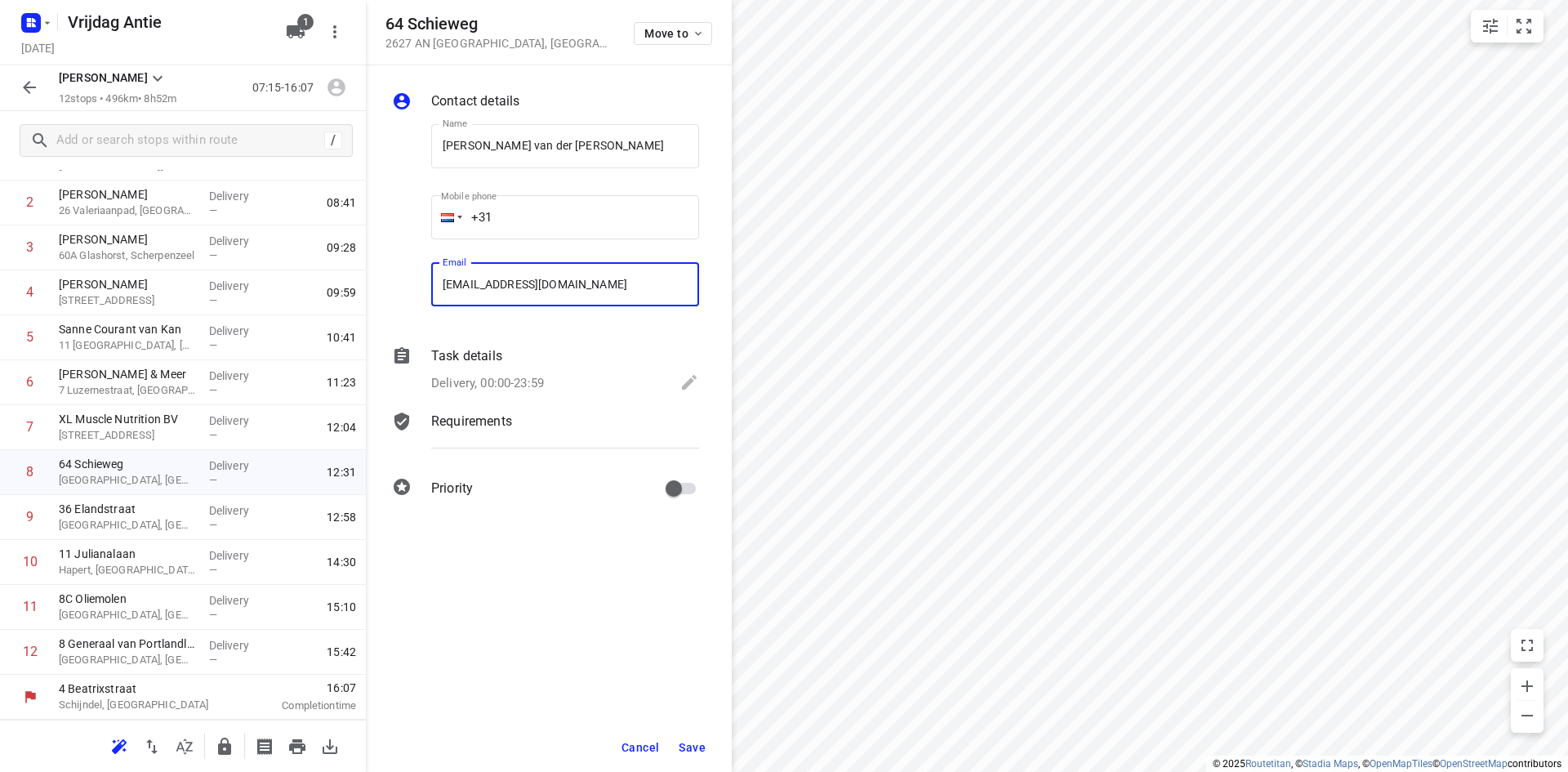
type input "emiel@boozed.nl"
click at [707, 743] on button "Save" at bounding box center [692, 747] width 40 height 29
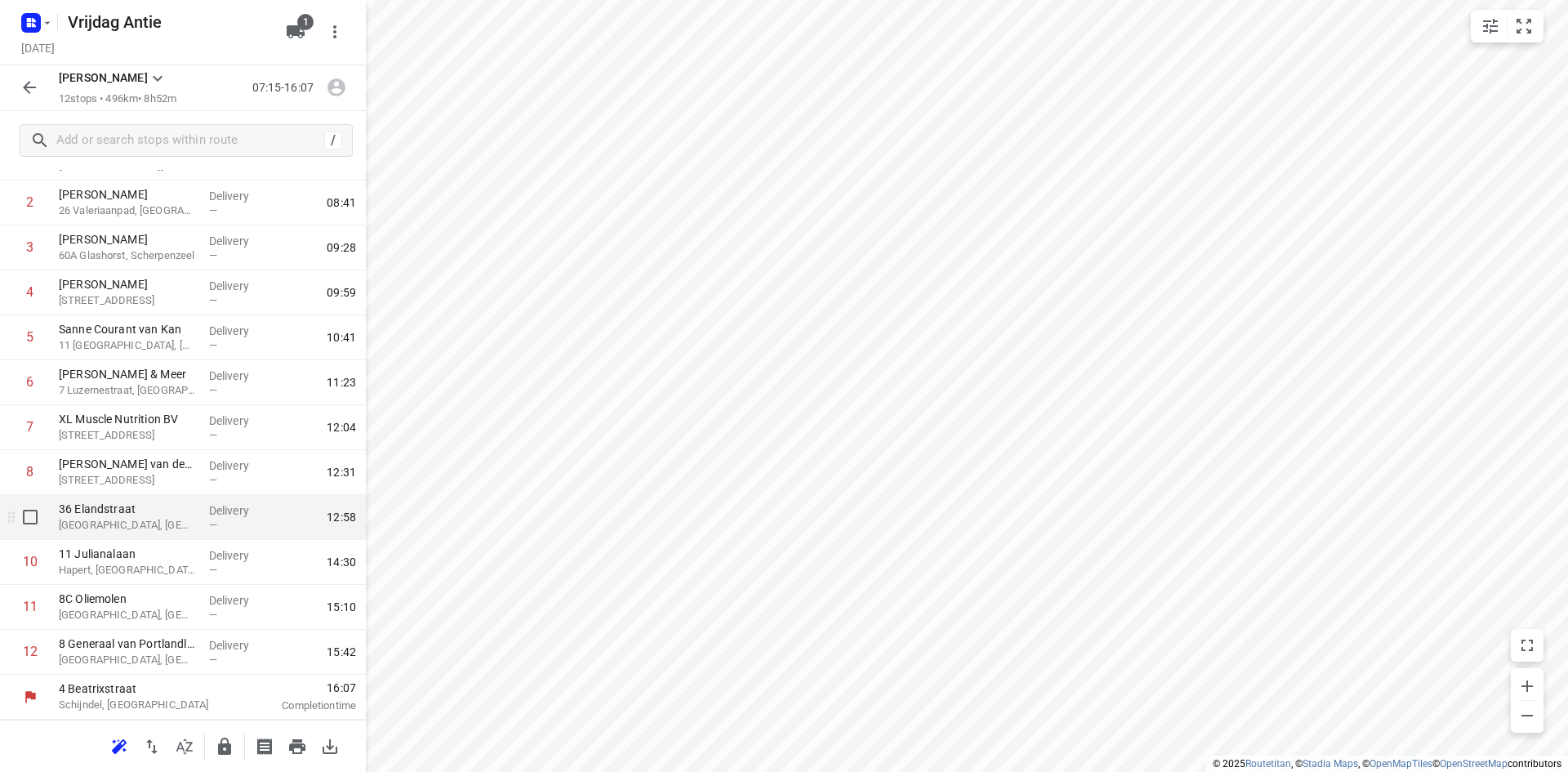
click at [85, 522] on p "Rotterdam, Netherlands" at bounding box center [127, 524] width 137 height 16
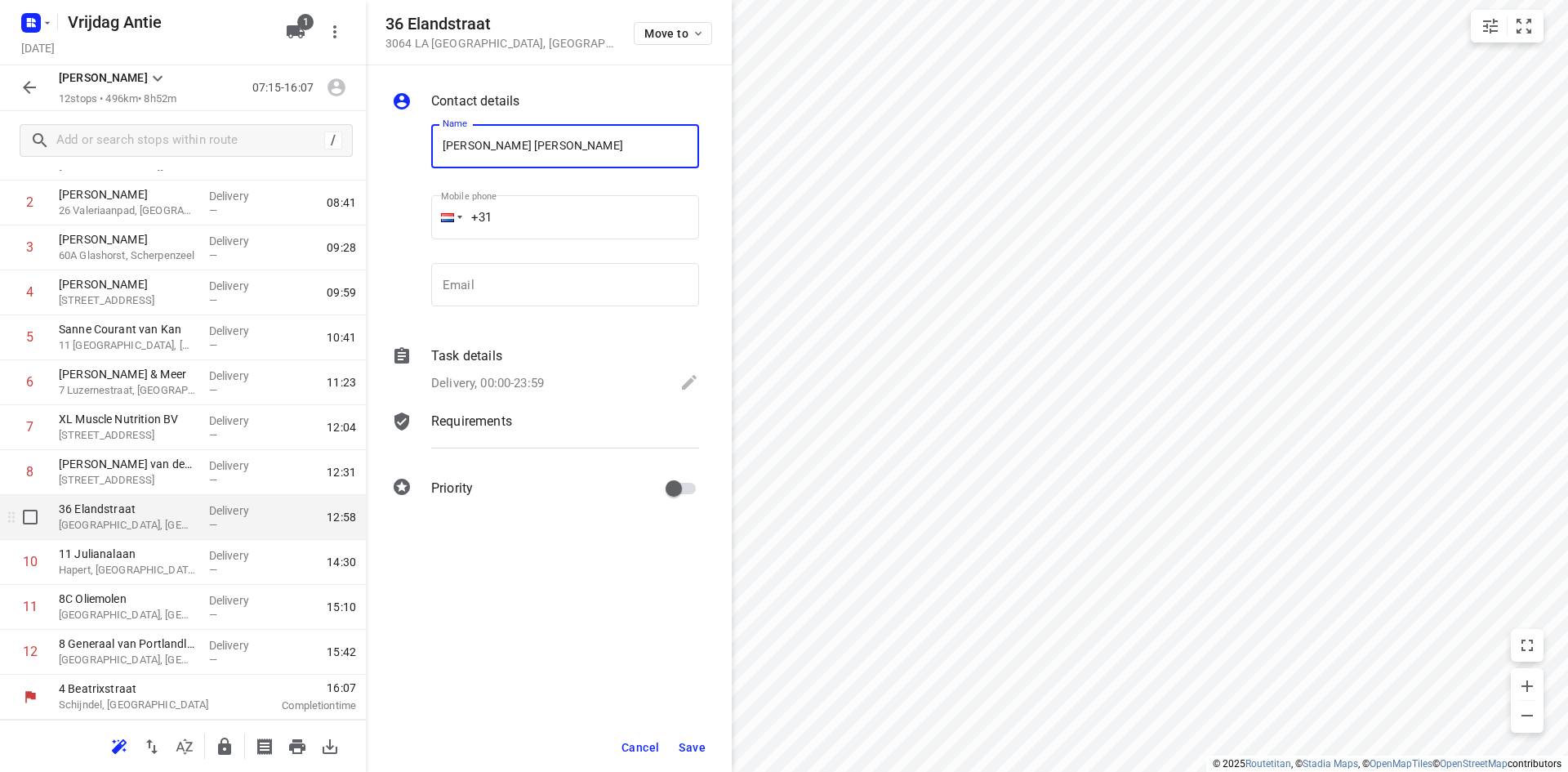
type input "Sanne de Kroes Brunia"
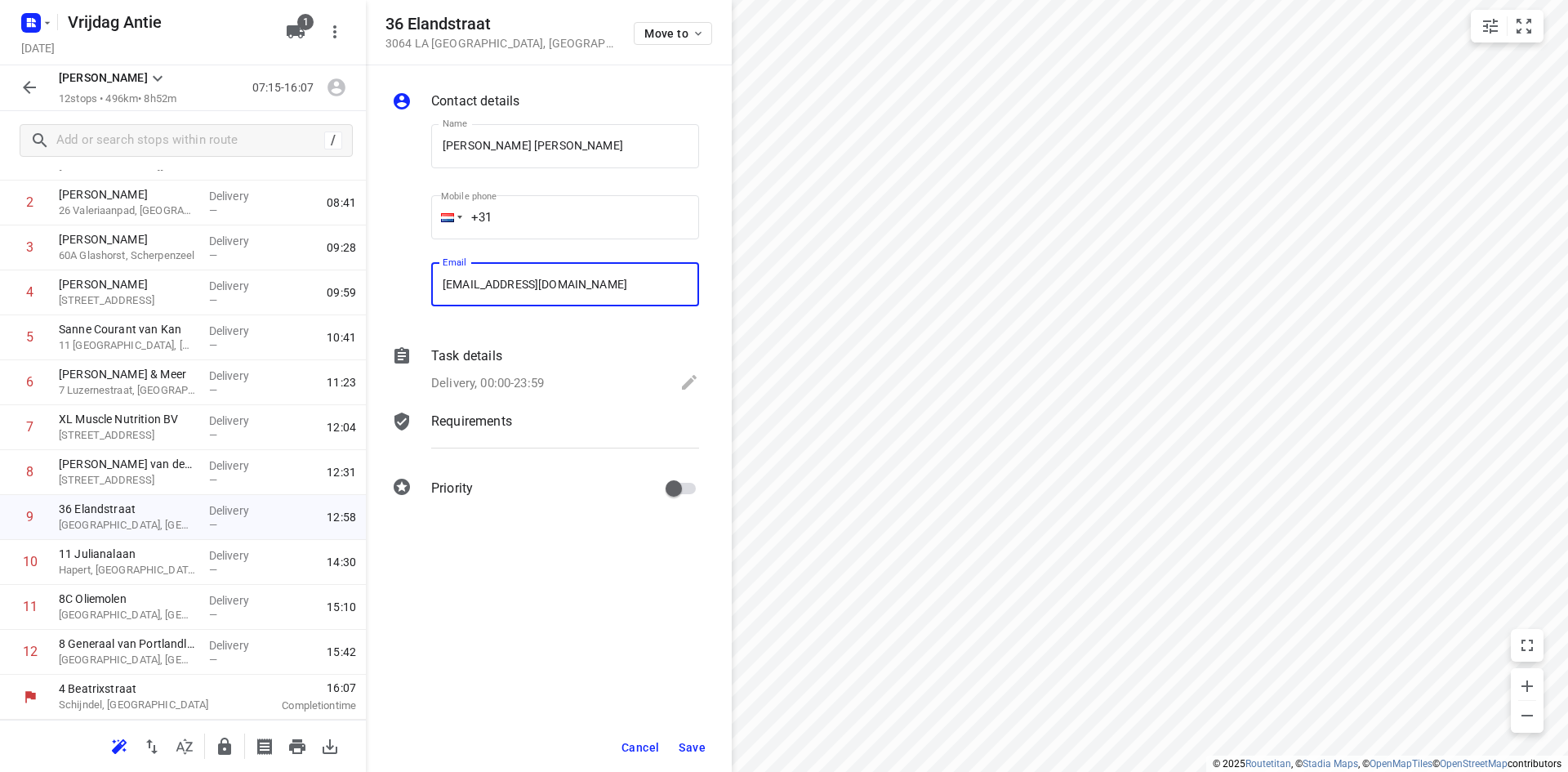
type input "sannebrunia@hotmail.com"
click at [687, 748] on span "Save" at bounding box center [692, 748] width 27 height 13
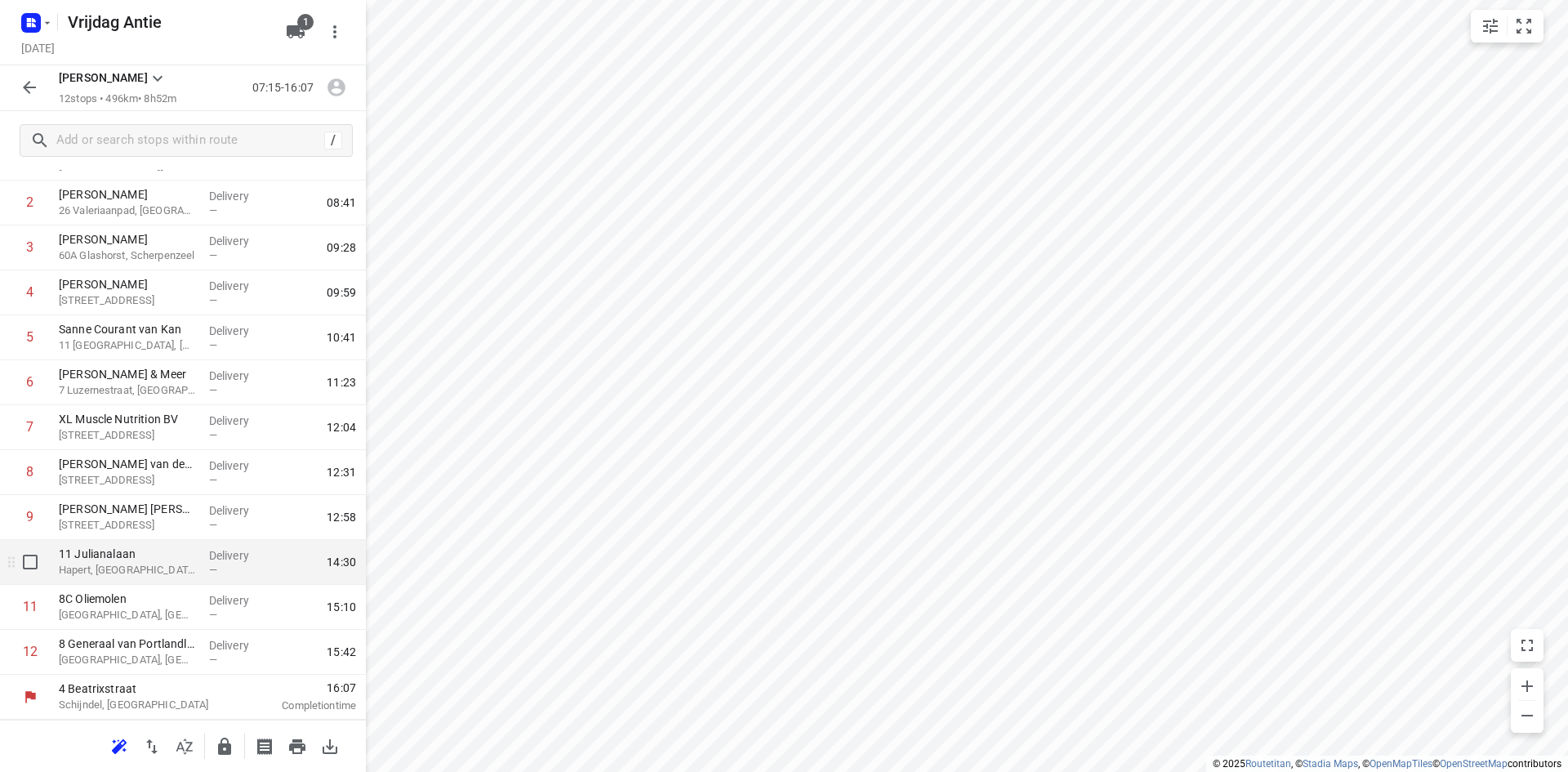
click at [138, 553] on p "11 Julianalaan" at bounding box center [127, 553] width 137 height 16
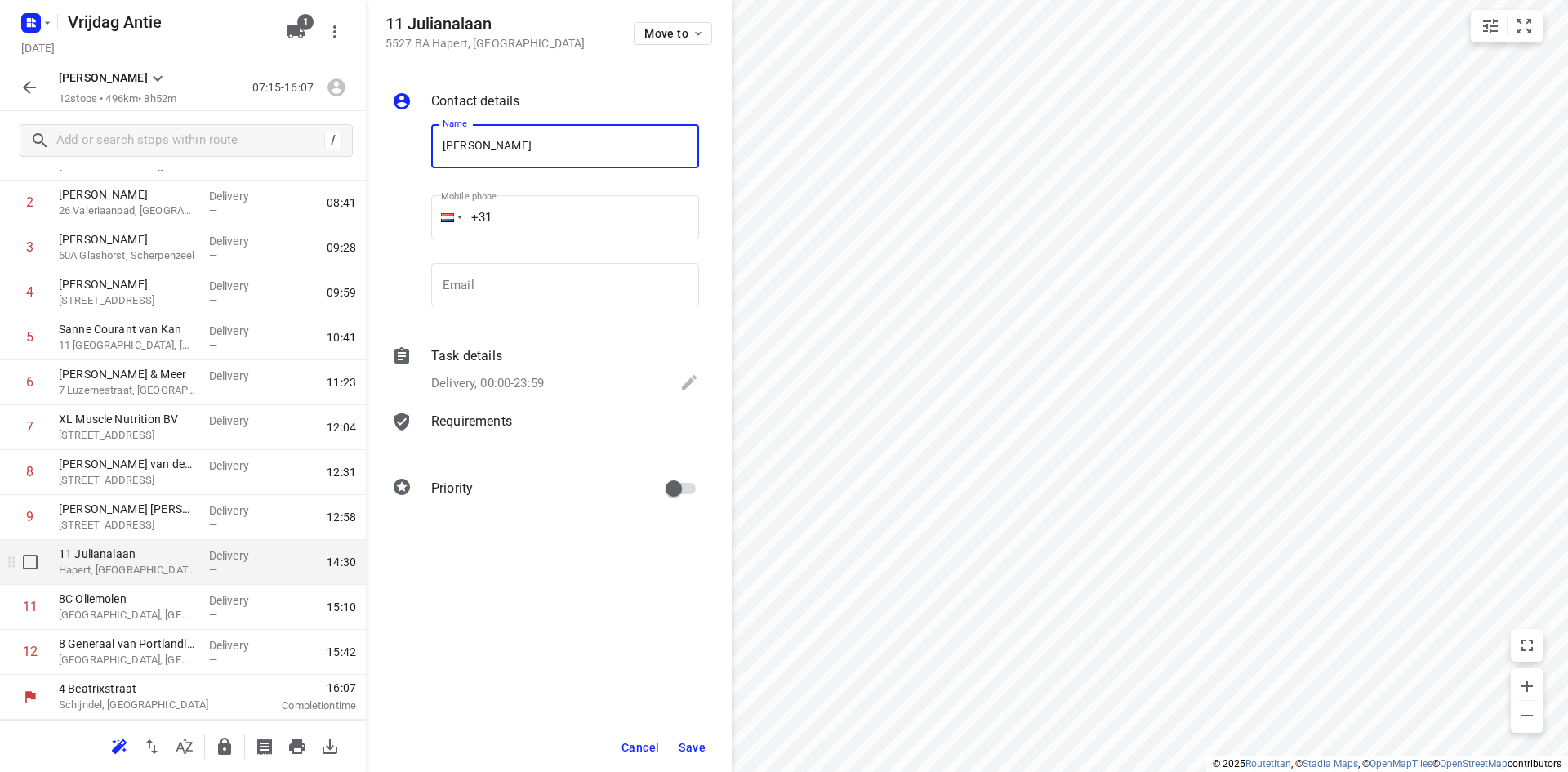
type input "Esther Spooren"
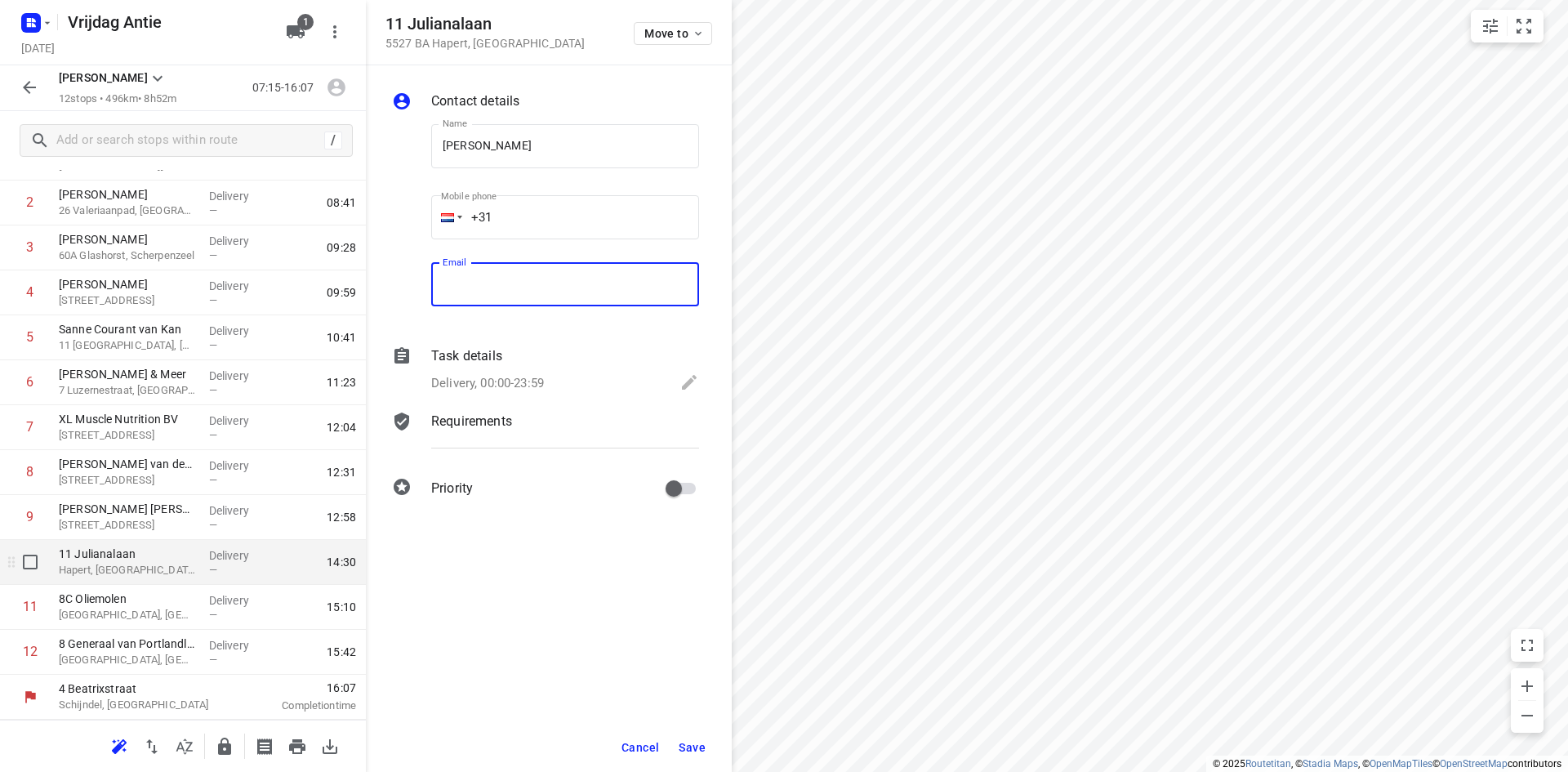
type input "d"
type input "familie.spooren17@gmail.com"
click at [699, 749] on span "Save" at bounding box center [692, 748] width 27 height 13
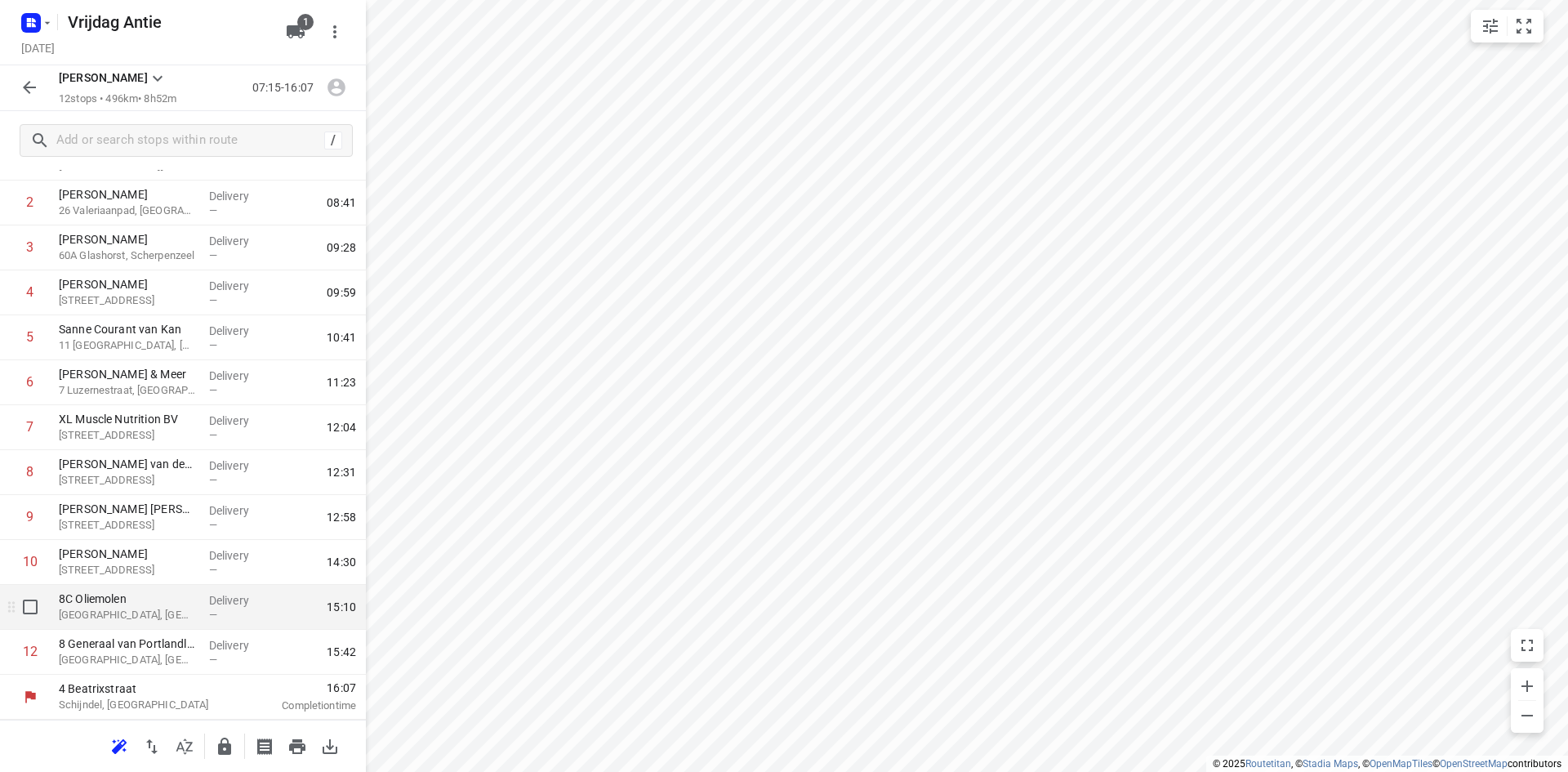
click at [153, 610] on p "Asten, Netherlands" at bounding box center [127, 615] width 137 height 16
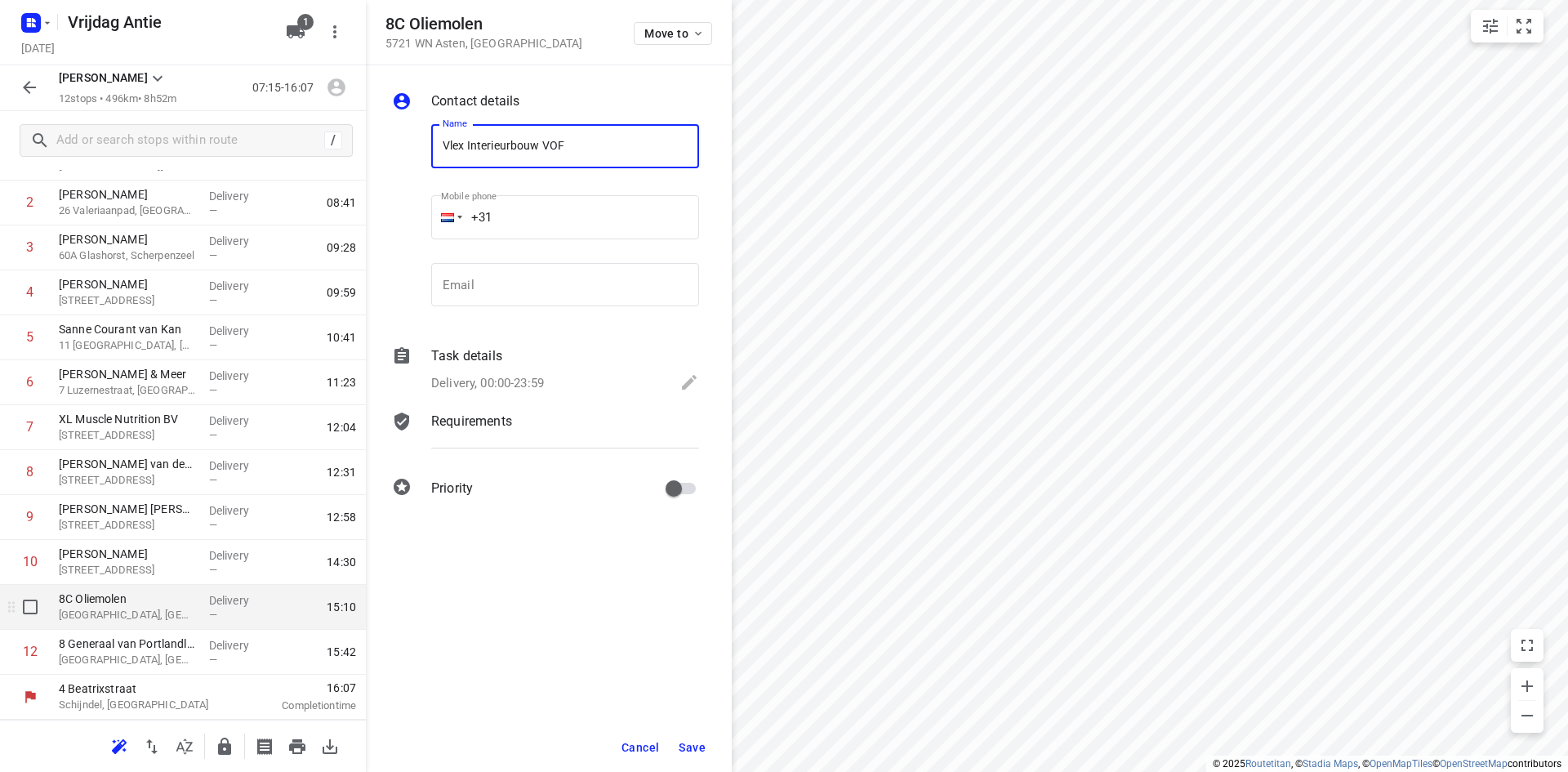
type input "Vlex Interieurbouw VOF"
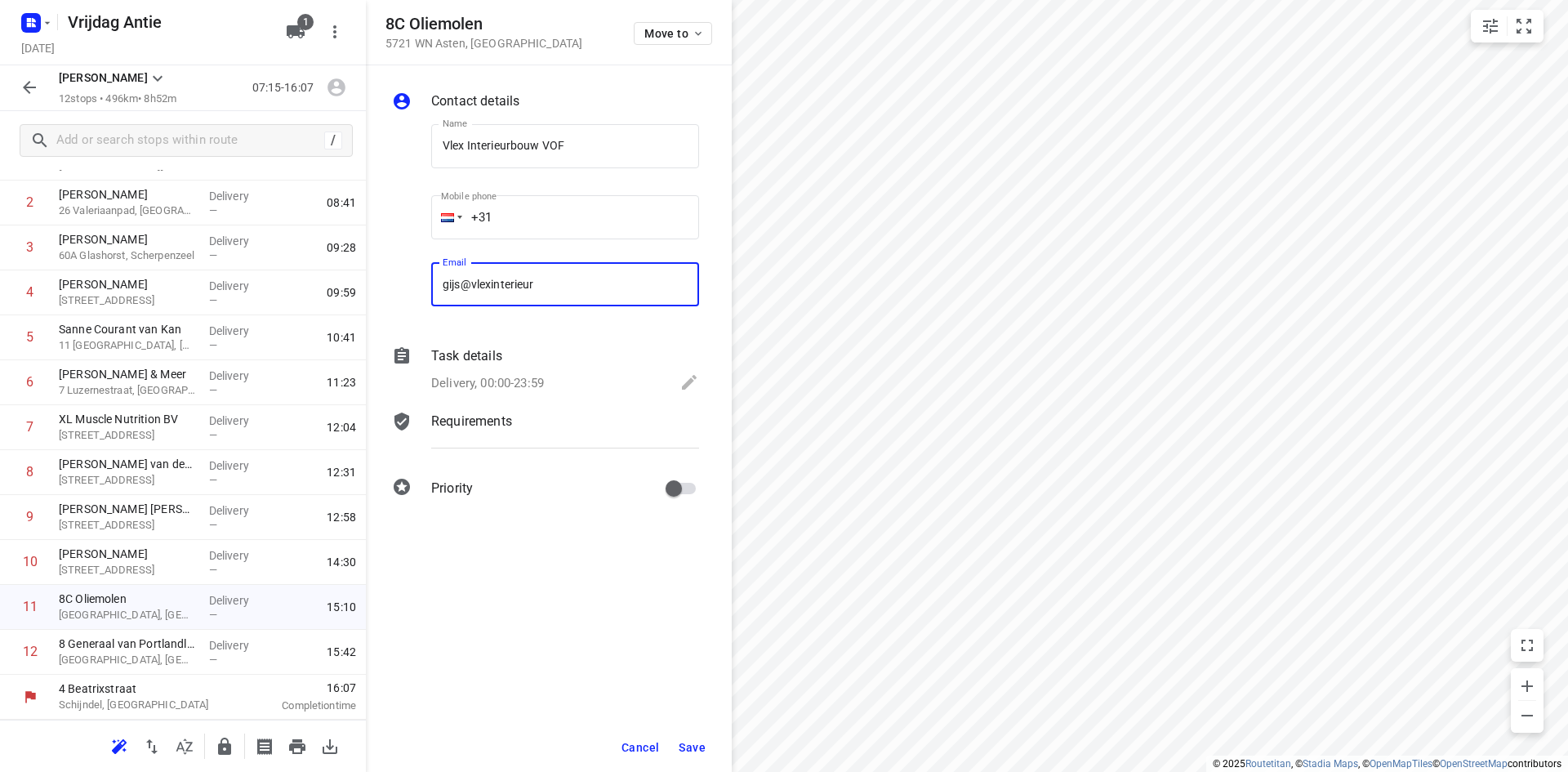
type input "gijs@vlexinterieur.nl"
click at [704, 741] on span "Save" at bounding box center [692, 748] width 27 height 13
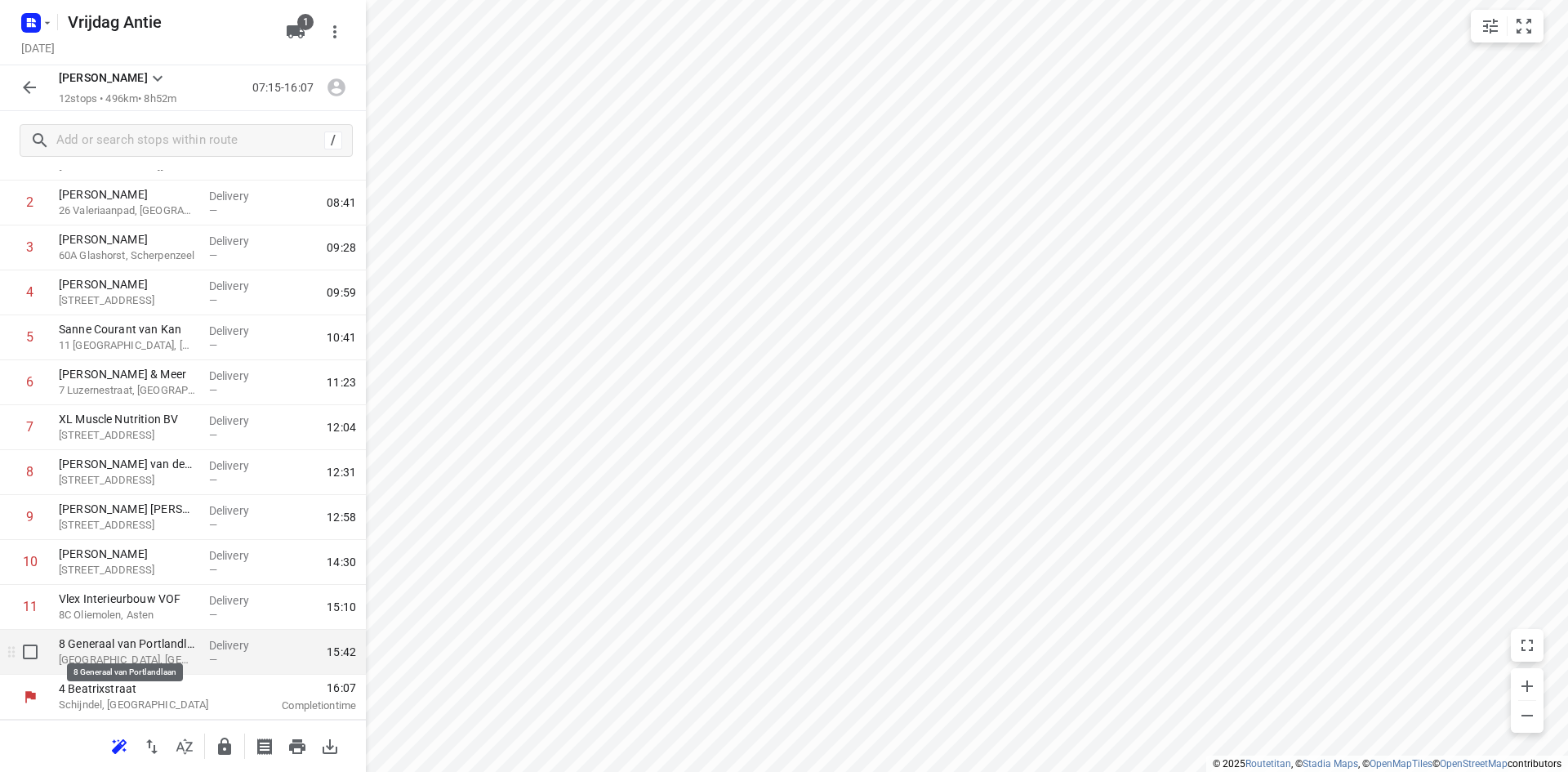
click at [133, 642] on p "8 Generaal van Portlandlaan" at bounding box center [127, 643] width 137 height 16
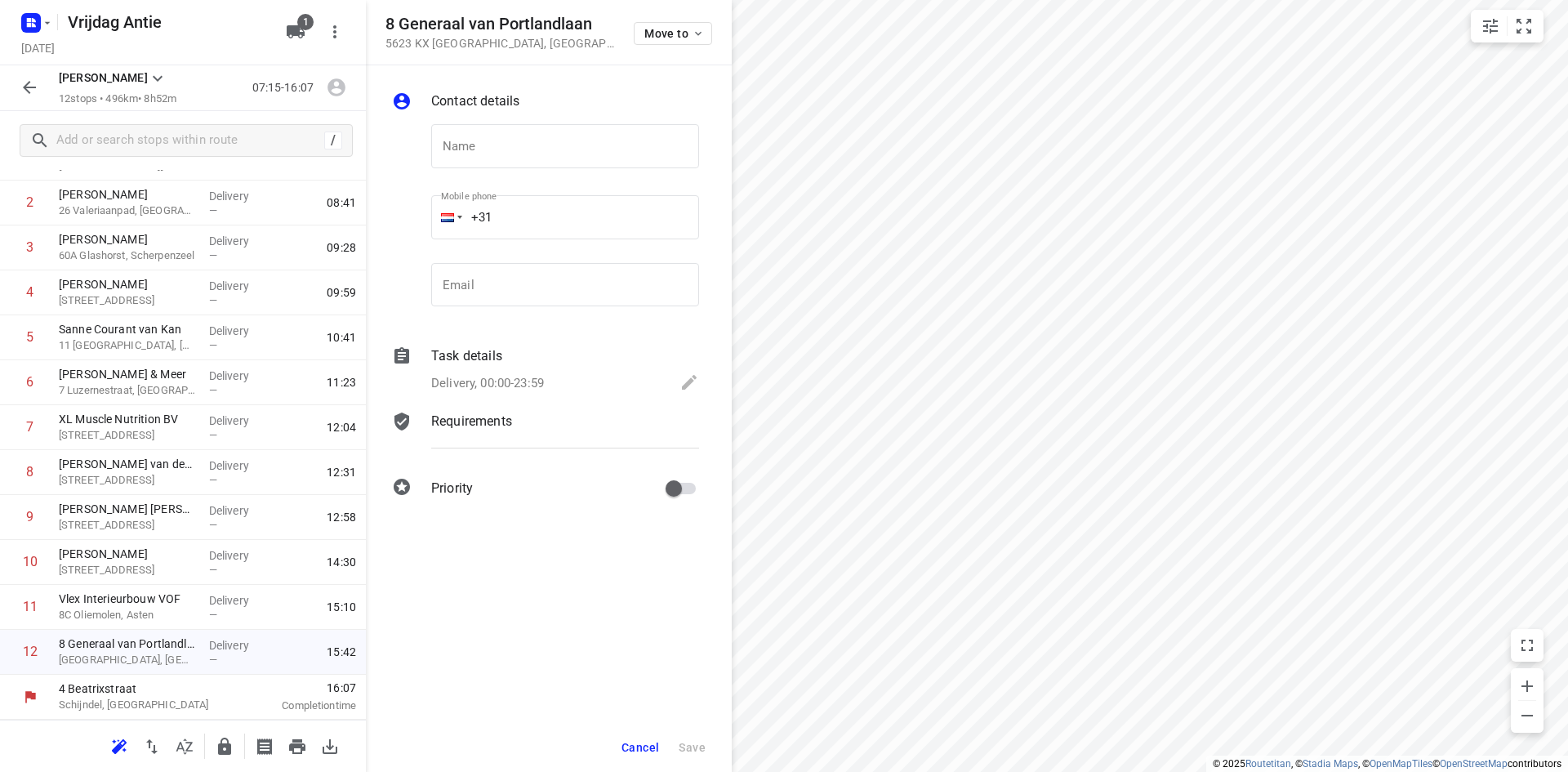
click at [524, 573] on div "Contact details Name Name Mobile phone +31 ​ Email Email Task details Delivery,…" at bounding box center [549, 418] width 366 height 706
click at [130, 653] on p "Eindhoven, Netherlands" at bounding box center [127, 659] width 137 height 16
click at [469, 143] on input "text" at bounding box center [565, 146] width 268 height 44
type input "Jonas van Schijndel"
type input "jonas@vanschijndelverzekeringen.nl"
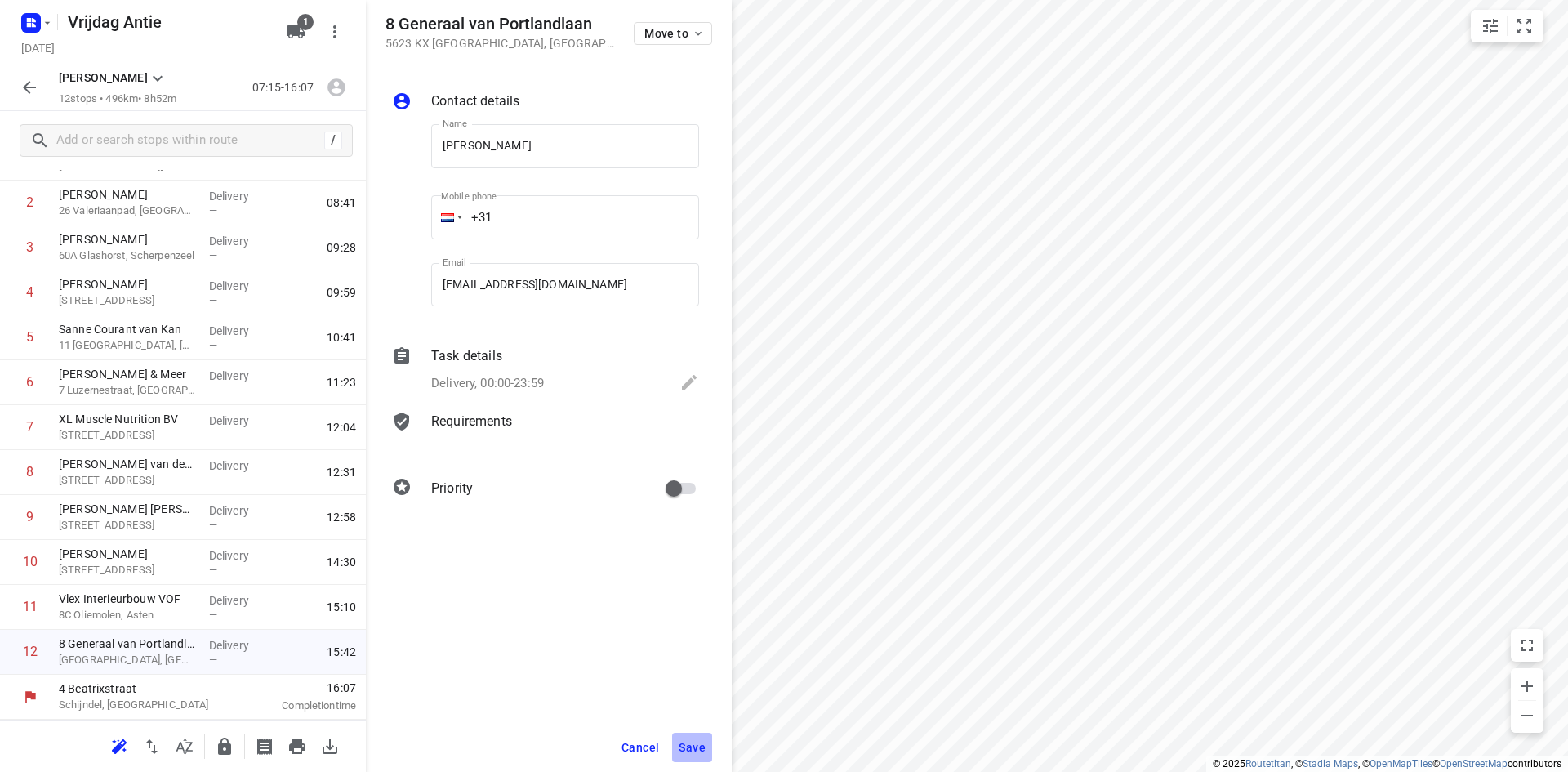
click at [683, 753] on span "Save" at bounding box center [692, 748] width 27 height 13
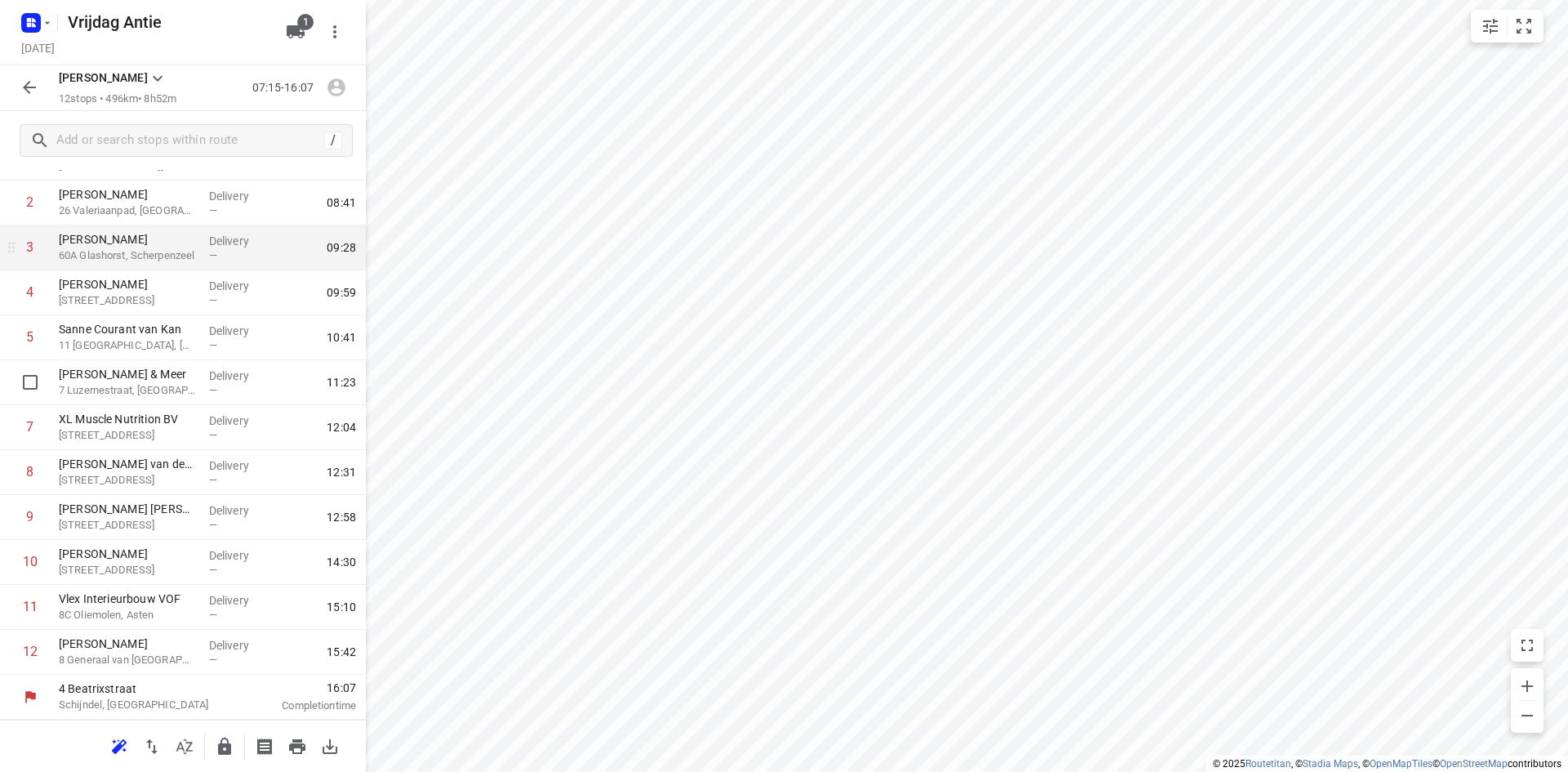
scroll to position [0, 0]
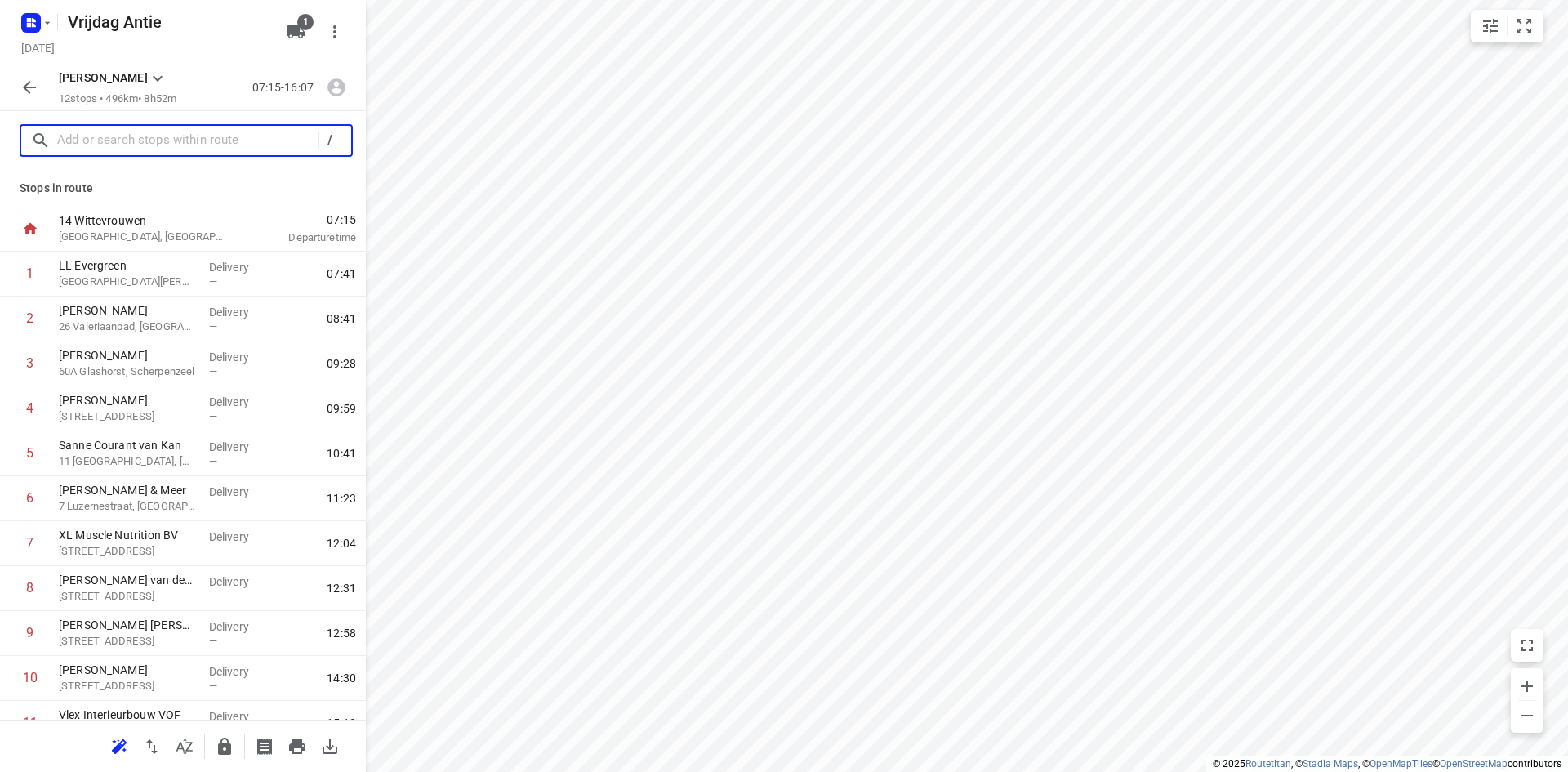
click at [232, 146] on input "text" at bounding box center [188, 141] width 261 height 25
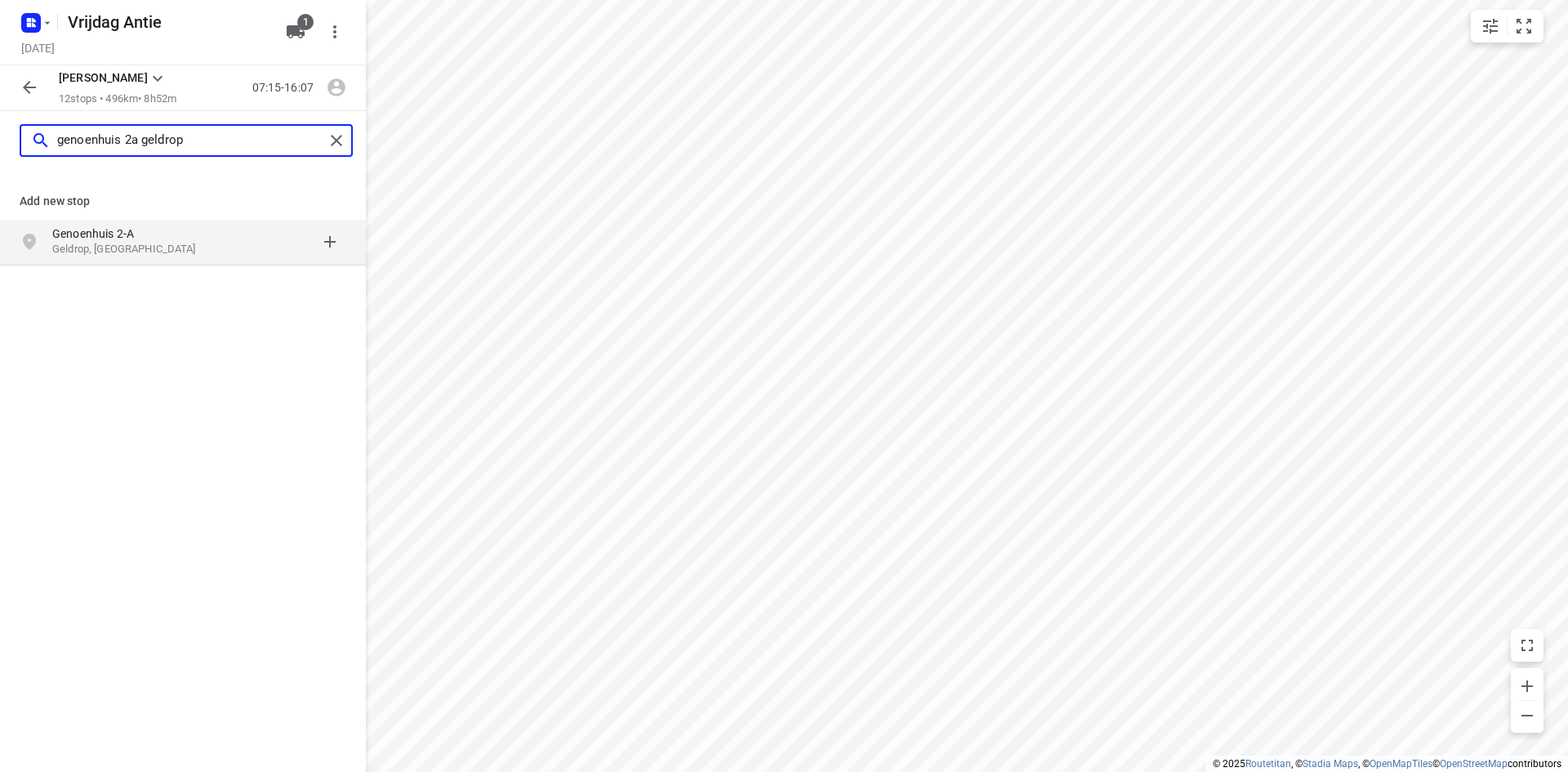
type input "genoenhuis 2a geldrop"
click at [146, 243] on p "Geldrop, Nederland" at bounding box center [127, 249] width 150 height 15
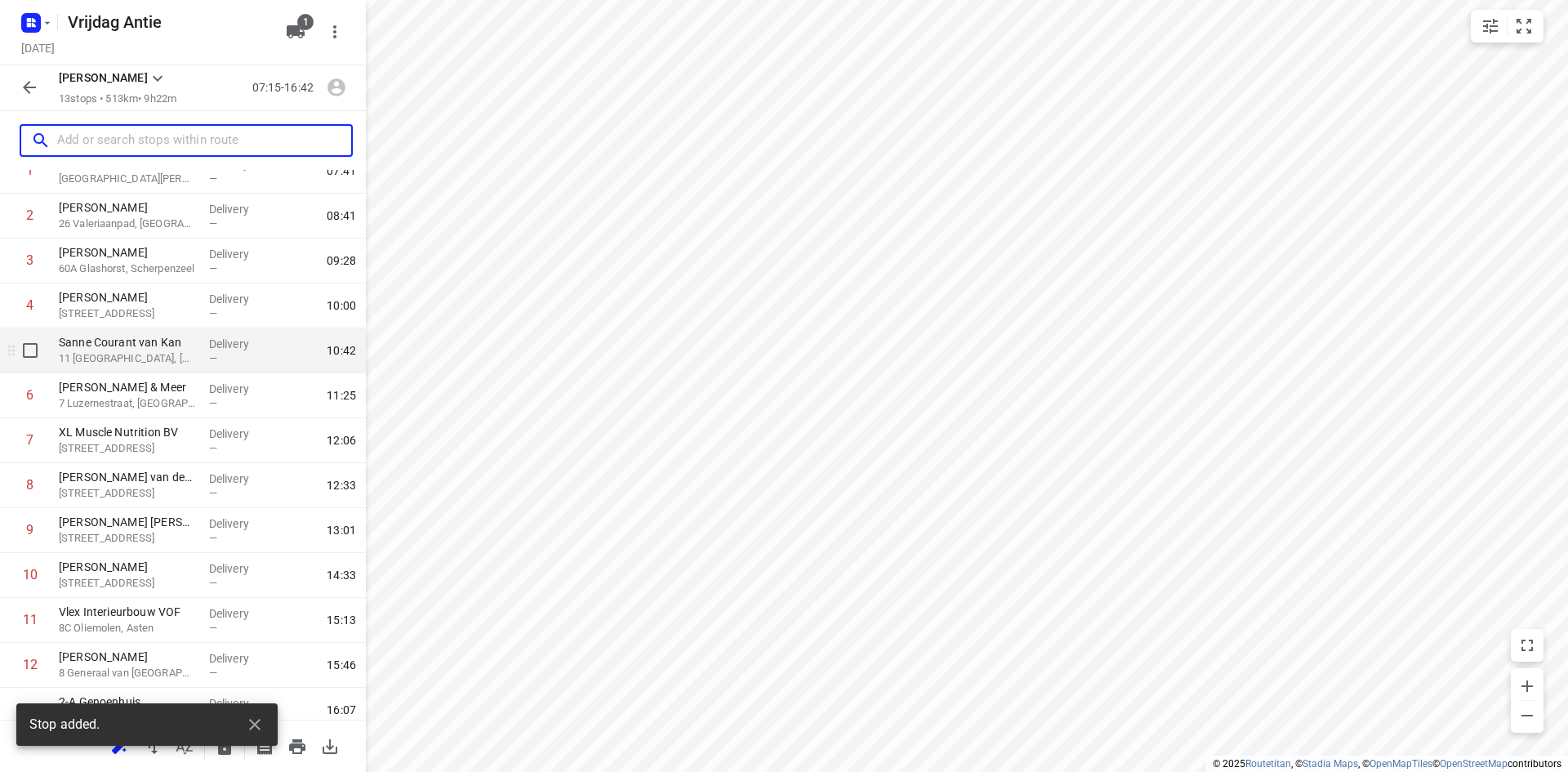
scroll to position [161, 0]
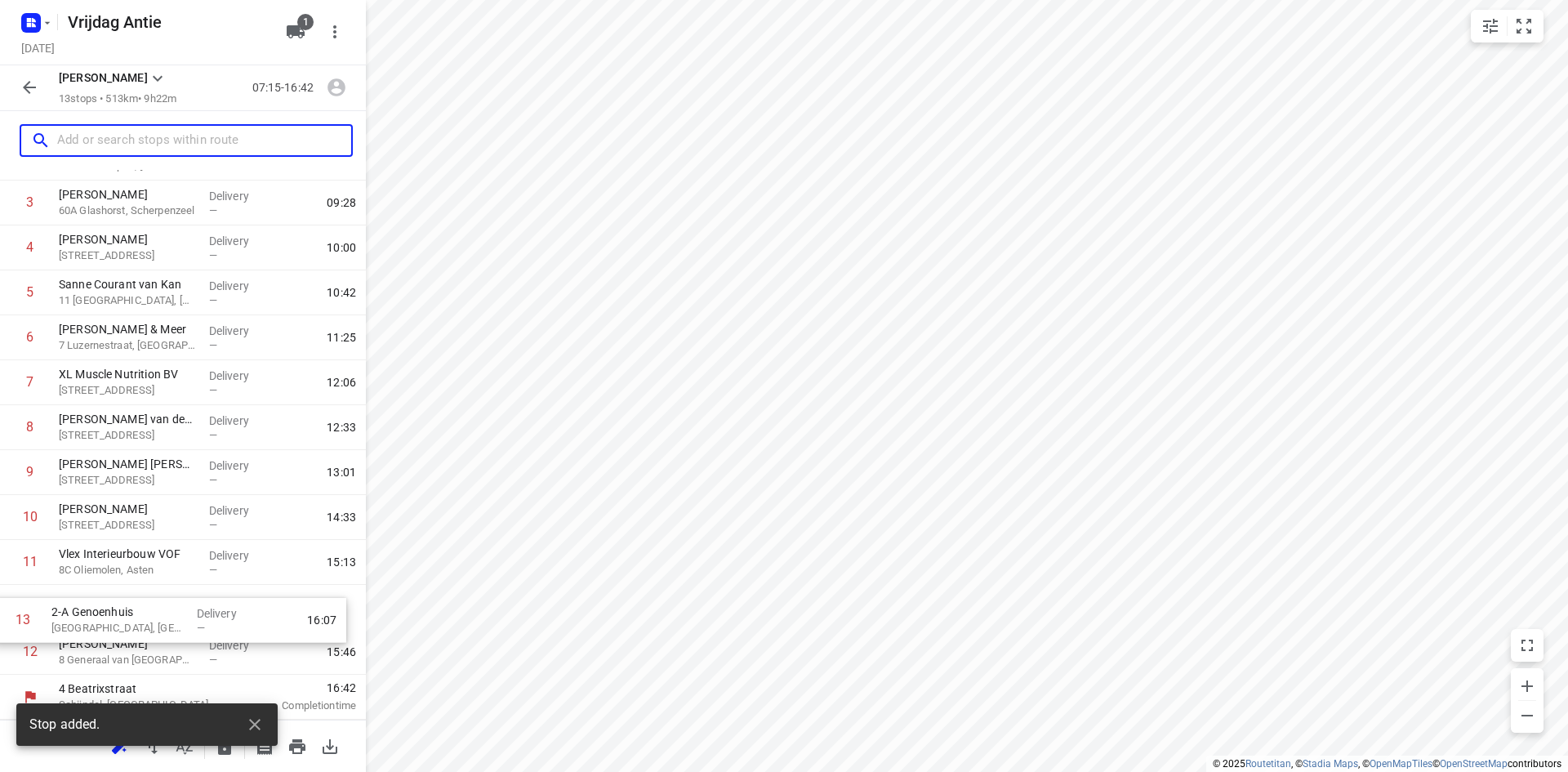
drag, startPoint x: 123, startPoint y: 656, endPoint x: 113, endPoint y: 617, distance: 40.3
click at [113, 617] on div "1 LL Evergreen 29 Drutenkade, Hoogland Delivery — 07:41 2 Barry Vonk 26 Valeria…" at bounding box center [183, 383] width 366 height 584
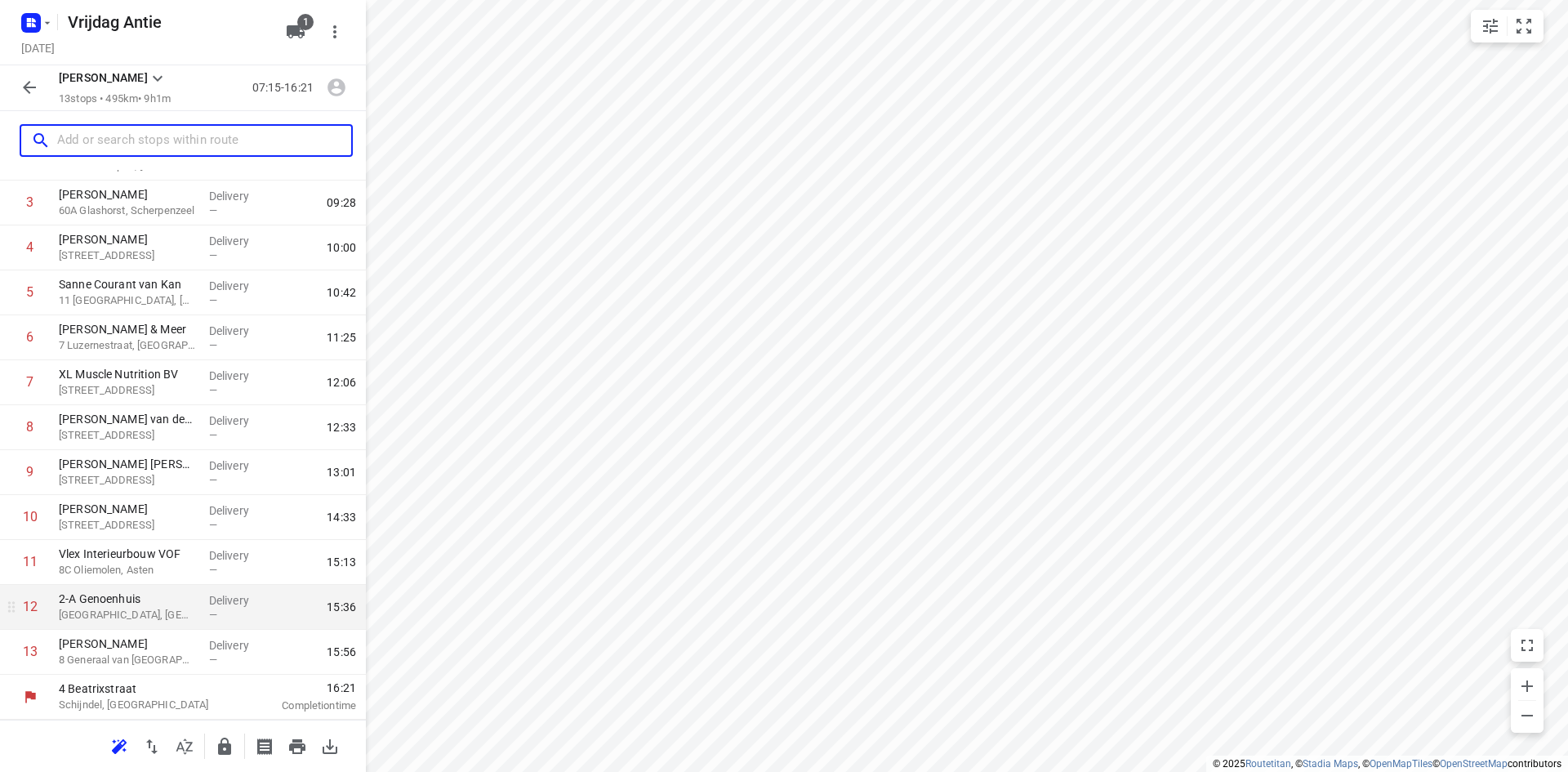
scroll to position [0, 0]
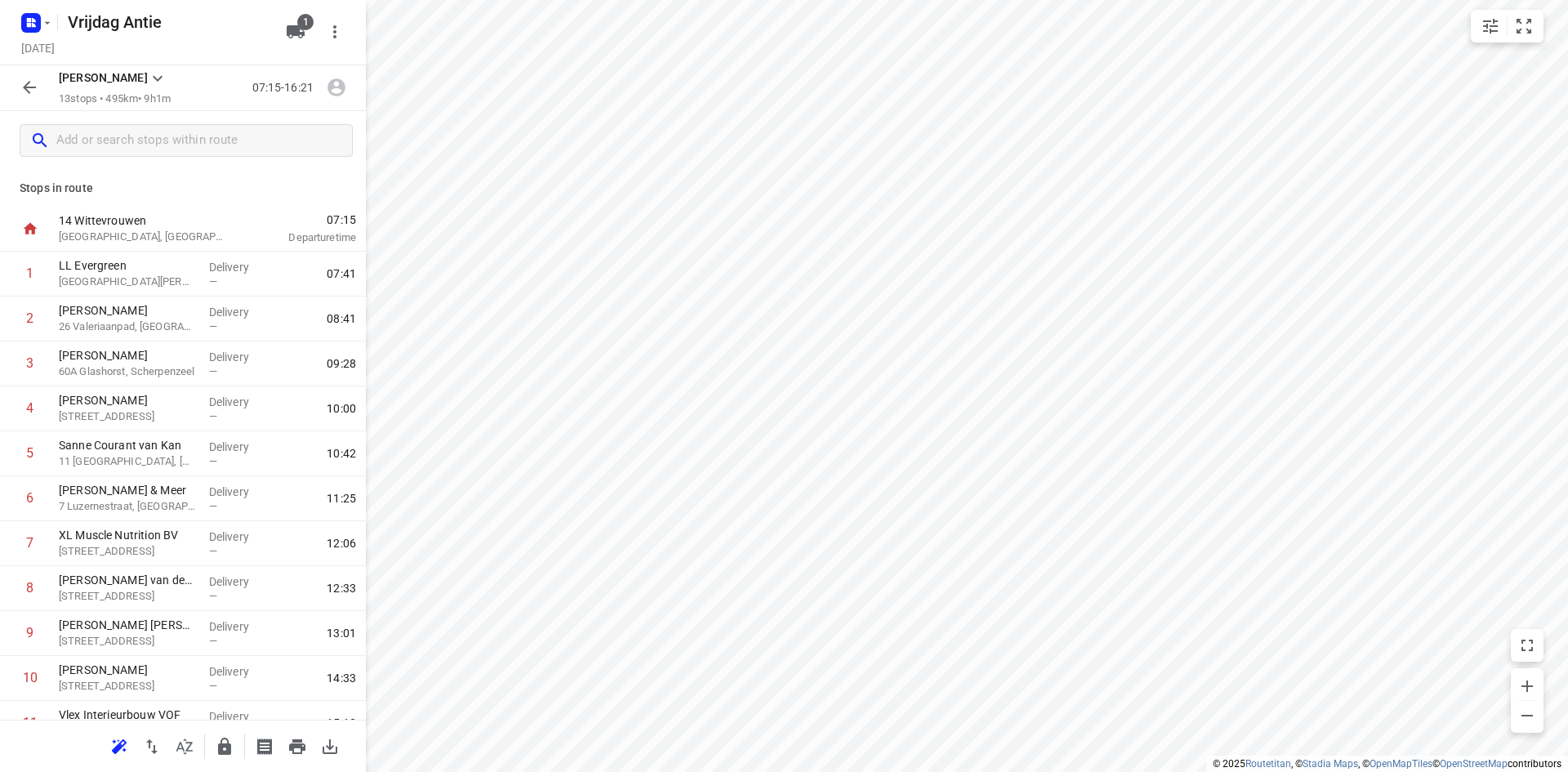
click at [178, 175] on div "Stops in route 14 Wittevrouwen Almere, Netherlands 07:15 Departure time 1 LL Ev…" at bounding box center [183, 445] width 366 height 550
click at [34, 91] on icon "button" at bounding box center [29, 87] width 19 height 19
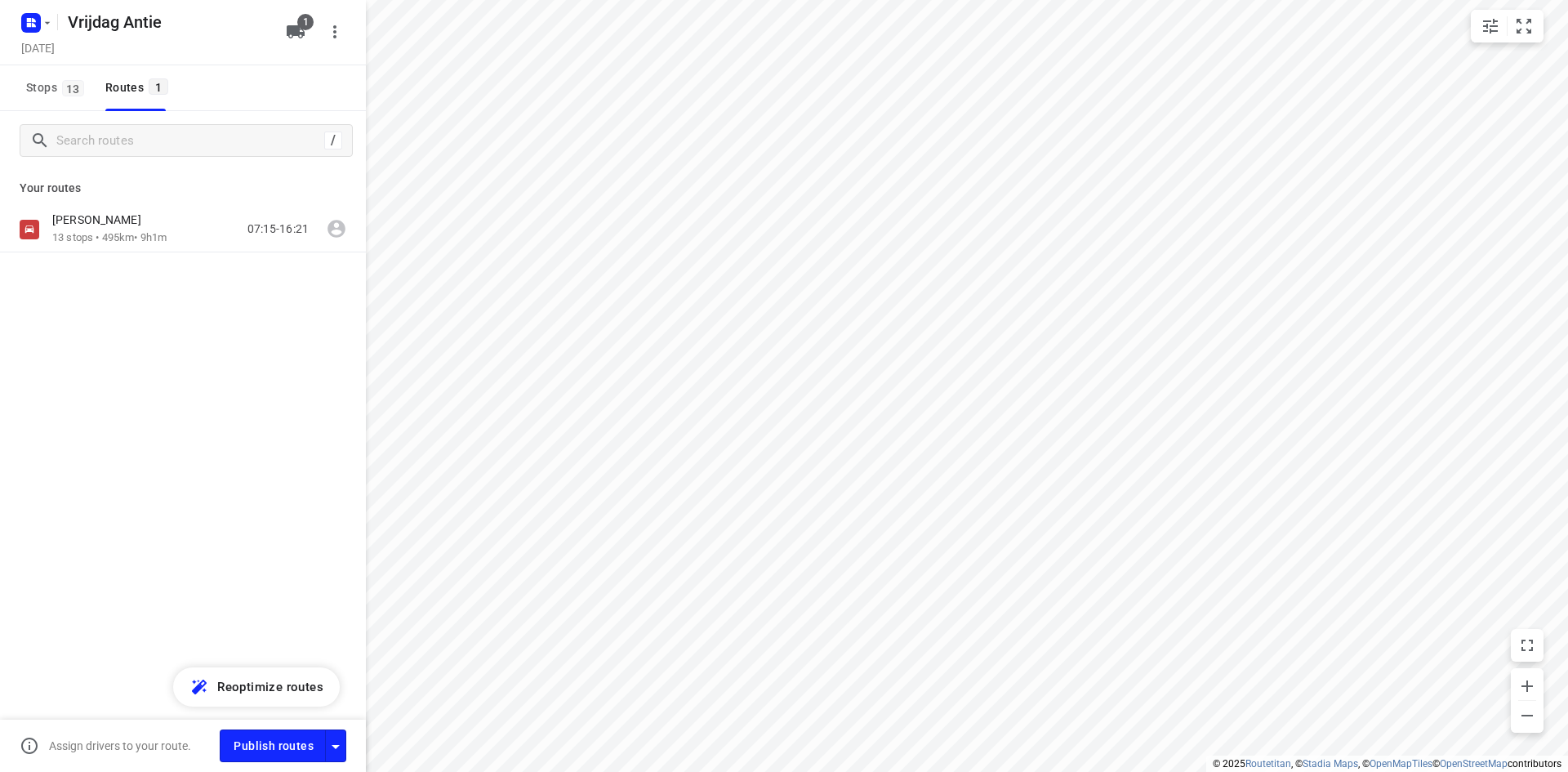
click at [263, 311] on div "Antwan 13 stops • 495km • 9h1m 07:15-16:21" at bounding box center [183, 286] width 366 height 160
drag, startPoint x: 269, startPoint y: 353, endPoint x: 268, endPoint y: 366, distance: 13.0
click at [269, 357] on div "Antwan 13 stops • 495km • 9h1m 07:15-16:21" at bounding box center [183, 286] width 366 height 160
click at [217, 427] on div "/ Your routes Antwan 13 stops • 495km • 9h1m 07:15-16:21" at bounding box center [183, 464] width 366 height 706
click at [156, 226] on div "Antwan" at bounding box center [109, 221] width 114 height 18
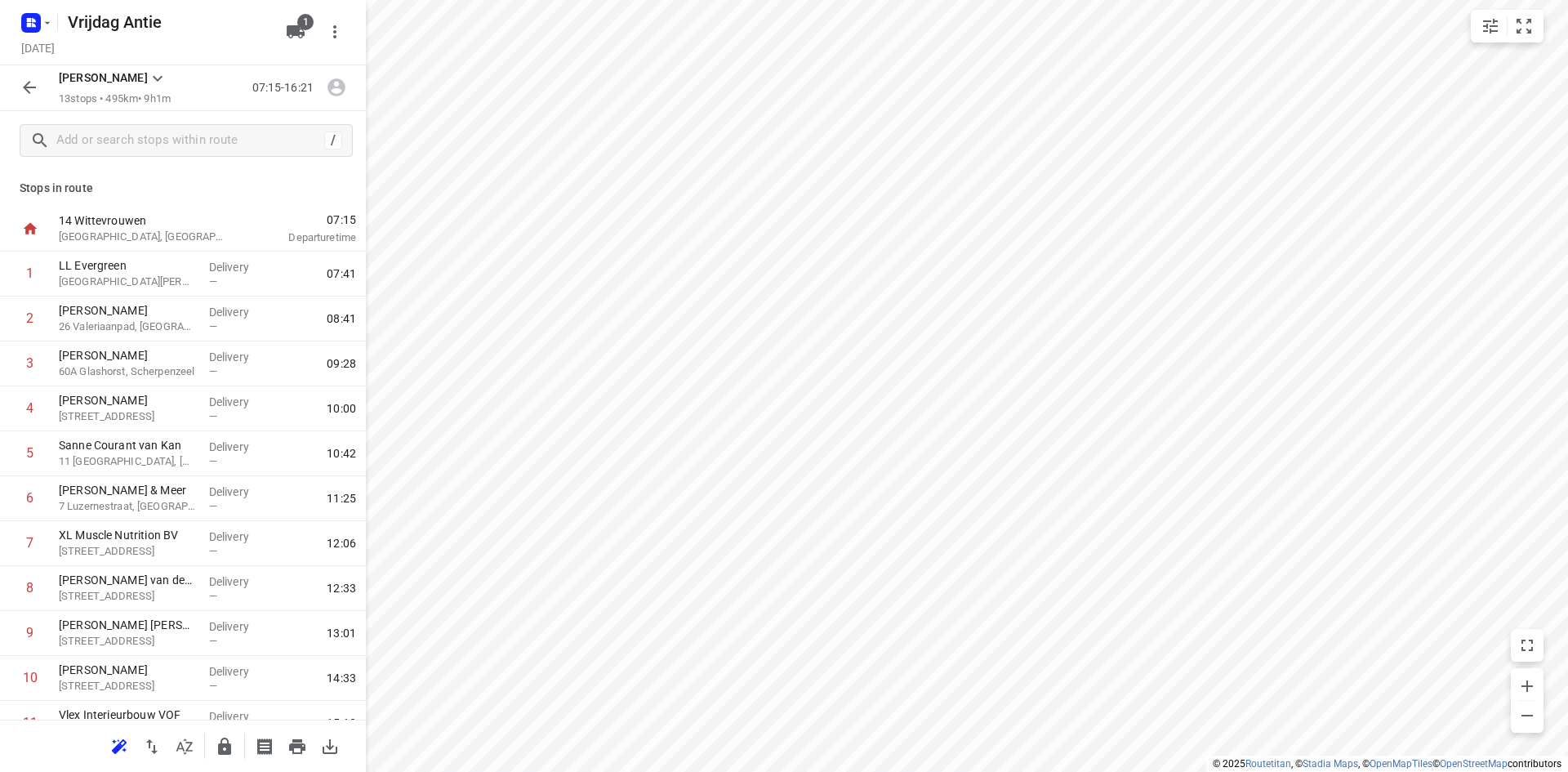
click at [27, 93] on icon "button" at bounding box center [29, 87] width 19 height 19
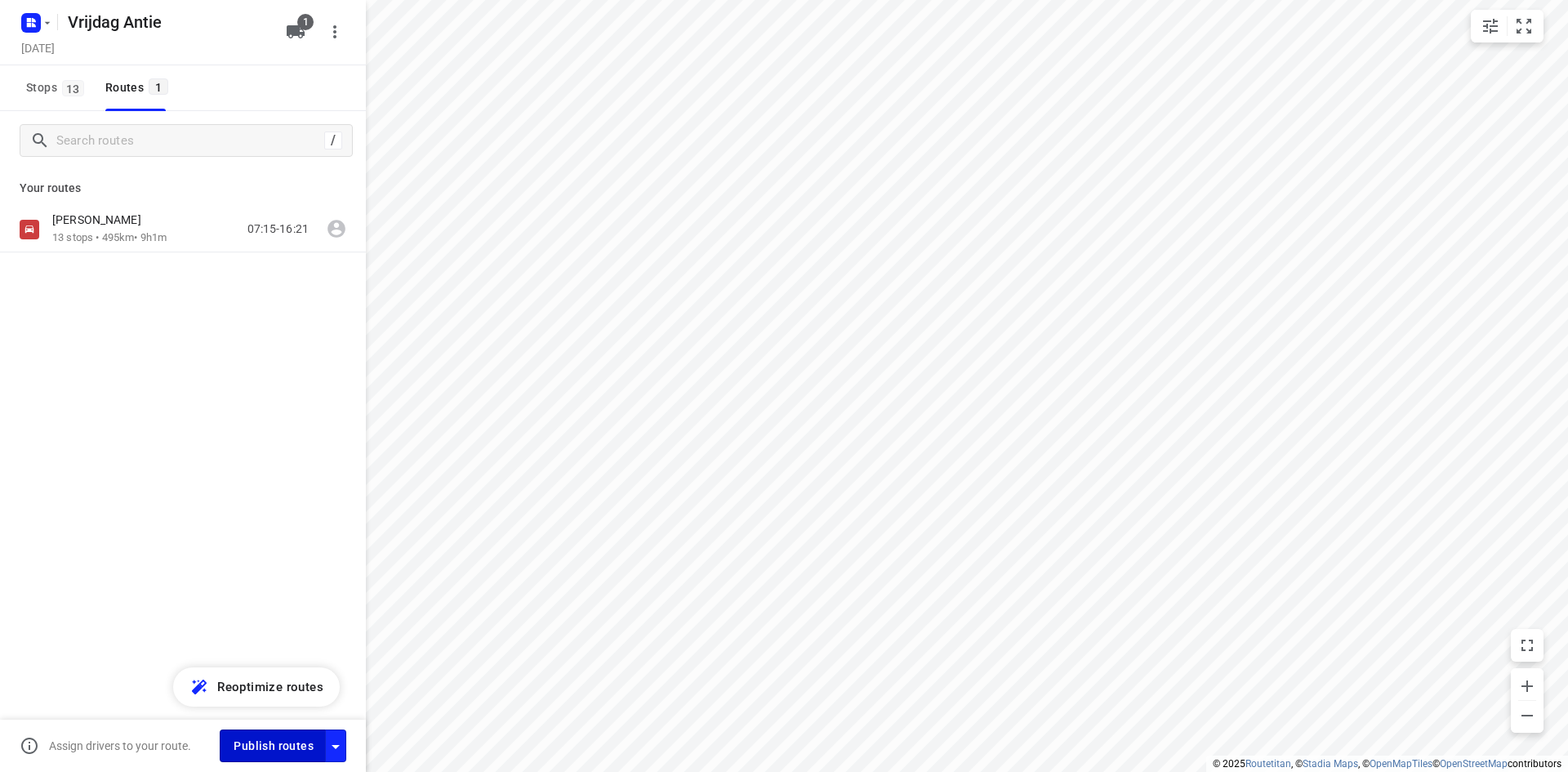
click at [258, 748] on span "Publish routes" at bounding box center [273, 746] width 80 height 20
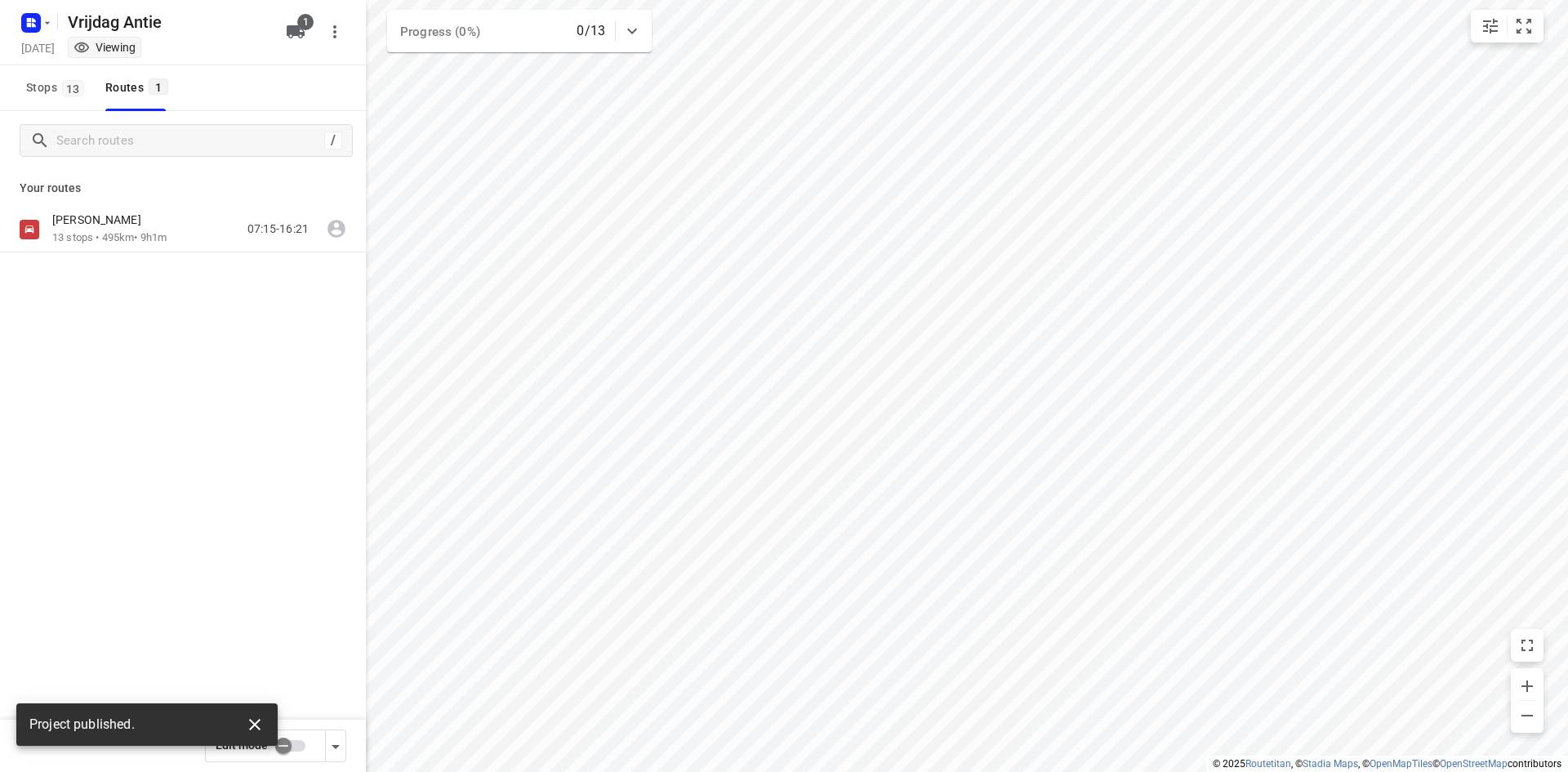
click at [246, 726] on icon "button" at bounding box center [254, 724] width 19 height 19
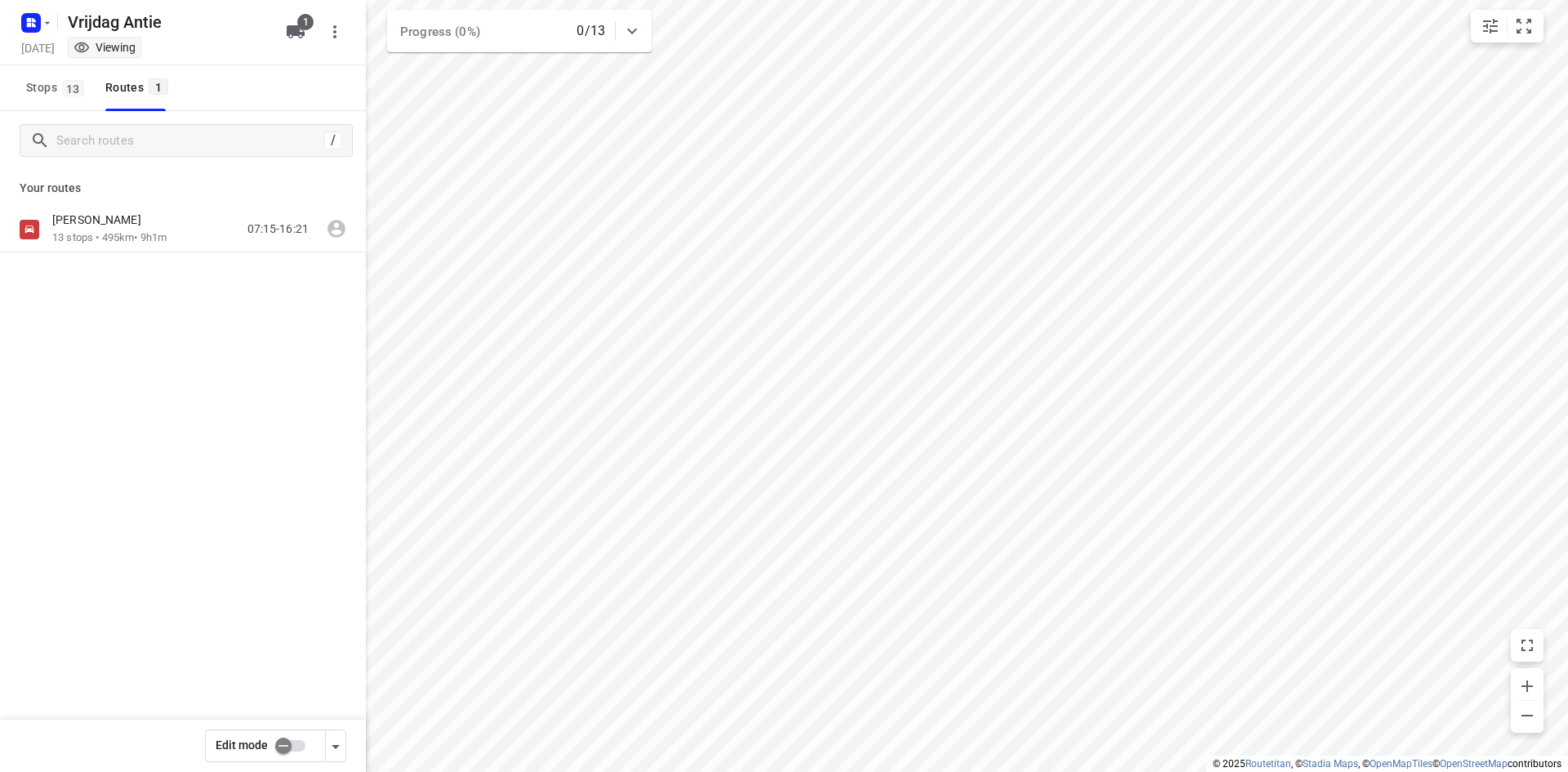
drag, startPoint x: 203, startPoint y: 498, endPoint x: 184, endPoint y: 370, distance: 129.4
click at [203, 492] on div "/ Your routes Antwan 13 stops • 495km • 9h1m 07:15-16:21" at bounding box center [183, 464] width 366 height 706
click at [183, 247] on div "Antwan 13 stops • 495km • 9h1m 07:15-16:21" at bounding box center [183, 229] width 366 height 45
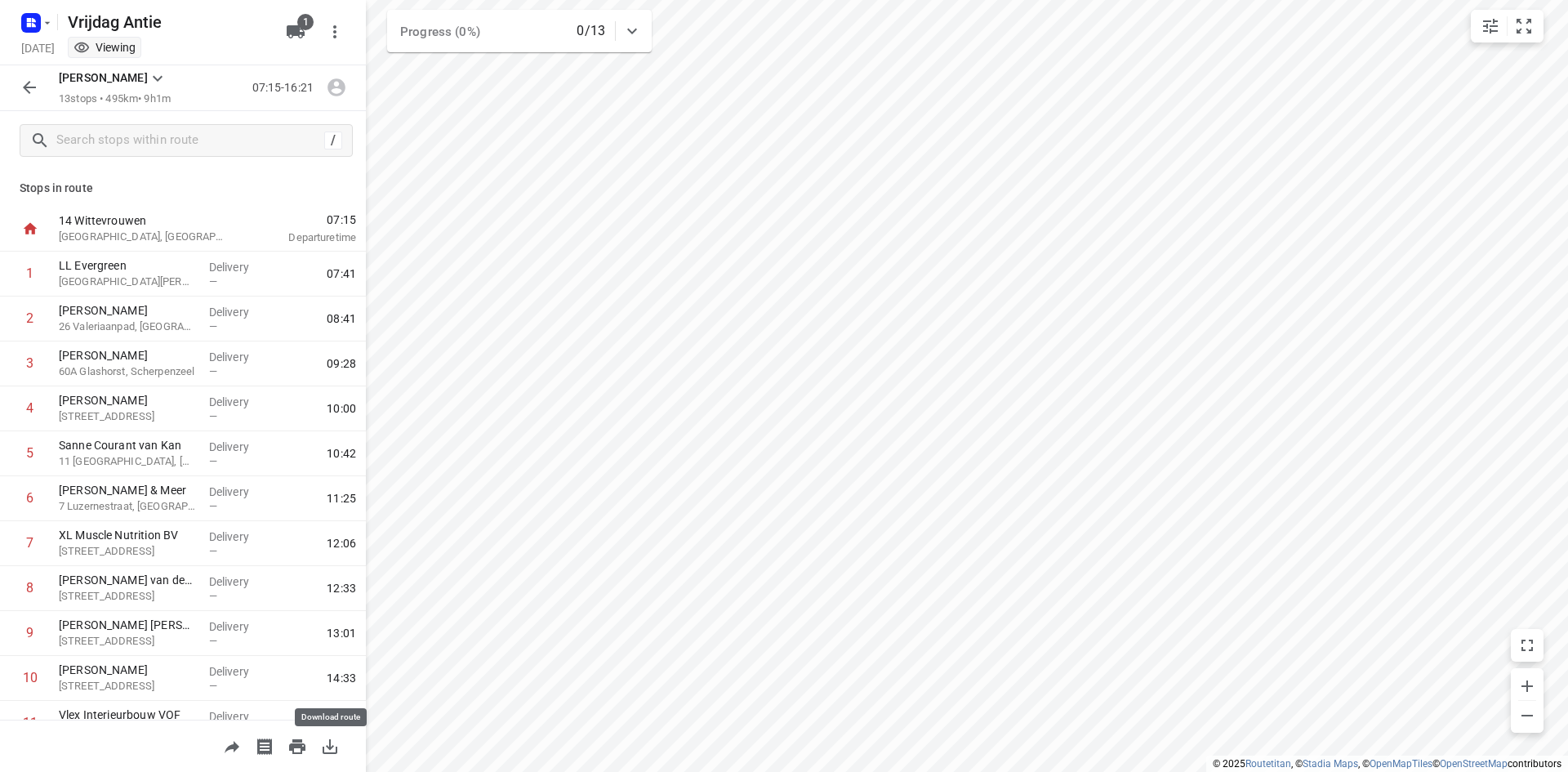
click at [320, 749] on icon "button" at bounding box center [329, 746] width 19 height 19
click at [35, 93] on icon "button" at bounding box center [29, 87] width 19 height 19
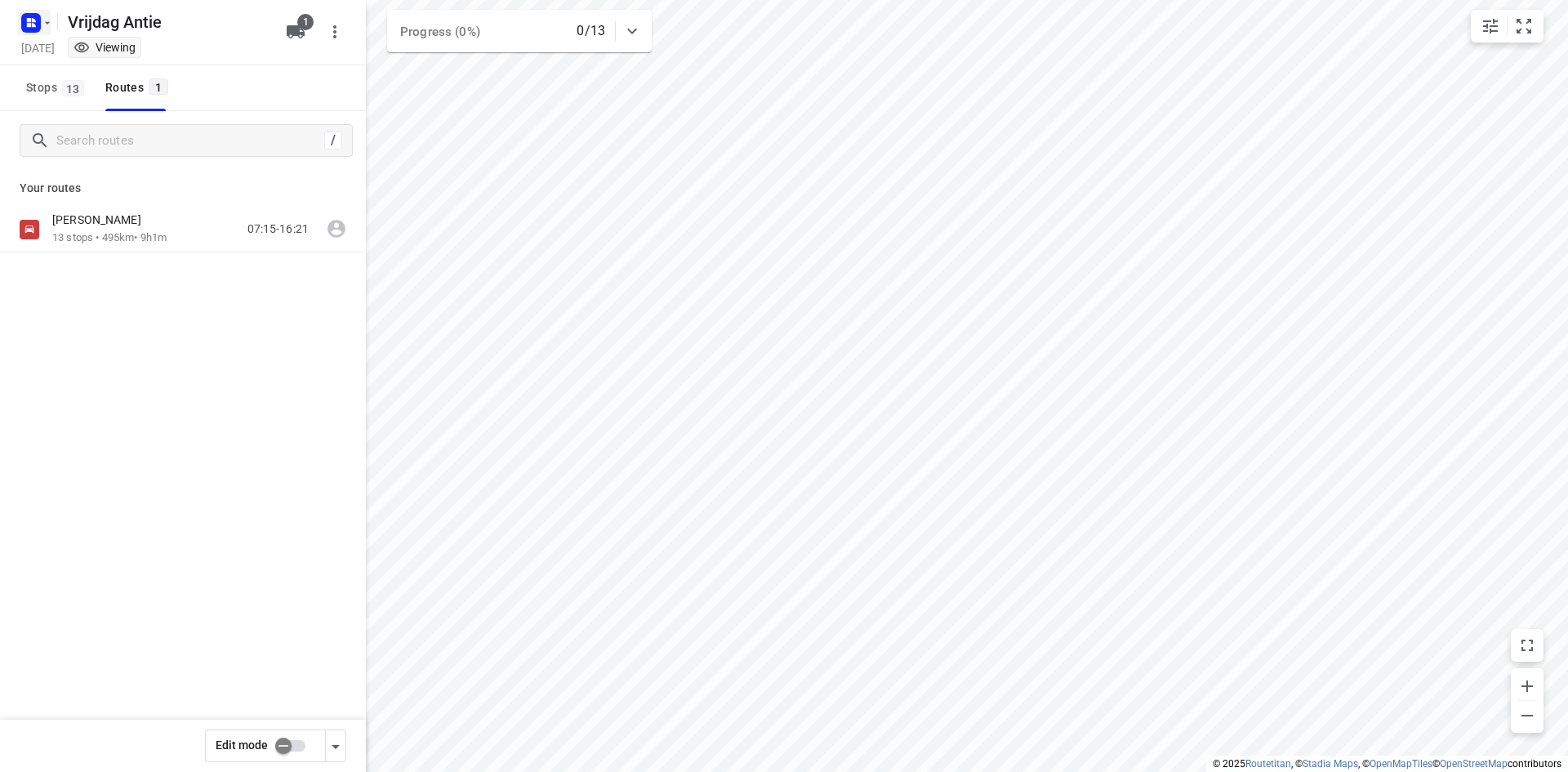
click at [35, 29] on rect "button" at bounding box center [30, 23] width 19 height 19
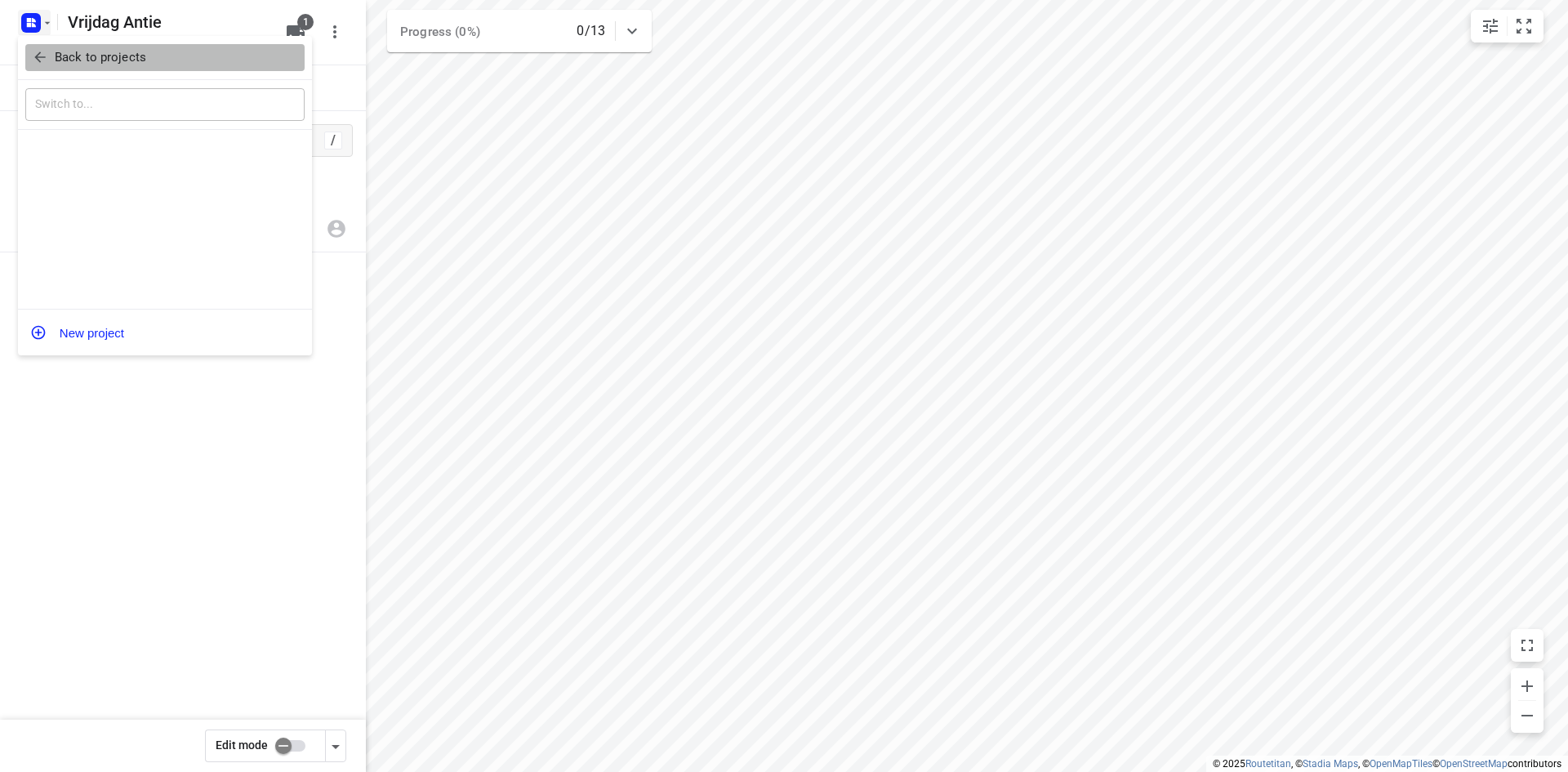
click at [47, 53] on icon "button" at bounding box center [40, 56] width 16 height 16
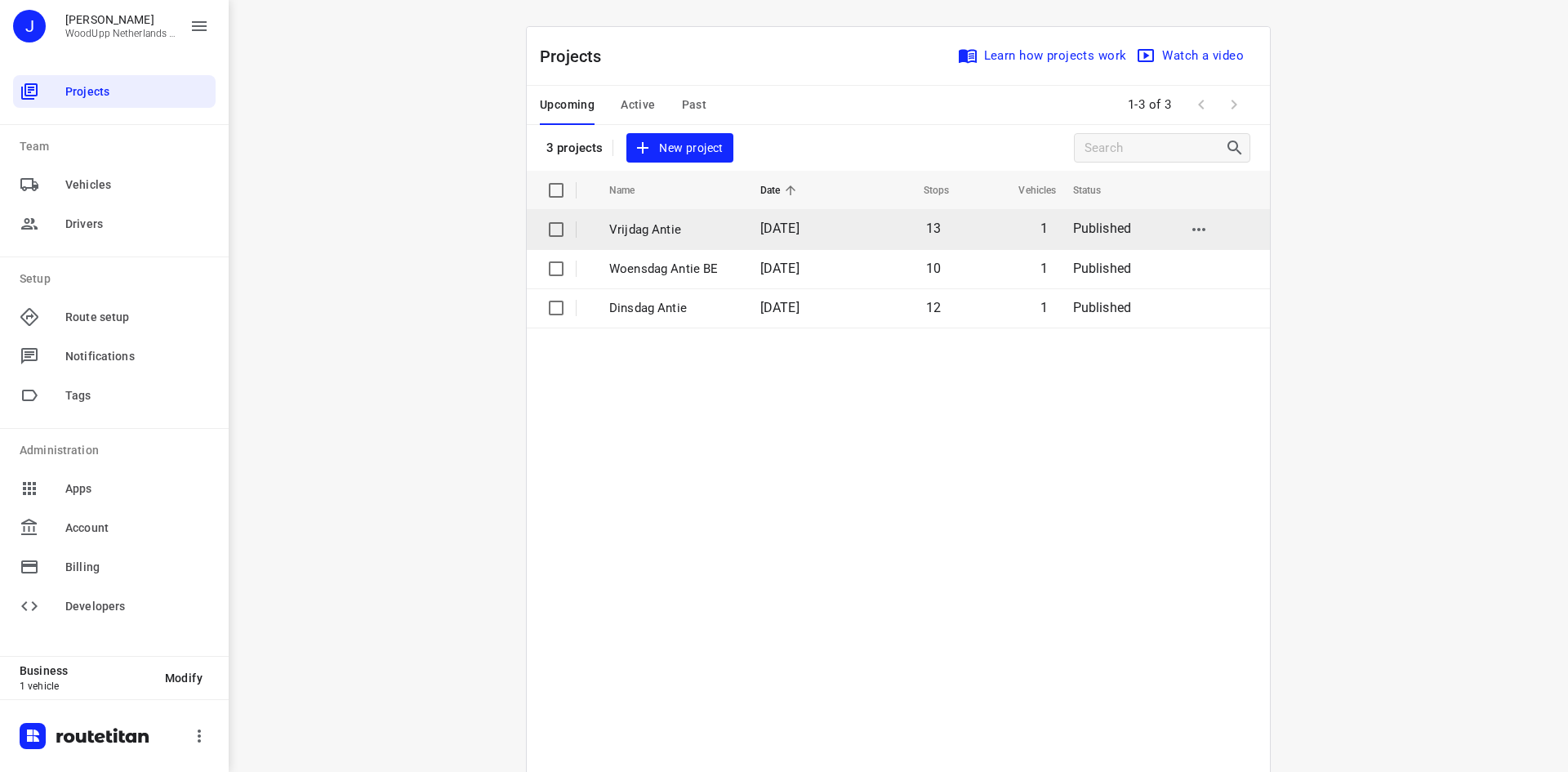
click at [692, 248] on td "Vrijdag Antie" at bounding box center [669, 229] width 154 height 40
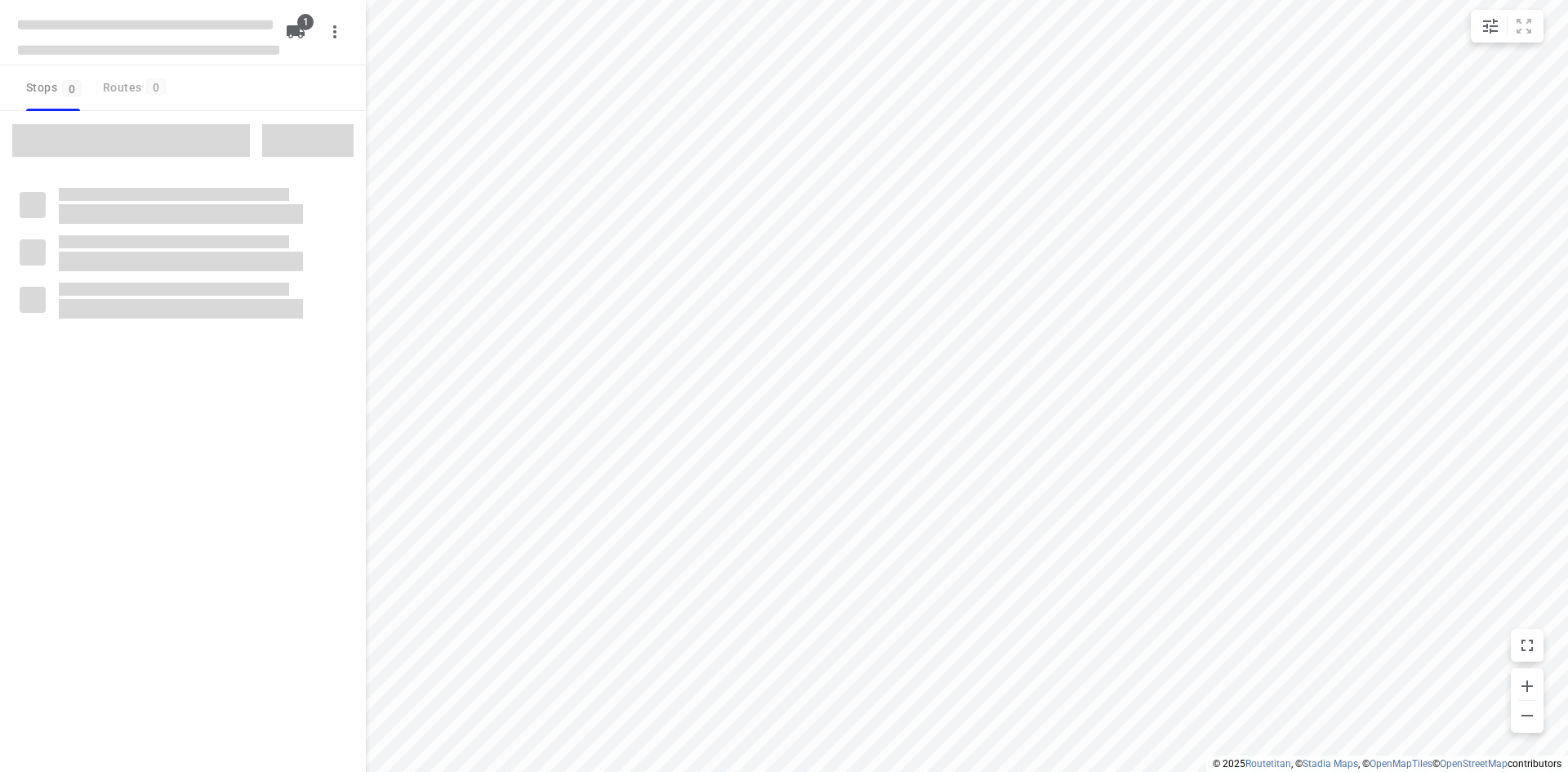
type input "distance"
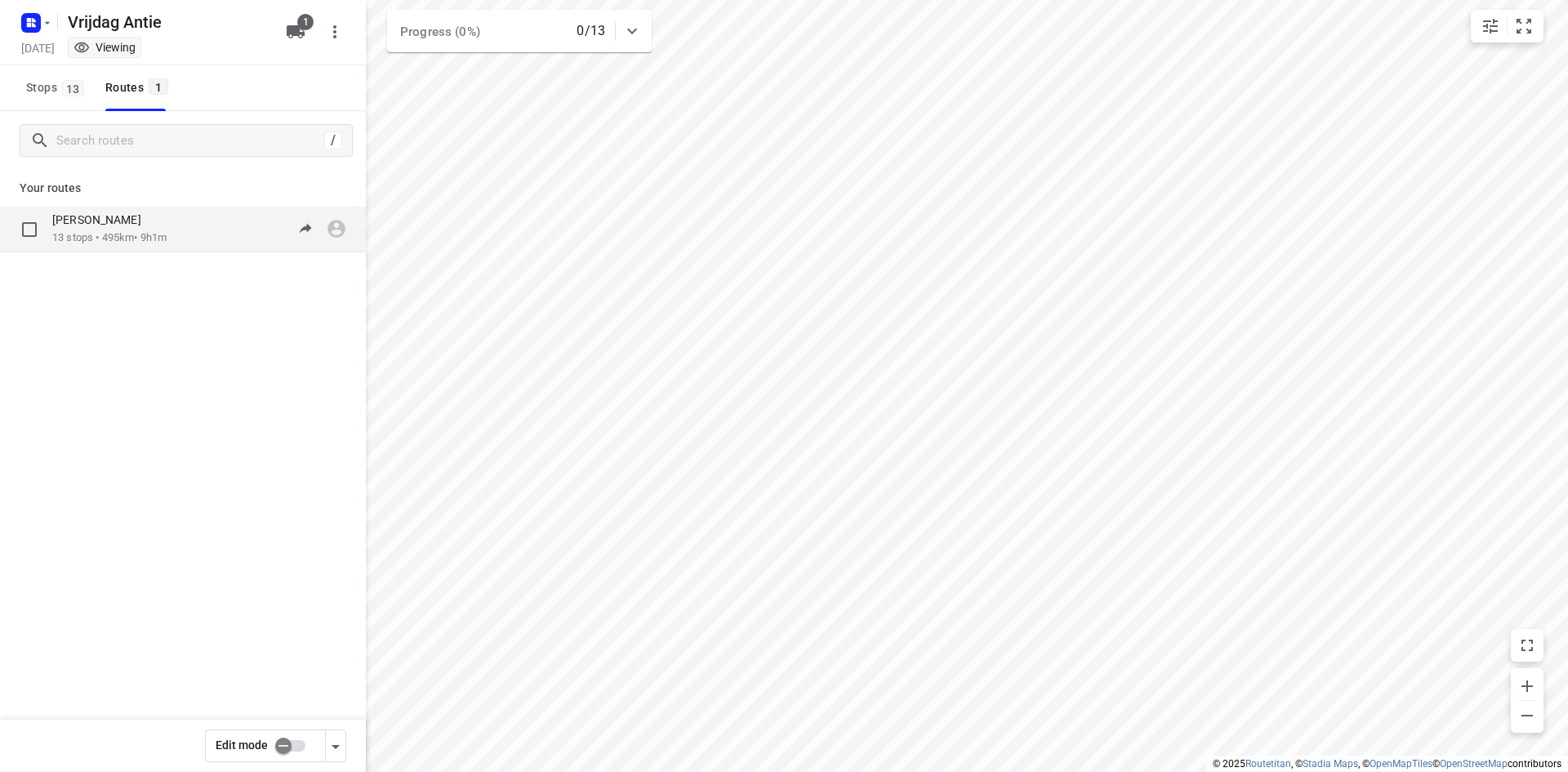
click at [167, 239] on p "13 stops • 495km • 9h1m" at bounding box center [109, 238] width 114 height 15
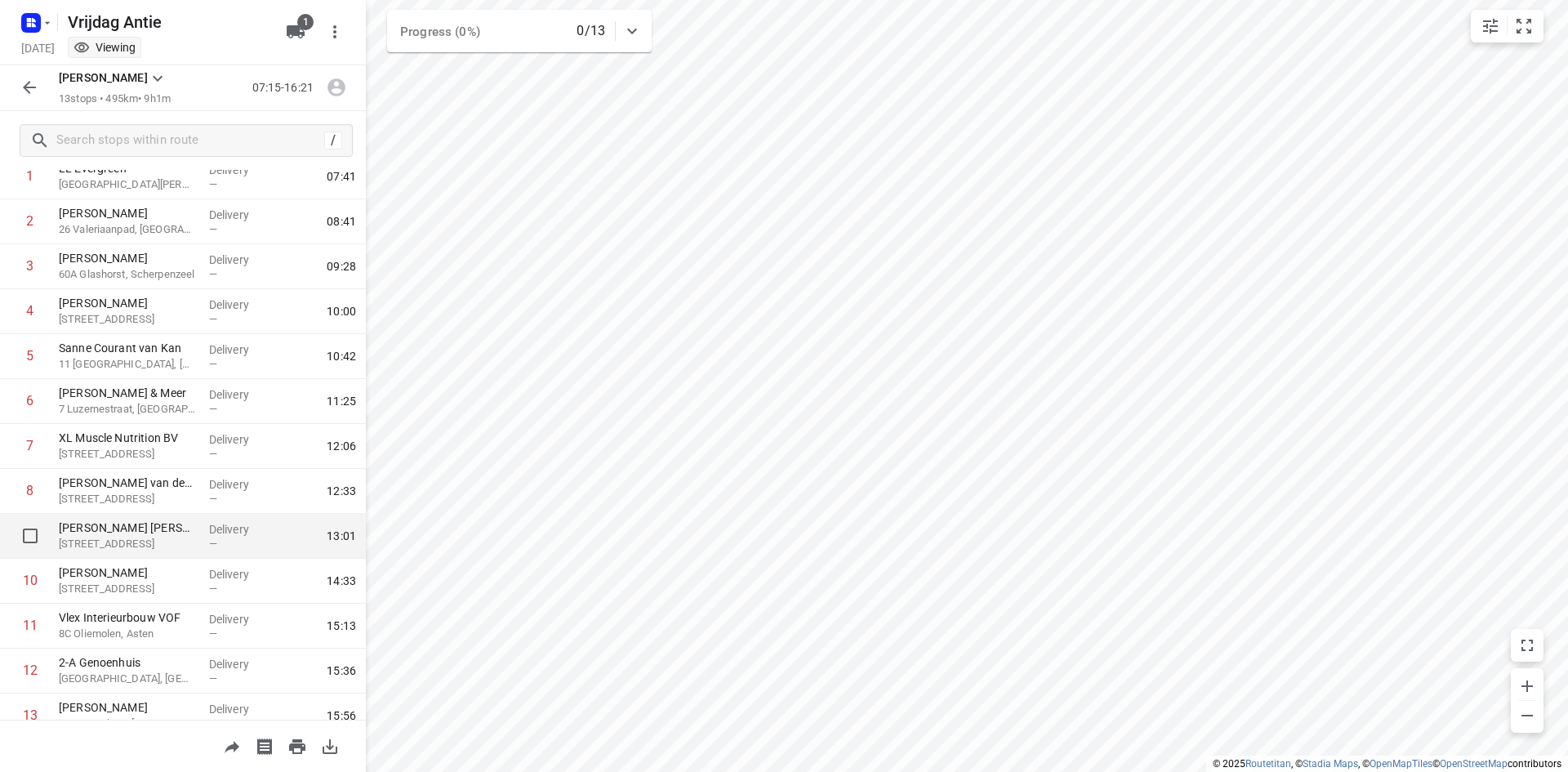
scroll to position [161, 0]
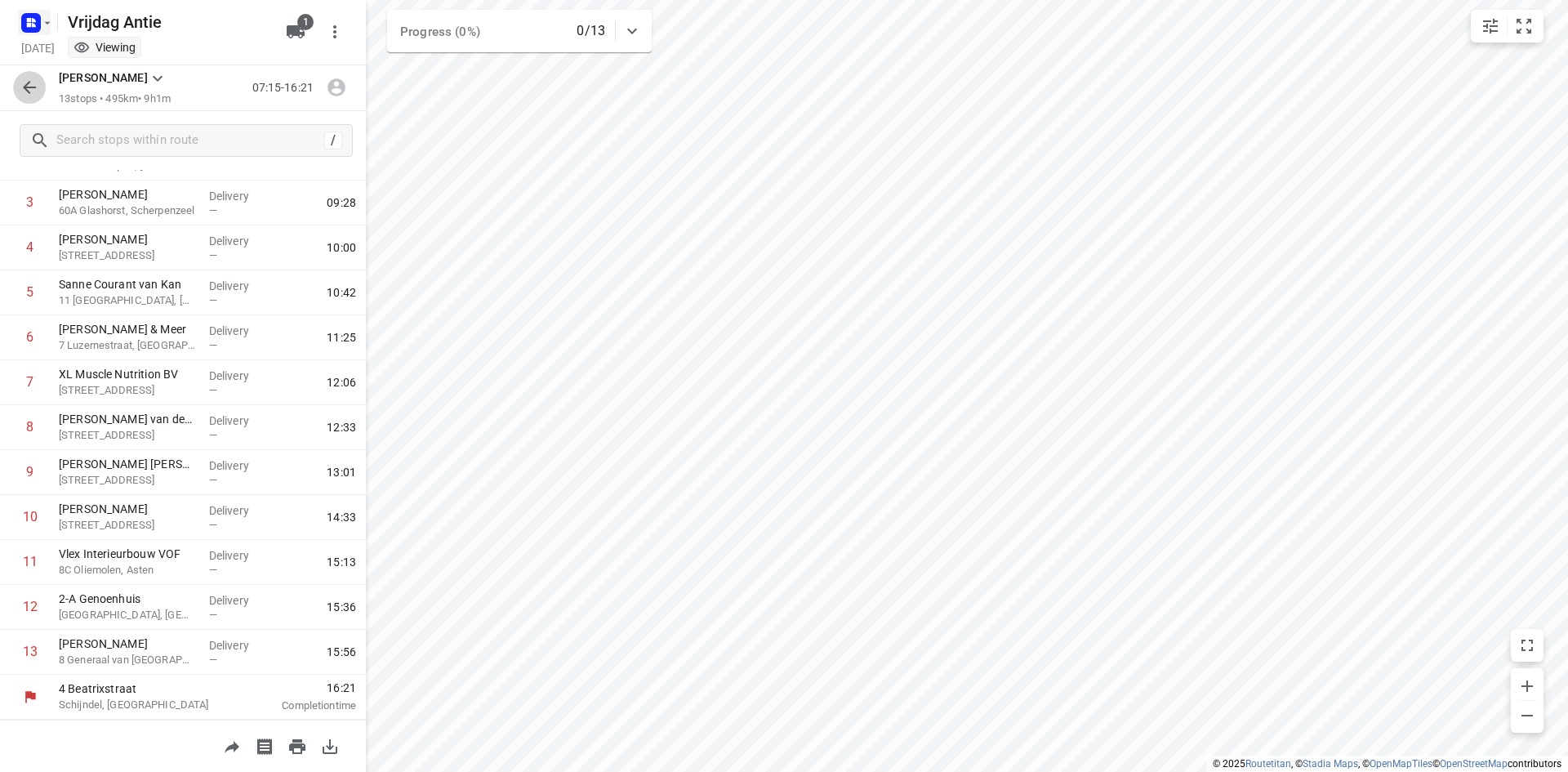
drag, startPoint x: 28, startPoint y: 82, endPoint x: 50, endPoint y: 19, distance: 66.7
click at [29, 82] on icon "button" at bounding box center [29, 87] width 19 height 19
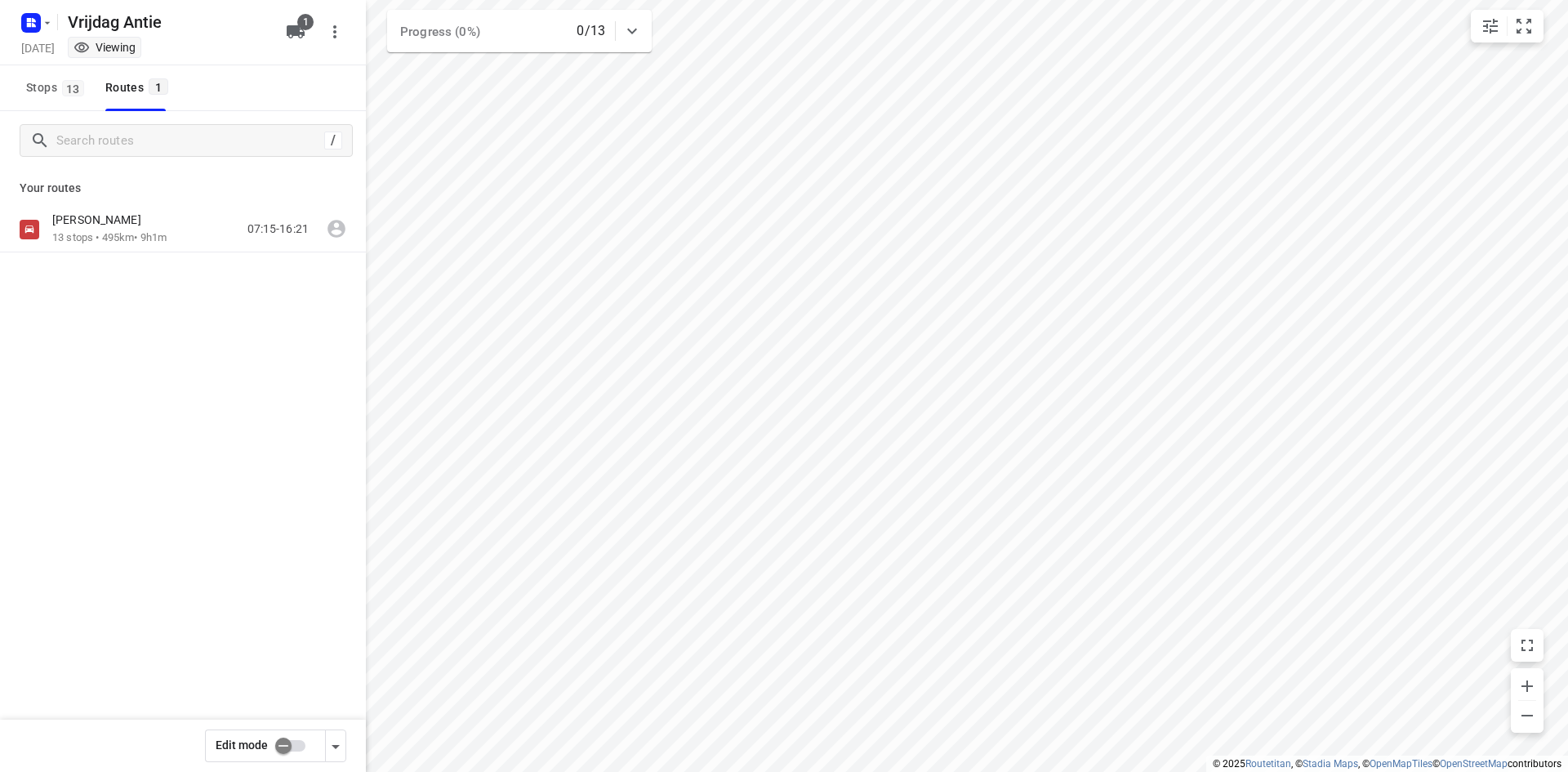
click at [49, 7] on div at bounding box center [34, 23] width 40 height 32
click at [46, 39] on div "Vrijdag Antie Friday, Aug 15 Viewing" at bounding box center [148, 32] width 261 height 57
click at [48, 19] on icon "button" at bounding box center [48, 23] width 13 height 13
click at [59, 49] on p "Back to projects" at bounding box center [100, 57] width 92 height 19
